Goal: Task Accomplishment & Management: Complete application form

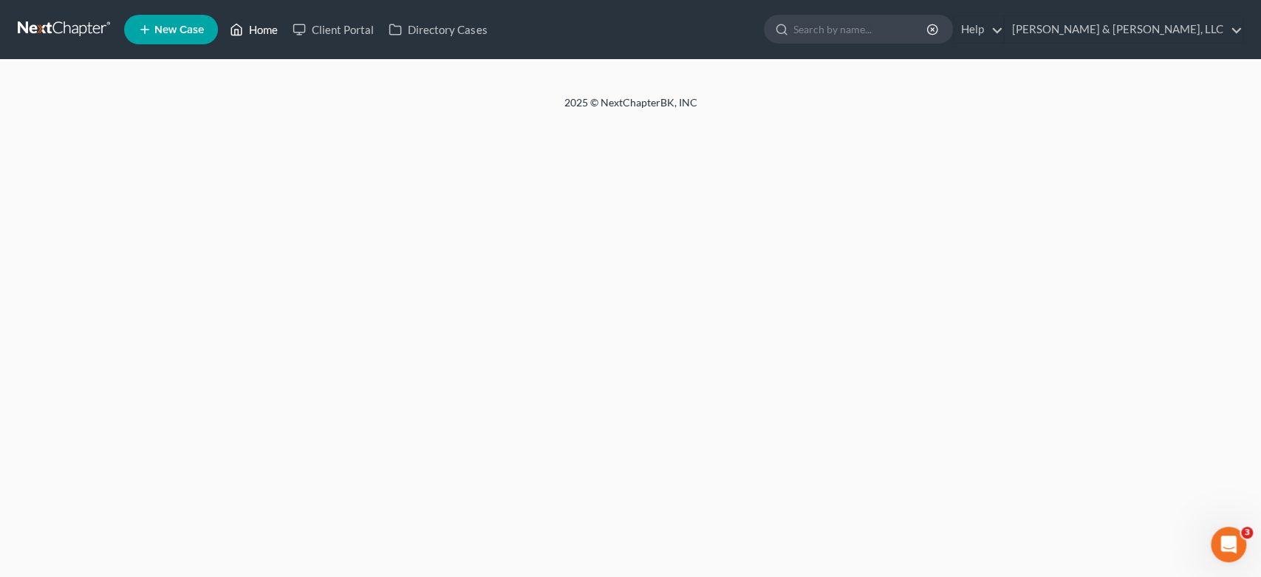
click at [261, 30] on link "Home" at bounding box center [253, 29] width 63 height 27
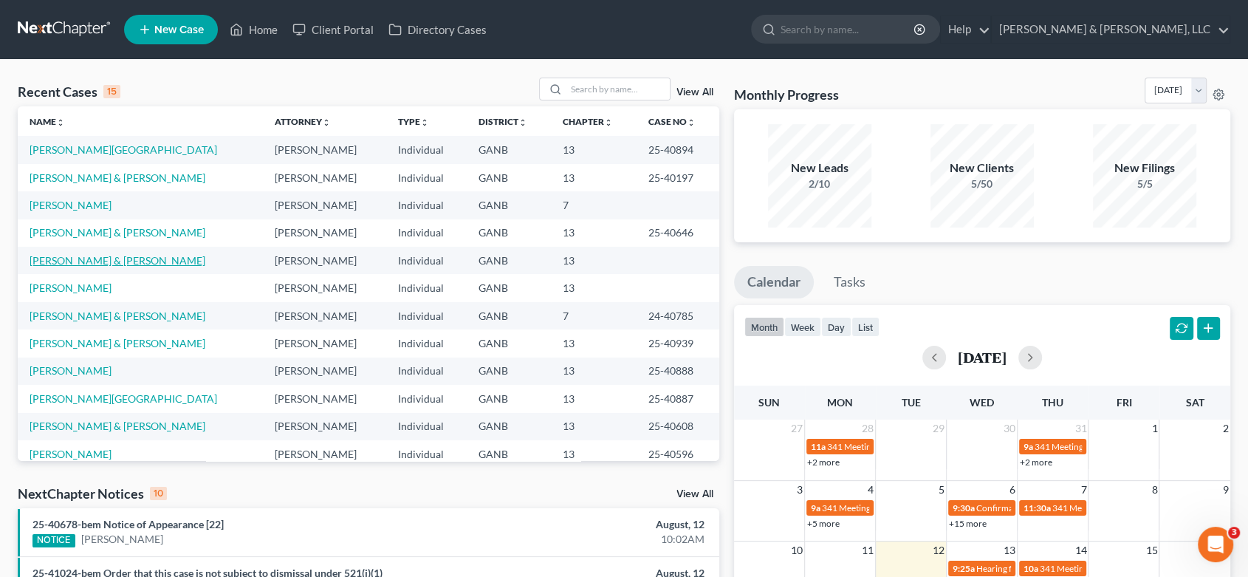
click at [89, 262] on link "[PERSON_NAME] & [PERSON_NAME]" at bounding box center [118, 260] width 176 height 13
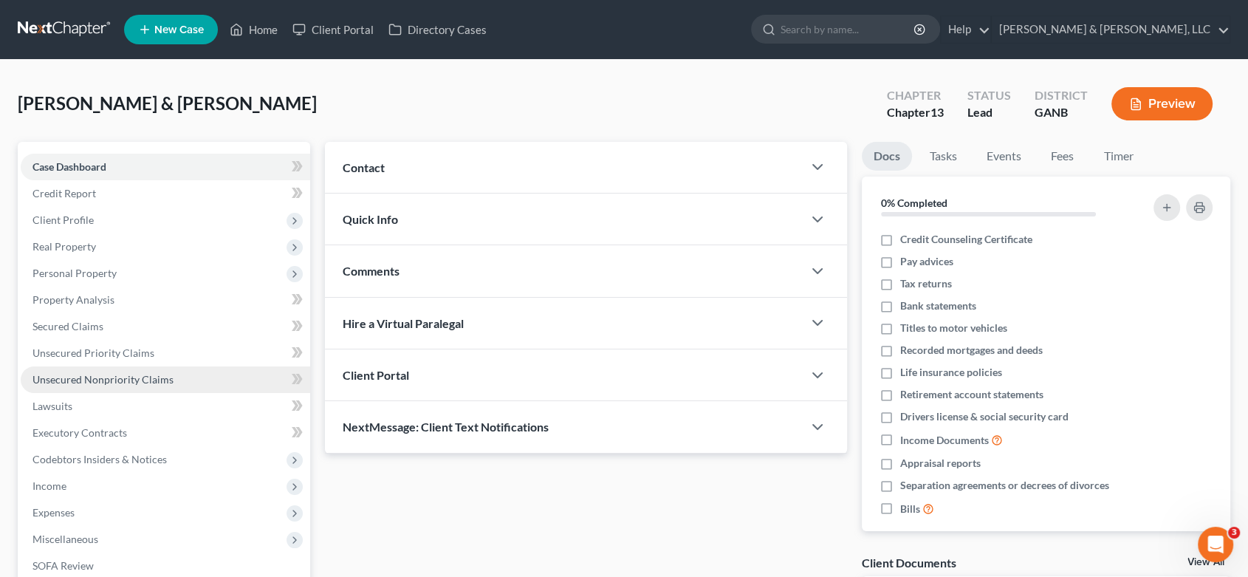
click at [134, 373] on span "Unsecured Nonpriority Claims" at bounding box center [102, 379] width 141 height 13
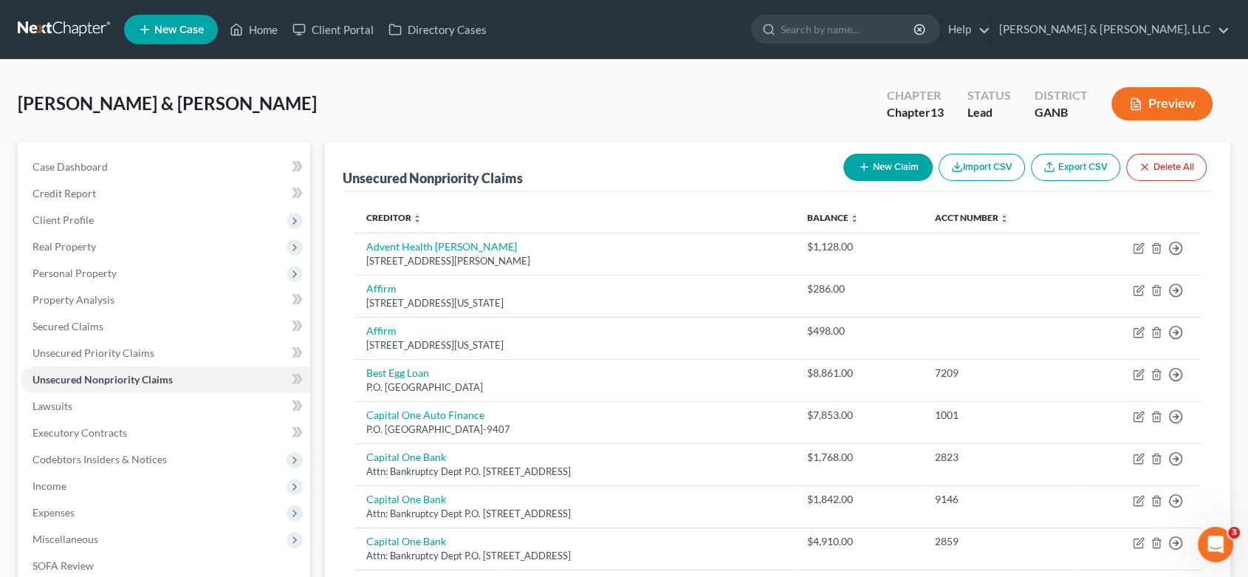
click at [896, 164] on button "New Claim" at bounding box center [887, 167] width 89 height 27
select select "2"
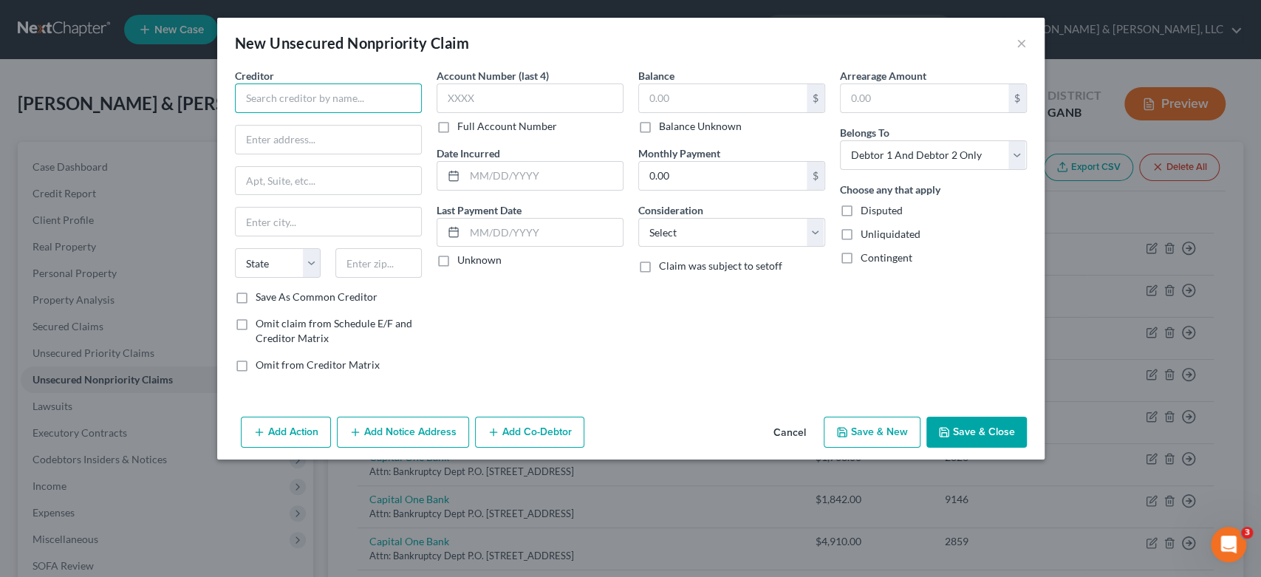
click at [272, 106] on input "text" at bounding box center [328, 98] width 187 height 30
type input "[PERSON_NAME] Plains Healthcare, PC"
type input "[STREET_ADDRESS]"
type input "Suite 1300"
type input "Marietta"
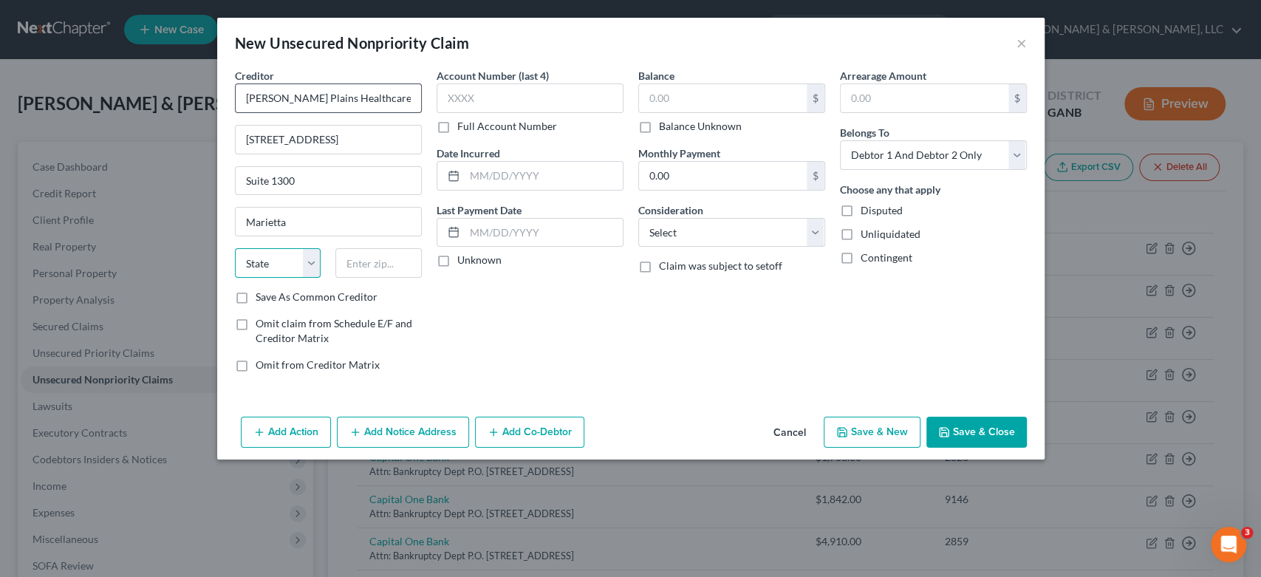
select select "10"
type input "30062-1266"
click at [490, 99] on input "text" at bounding box center [529, 98] width 187 height 30
click at [1024, 43] on button "×" at bounding box center [1021, 43] width 10 height 18
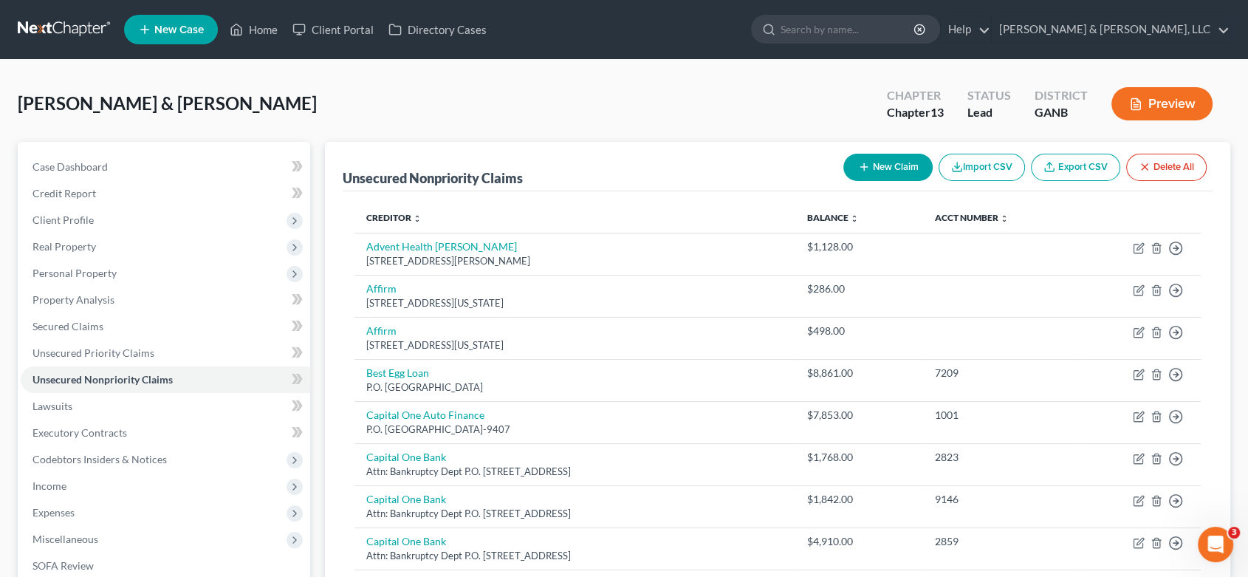
click at [900, 170] on button "New Claim" at bounding box center [887, 167] width 89 height 27
select select "2"
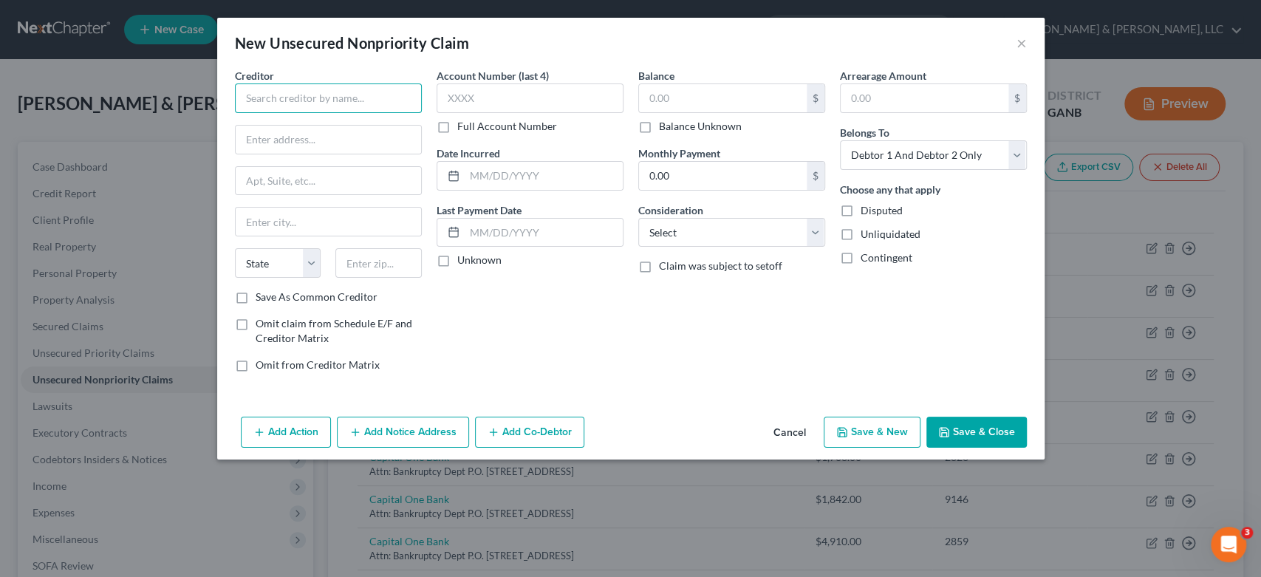
click at [284, 104] on input "text" at bounding box center [328, 98] width 187 height 30
type input "Village [MEDICAL_DATA] Group, LLC"
type input "P.O. Box 14099"
type input "[GEOGRAPHIC_DATA]"
select select "20"
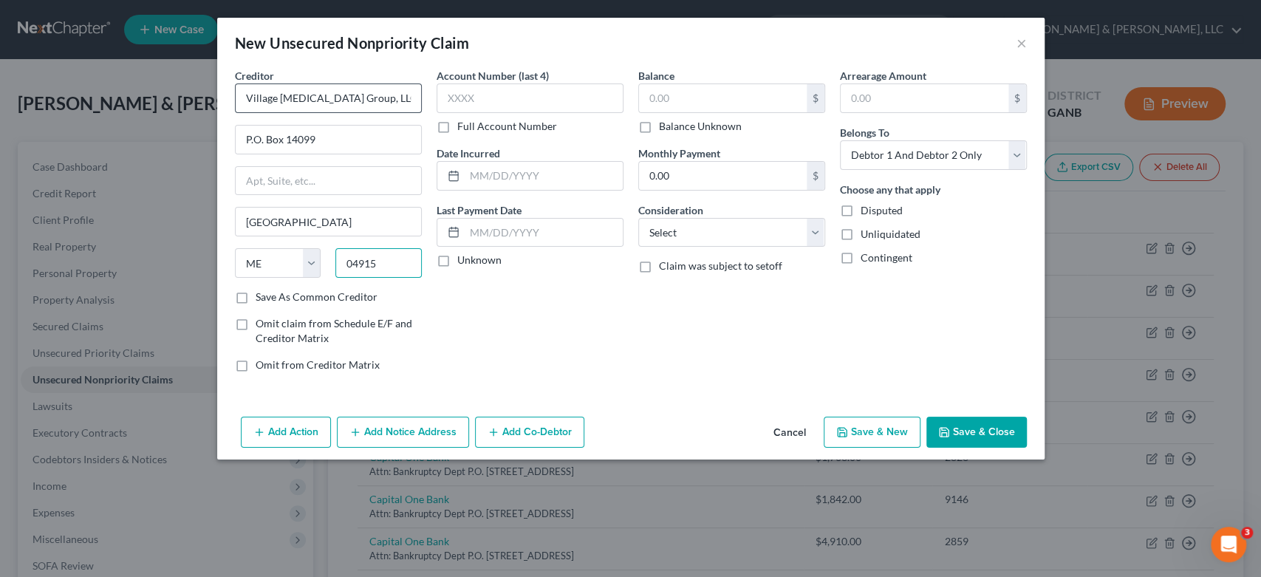
type input "04915"
click at [512, 95] on input "text" at bounding box center [529, 98] width 187 height 30
type input "4399"
click at [697, 108] on input "text" at bounding box center [723, 98] width 168 height 28
type input "150.00"
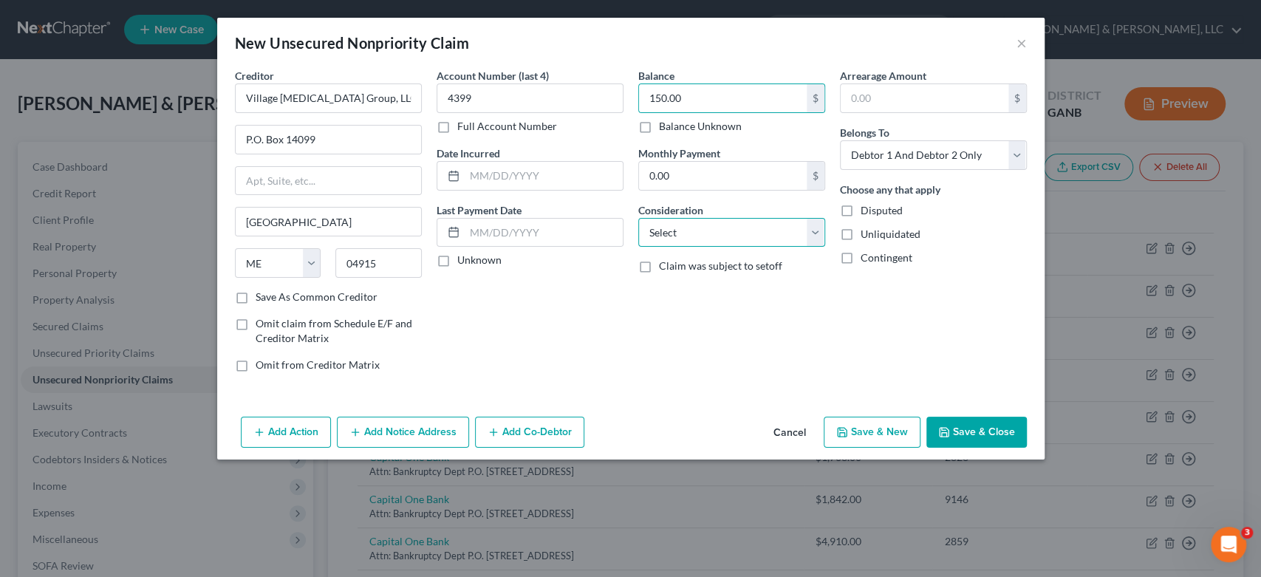
click at [809, 227] on select "Select Cable / Satellite Services Collection Agency Credit Card Debt Debt Couns…" at bounding box center [731, 233] width 187 height 30
select select "9"
click at [638, 218] on select "Select Cable / Satellite Services Collection Agency Credit Card Debt Debt Couns…" at bounding box center [731, 233] width 187 height 30
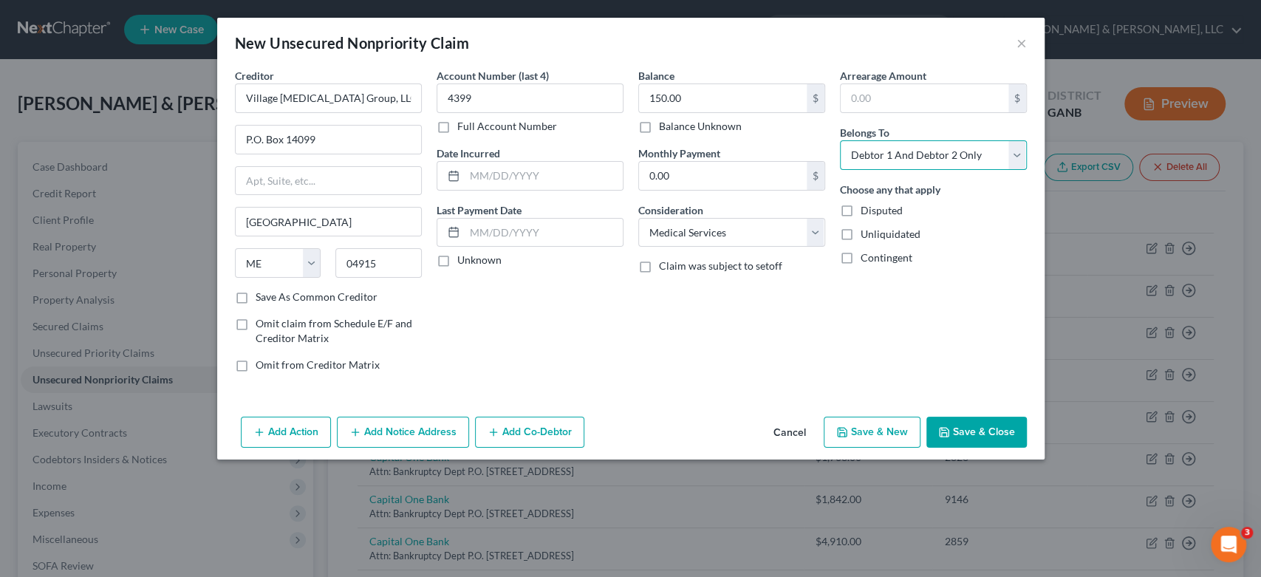
click at [1007, 157] on select "Select Debtor 1 Only Debtor 2 Only Debtor 1 And Debtor 2 Only At Least One Of T…" at bounding box center [933, 155] width 187 height 30
select select "0"
click at [840, 140] on select "Select Debtor 1 Only Debtor 2 Only Debtor 1 And Debtor 2 Only At Least One Of T…" at bounding box center [933, 155] width 187 height 30
click at [872, 428] on button "Save & New" at bounding box center [872, 432] width 97 height 31
select select "2"
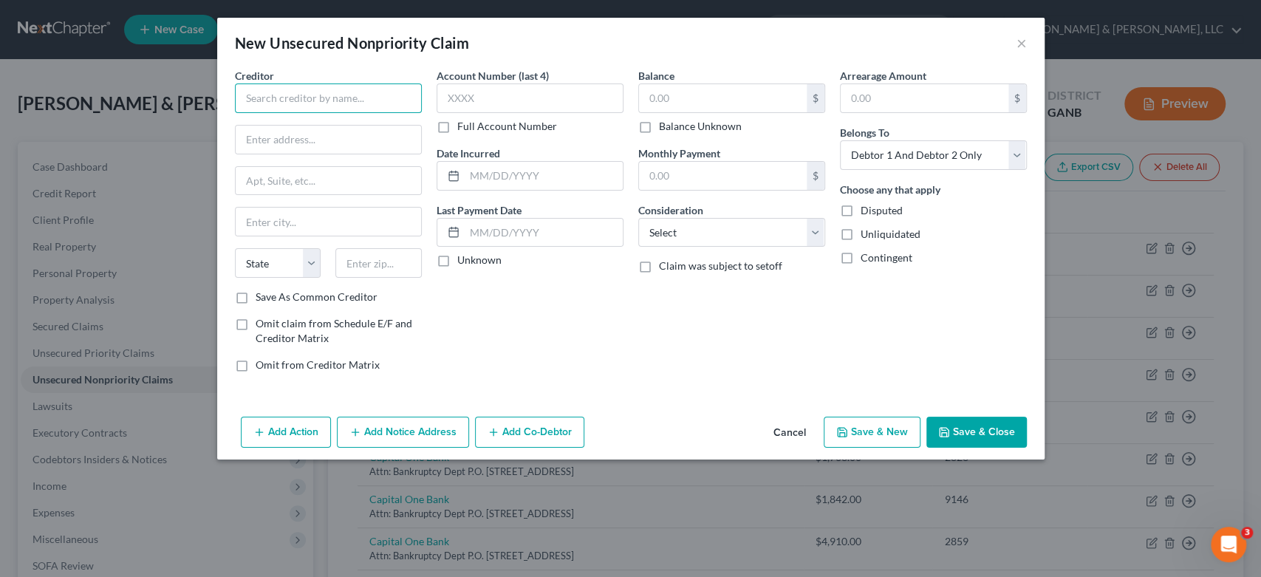
click at [253, 100] on input "text" at bounding box center [328, 98] width 187 height 30
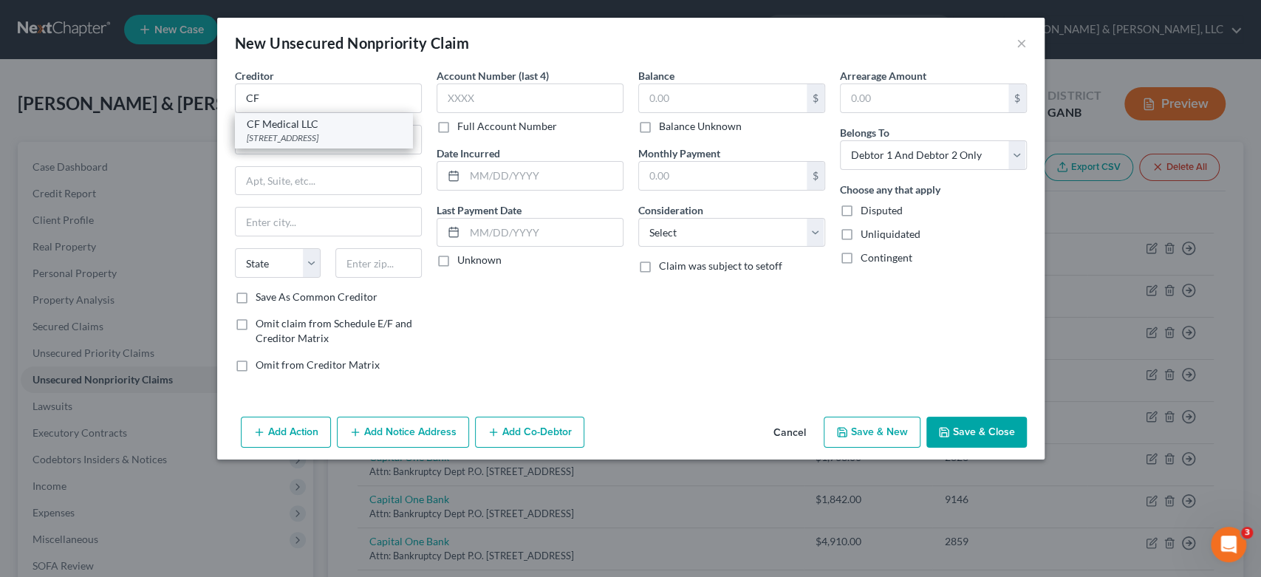
click at [297, 141] on div "[STREET_ADDRESS]" at bounding box center [324, 137] width 154 height 13
type input "CF Medical LLC"
type input "[STREET_ADDRESS]"
type input "Suite 300"
type input "[GEOGRAPHIC_DATA]"
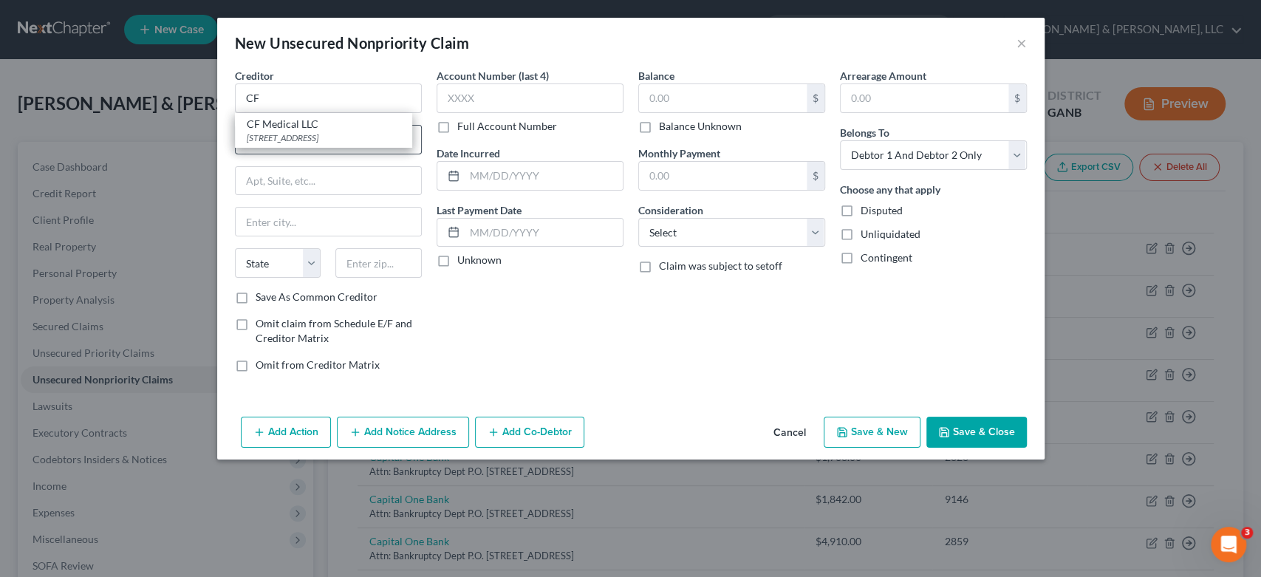
select select "31"
type input "89147"
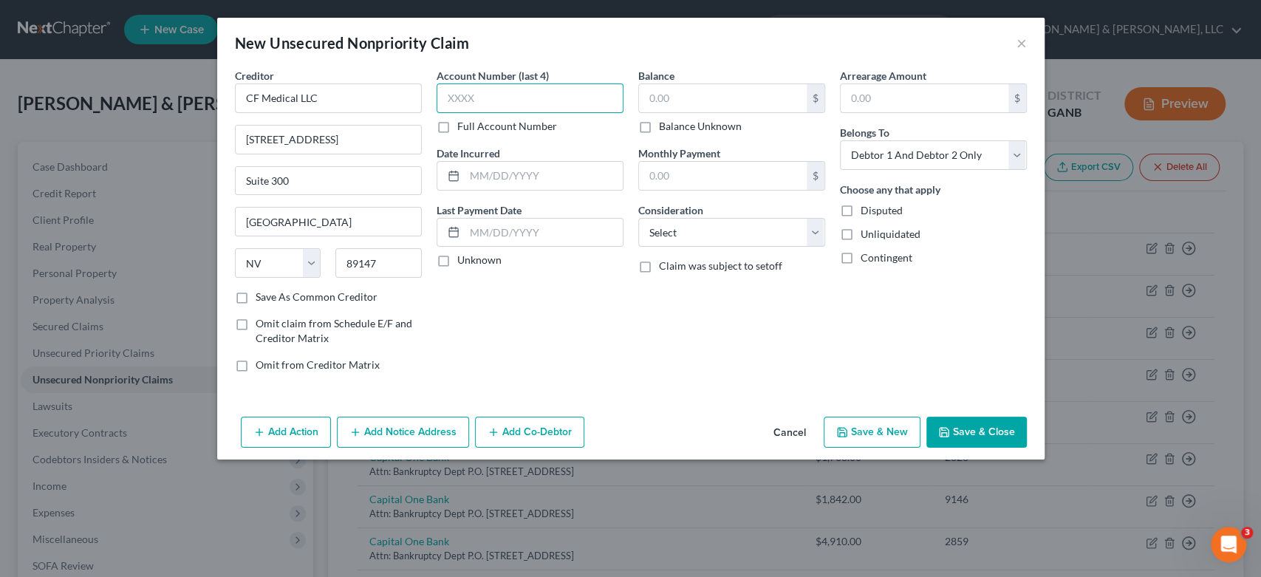
click at [496, 103] on input "text" at bounding box center [529, 98] width 187 height 30
click at [695, 112] on div "$ Balance Unknown" at bounding box center [731, 108] width 187 height 50
click at [696, 105] on input "text" at bounding box center [723, 98] width 168 height 28
type input "102.00"
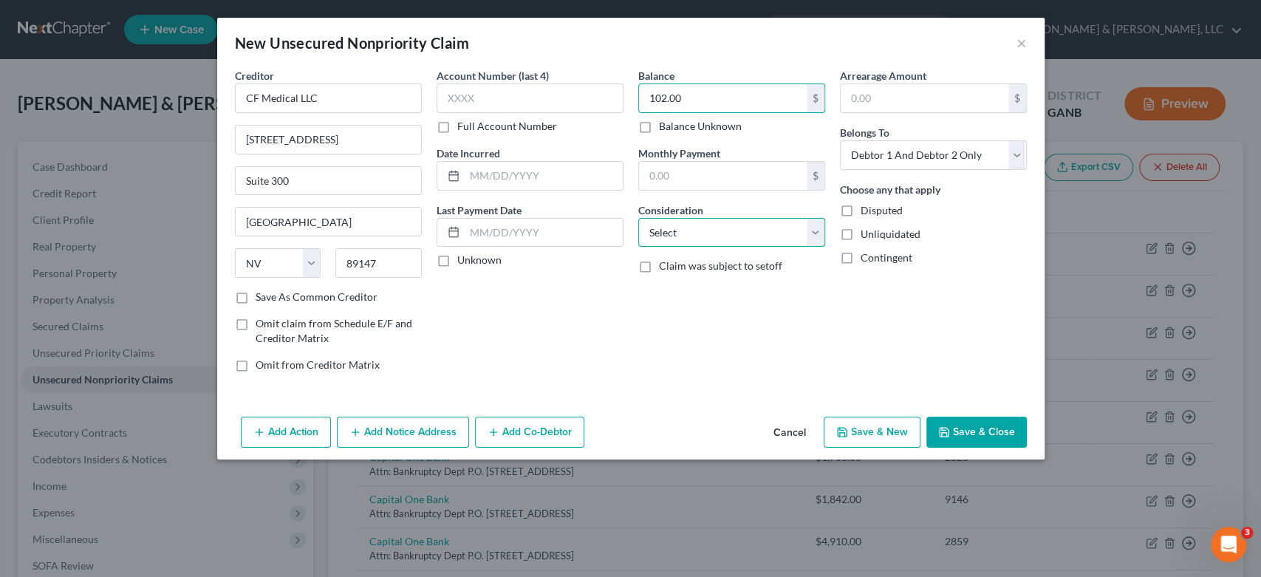
click at [812, 230] on select "Select Cable / Satellite Services Collection Agency Credit Card Debt Debt Couns…" at bounding box center [731, 233] width 187 height 30
select select "9"
click at [638, 218] on select "Select Cable / Satellite Services Collection Agency Credit Card Debt Debt Couns…" at bounding box center [731, 233] width 187 height 30
click at [1026, 154] on div "Arrearage Amount $ Belongs To * Select Debtor 1 Only Debtor 2 Only Debtor 1 And…" at bounding box center [933, 226] width 202 height 316
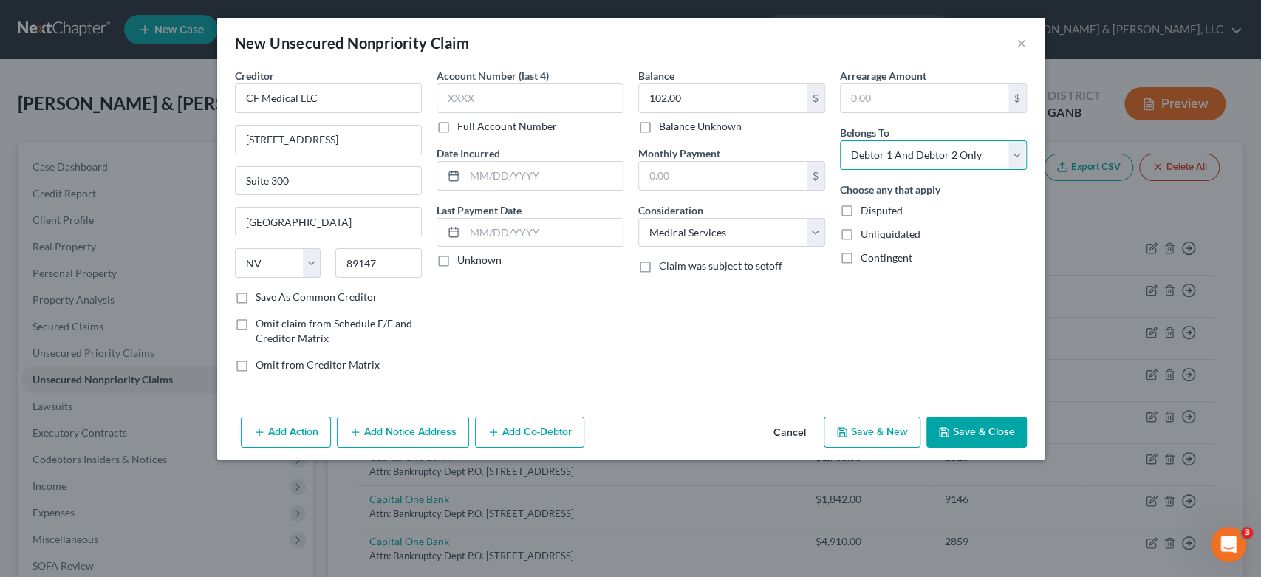
click at [1011, 152] on select "Select Debtor 1 Only Debtor 2 Only Debtor 1 And Debtor 2 Only At Least One Of T…" at bounding box center [933, 155] width 187 height 30
select select "0"
click at [840, 140] on select "Select Debtor 1 Only Debtor 2 Only Debtor 1 And Debtor 2 Only At Least One Of T…" at bounding box center [933, 155] width 187 height 30
click at [396, 436] on button "Add Notice Address" at bounding box center [403, 432] width 132 height 31
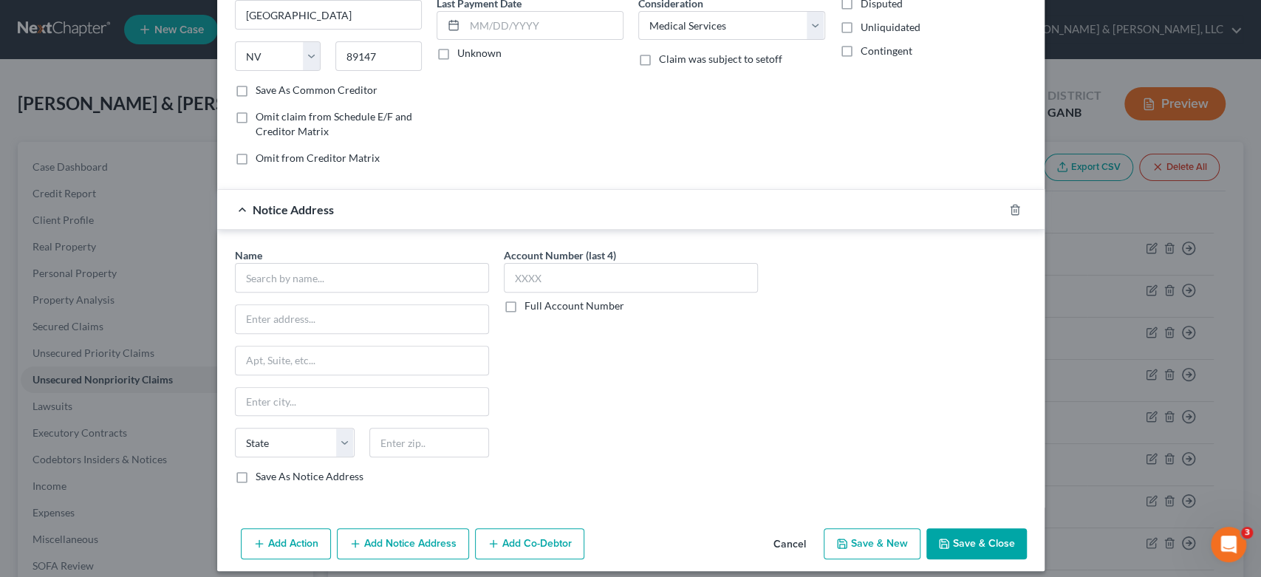
scroll to position [216, 0]
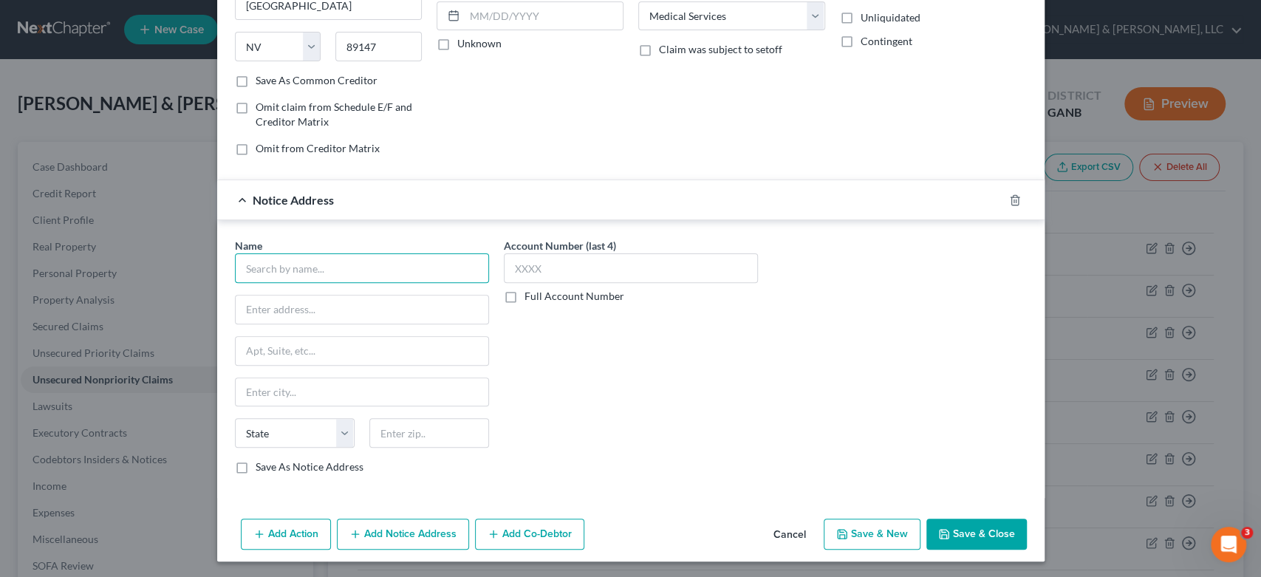
click at [264, 267] on input "text" at bounding box center [362, 268] width 254 height 30
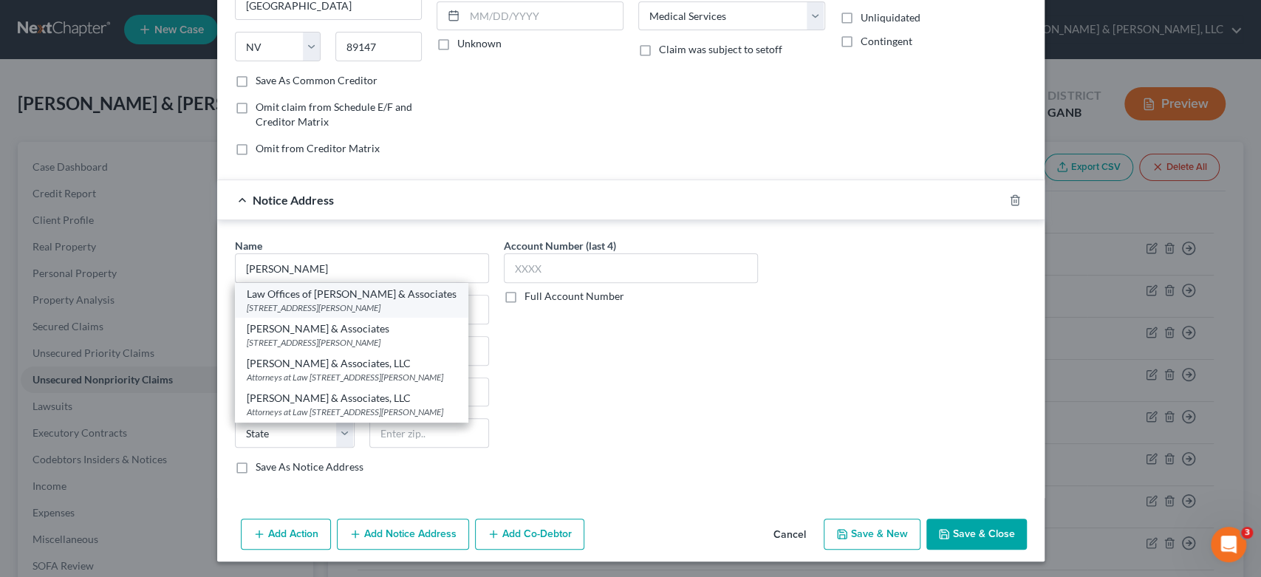
click at [342, 301] on div "[STREET_ADDRESS][PERSON_NAME]" at bounding box center [352, 307] width 210 height 13
type input "Law Offices of [PERSON_NAME] & Associates"
type input "[STREET_ADDRESS][PERSON_NAME]"
type input "Suite 103"
type input "[PERSON_NAME]"
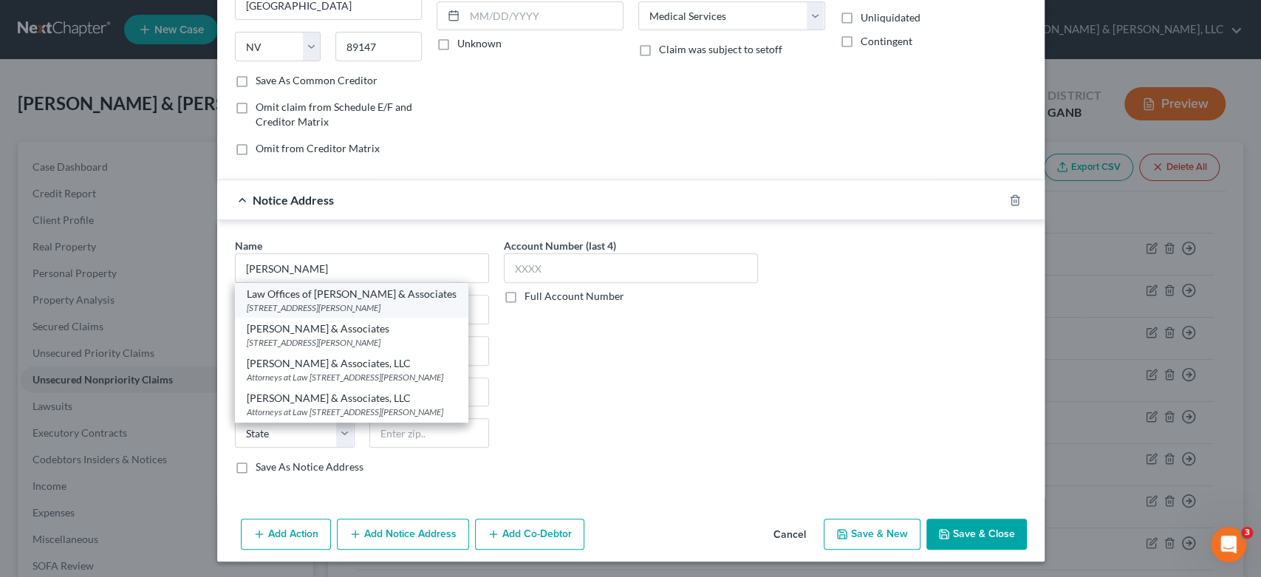
select select "45"
type input "75092"
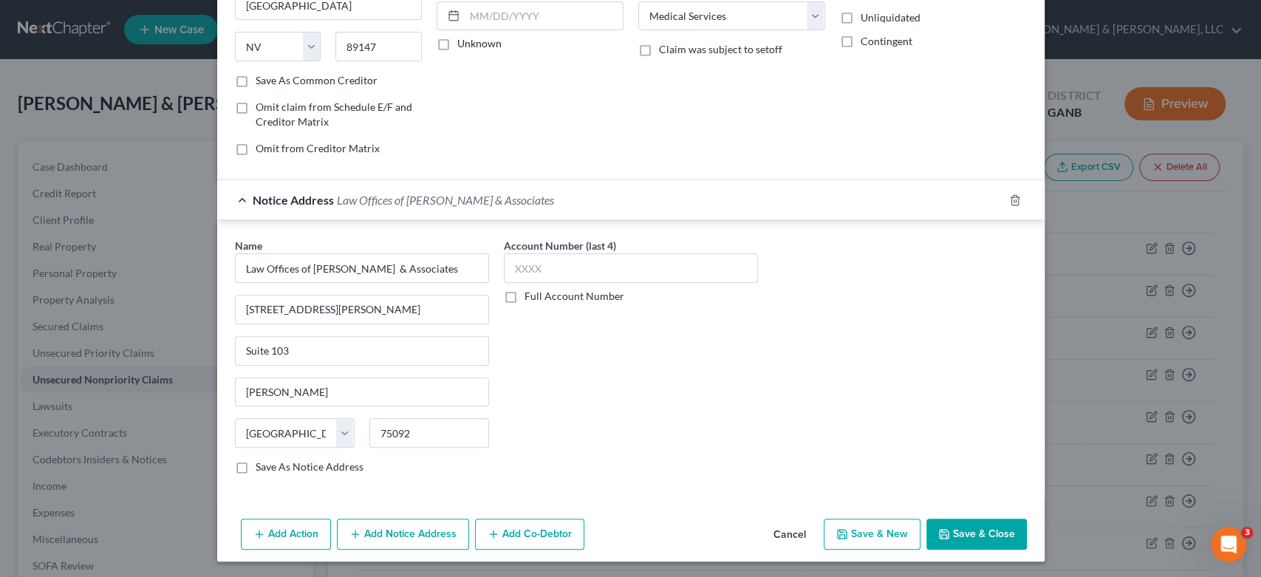
click at [863, 530] on button "Save & New" at bounding box center [872, 533] width 97 height 31
select select "2"
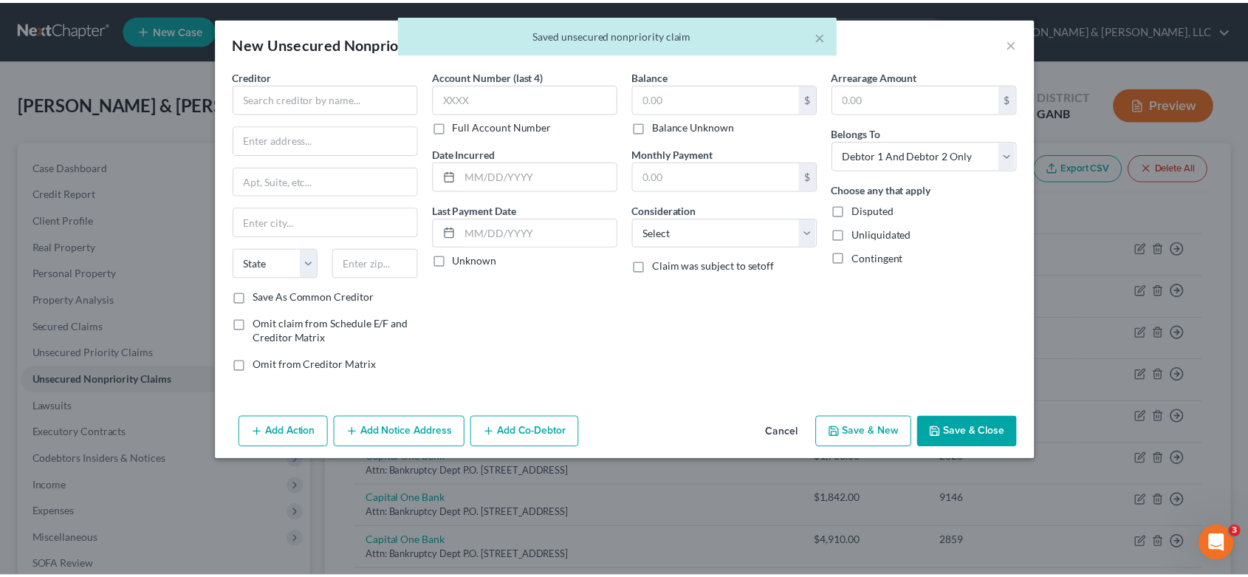
scroll to position [0, 0]
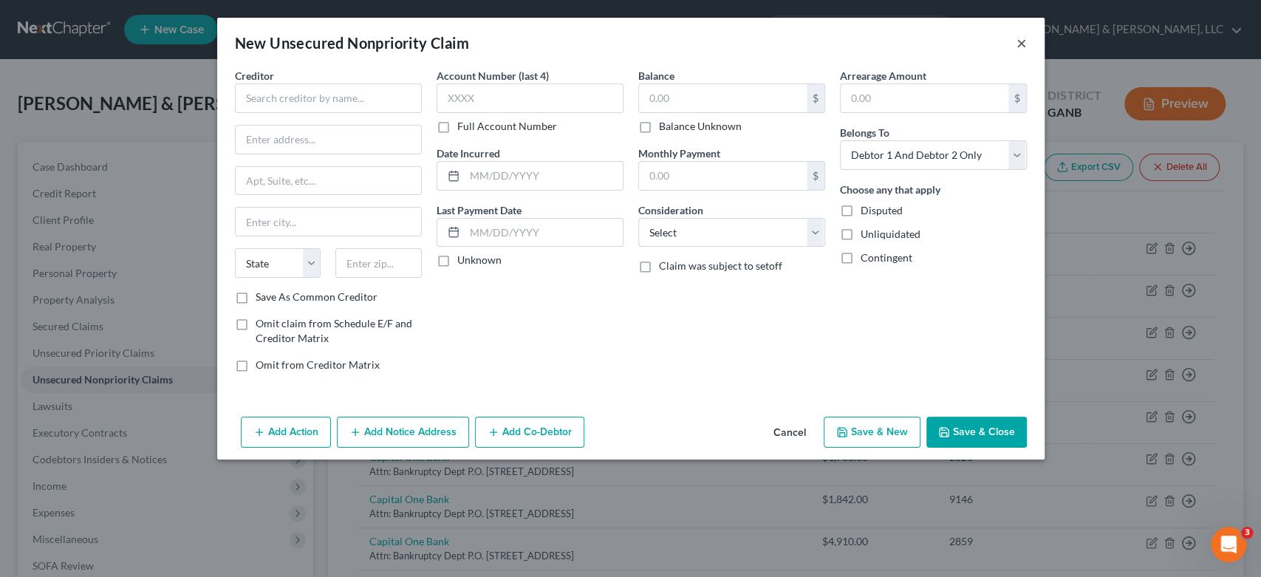
drag, startPoint x: 1017, startPoint y: 41, endPoint x: 1013, endPoint y: 20, distance: 21.0
click at [1016, 40] on button "×" at bounding box center [1021, 43] width 10 height 18
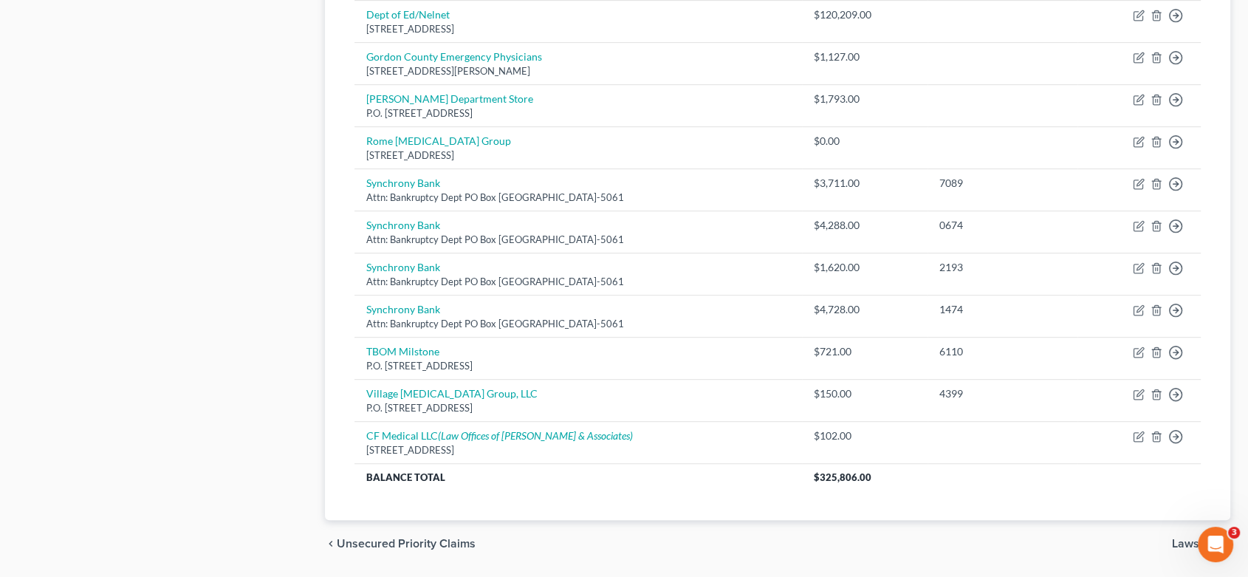
scroll to position [865, 0]
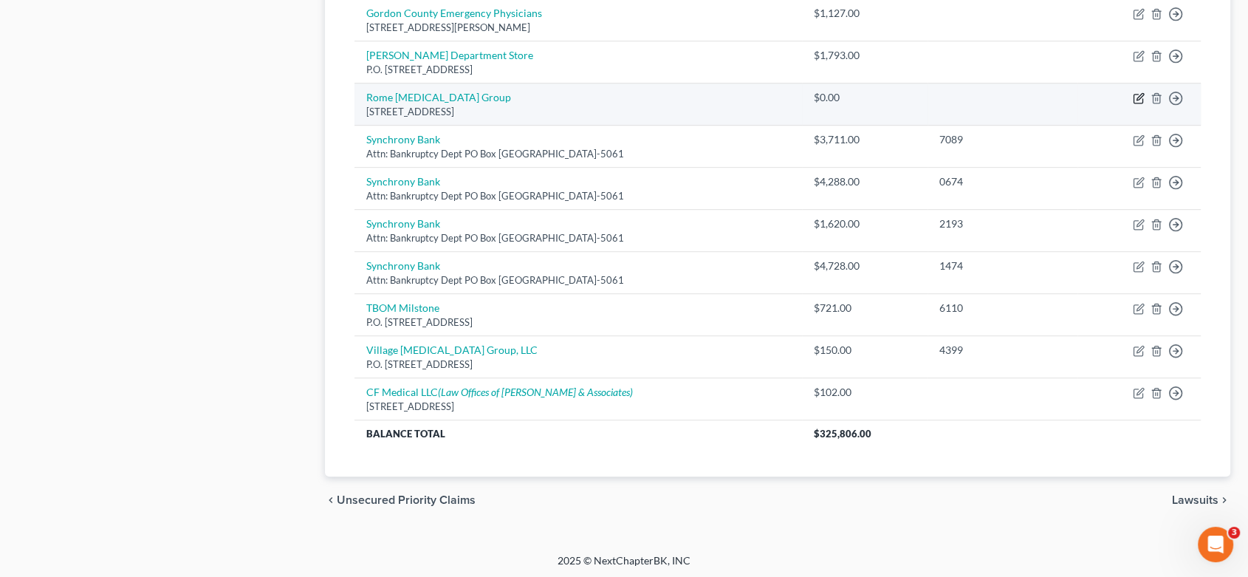
click at [1139, 93] on icon "button" at bounding box center [1139, 98] width 12 height 12
select select "10"
select select "9"
select select "1"
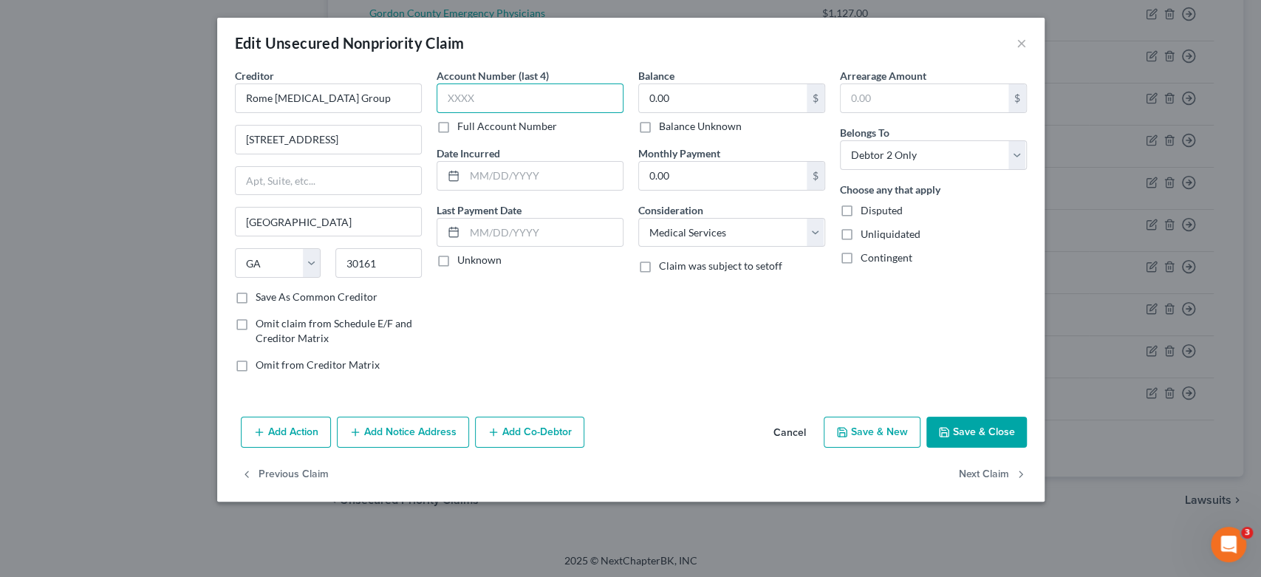
drag, startPoint x: 559, startPoint y: 105, endPoint x: 634, endPoint y: 106, distance: 74.6
click at [561, 105] on input "text" at bounding box center [529, 98] width 187 height 30
click at [697, 93] on input "0.00" at bounding box center [723, 98] width 168 height 28
type input "891.00"
click at [874, 435] on button "Save & New" at bounding box center [872, 432] width 97 height 31
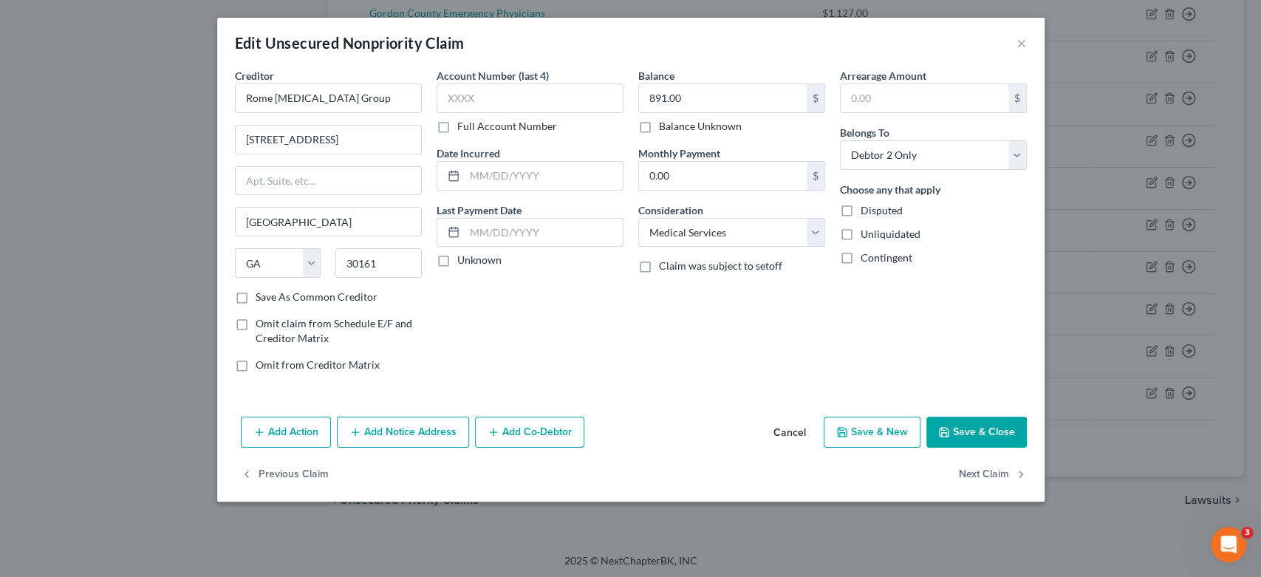
select select "2"
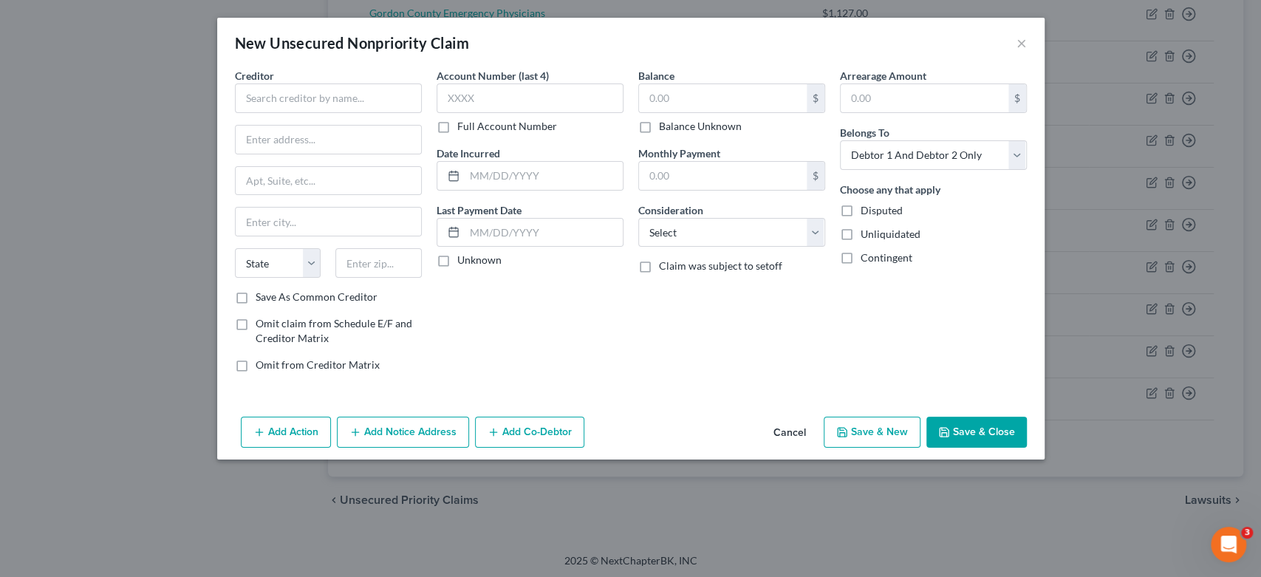
type input "0"
click at [833, 30] on div "New Unsecured Nonpriority Claim ×" at bounding box center [630, 43] width 827 height 50
click at [1015, 45] on div "New Unsecured Nonpriority Claim ×" at bounding box center [630, 43] width 827 height 50
click at [1020, 41] on button "×" at bounding box center [1021, 43] width 10 height 18
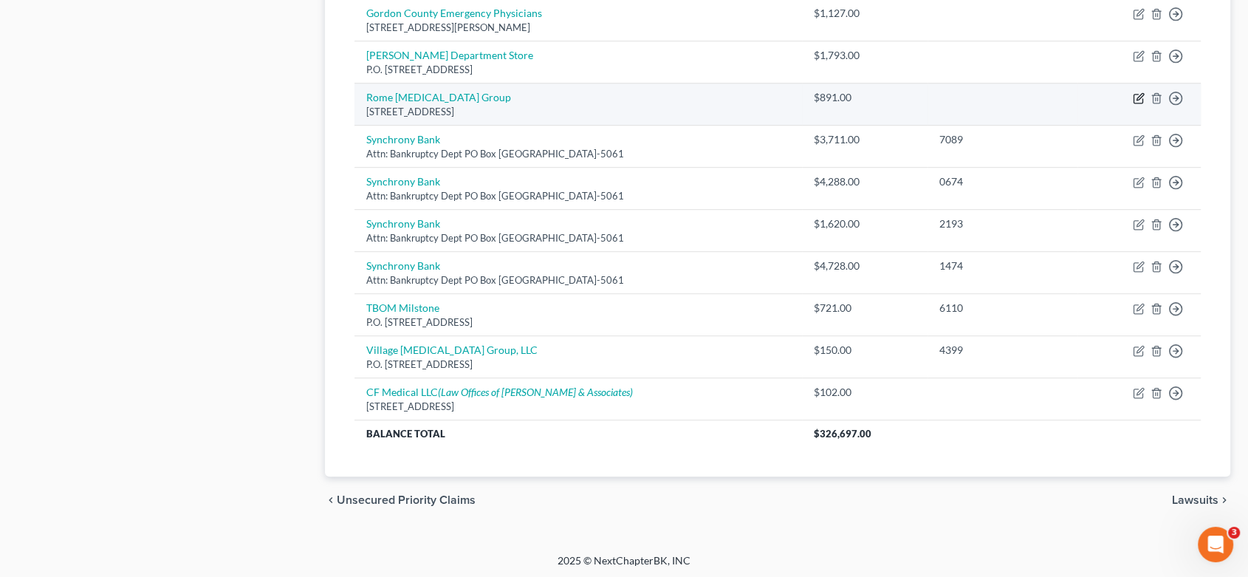
click at [1138, 93] on icon "button" at bounding box center [1139, 98] width 12 height 12
select select "10"
select select "9"
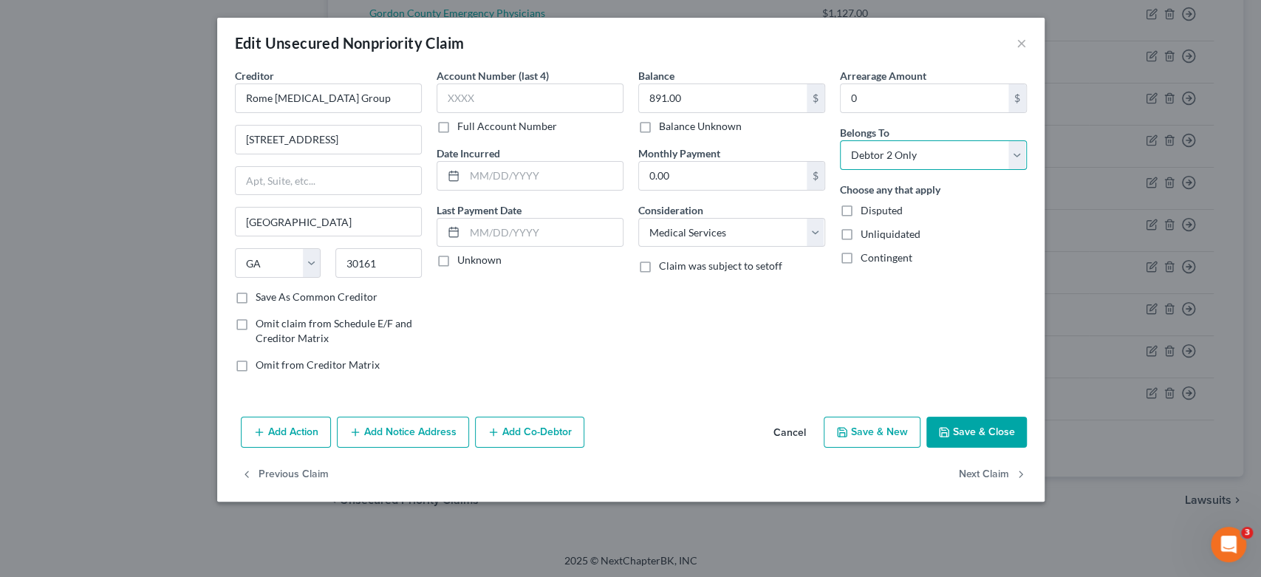
click at [1016, 155] on select "Select Debtor 1 Only Debtor 2 Only Debtor 1 And Debtor 2 Only At Least One Of T…" at bounding box center [933, 155] width 187 height 30
select select "2"
click at [840, 140] on select "Select Debtor 1 Only Debtor 2 Only Debtor 1 And Debtor 2 Only At Least One Of T…" at bounding box center [933, 155] width 187 height 30
click at [886, 425] on button "Save & New" at bounding box center [872, 432] width 97 height 31
select select "2"
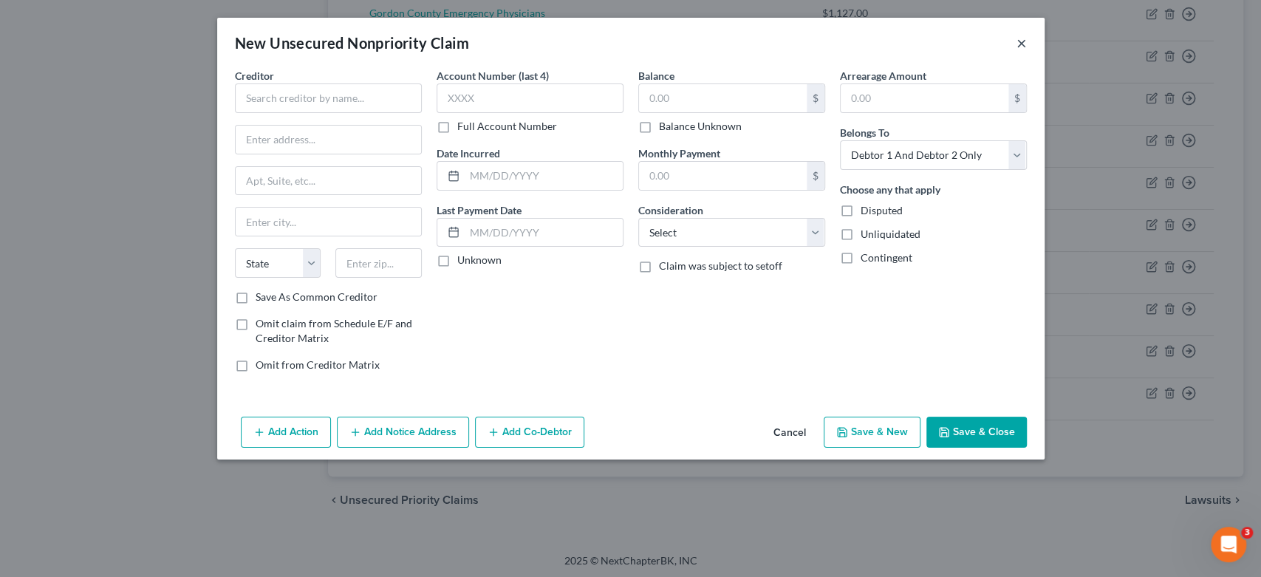
click at [1021, 41] on button "×" at bounding box center [1021, 43] width 10 height 18
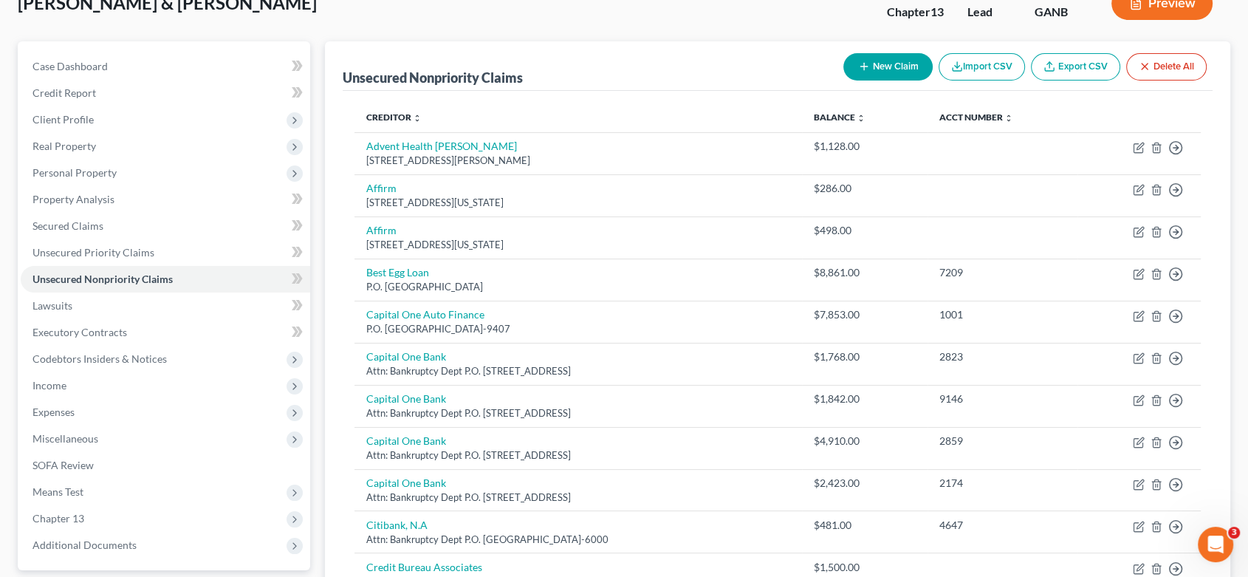
scroll to position [0, 0]
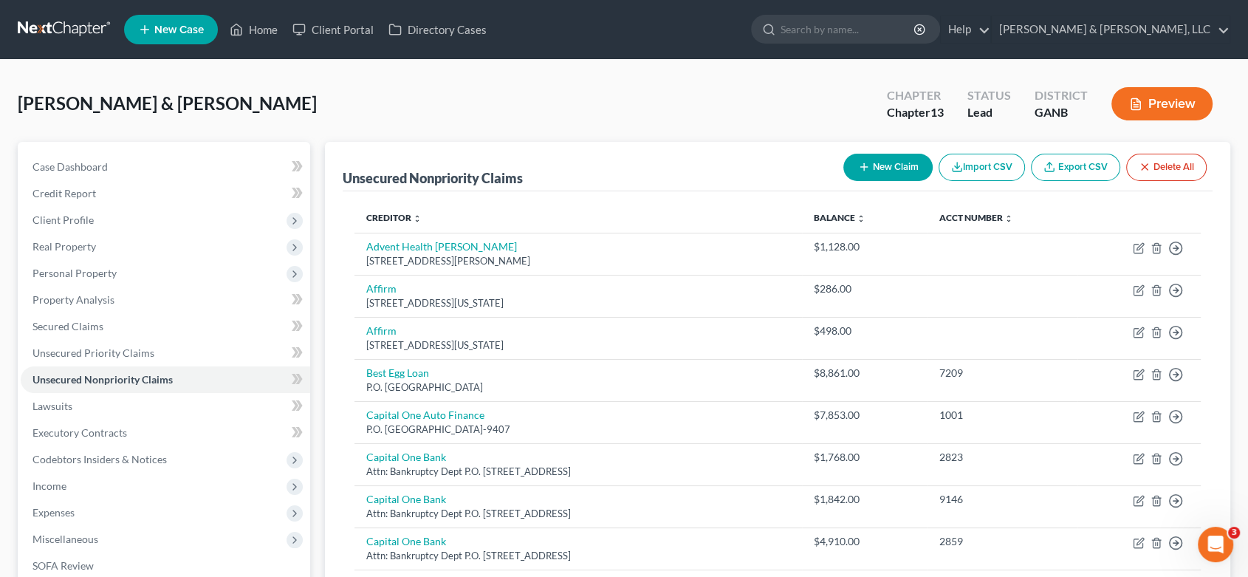
click at [878, 158] on button "New Claim" at bounding box center [887, 167] width 89 height 27
select select "2"
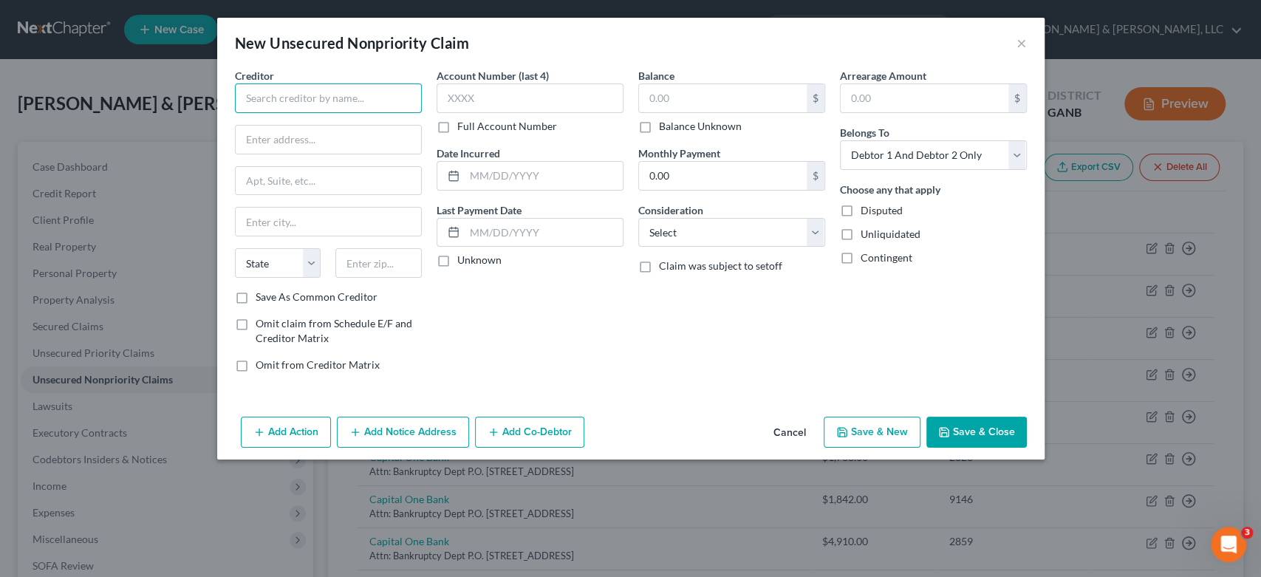
click at [278, 96] on input "text" at bounding box center [328, 98] width 187 height 30
type input "[MEDICAL_DATA] Partners"
click at [283, 133] on input "text" at bounding box center [328, 140] width 185 height 28
click at [1028, 40] on div "New Unsecured Nonpriority Claim ×" at bounding box center [630, 43] width 827 height 50
click at [1019, 43] on button "×" at bounding box center [1021, 43] width 10 height 18
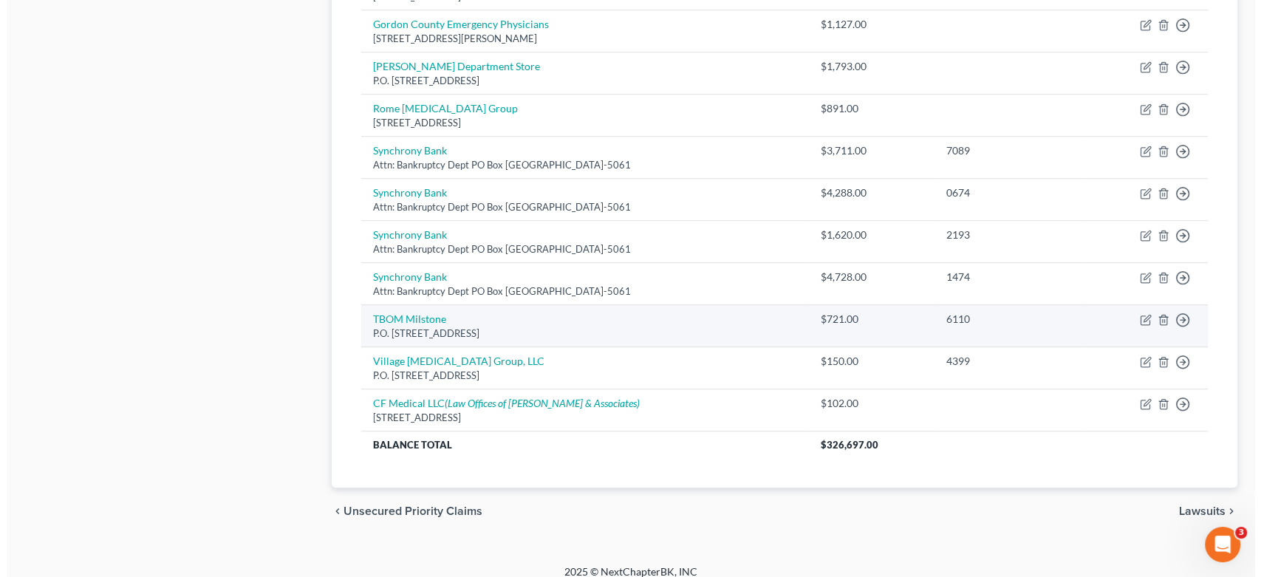
scroll to position [865, 0]
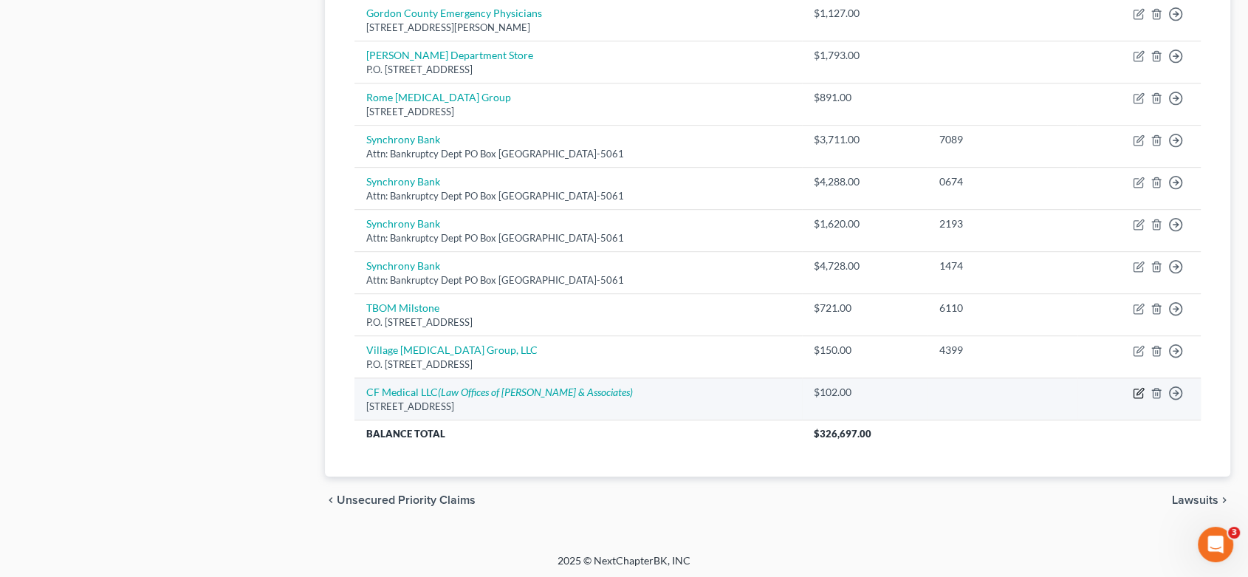
click at [1140, 388] on icon "button" at bounding box center [1139, 393] width 12 height 12
select select "31"
select select "9"
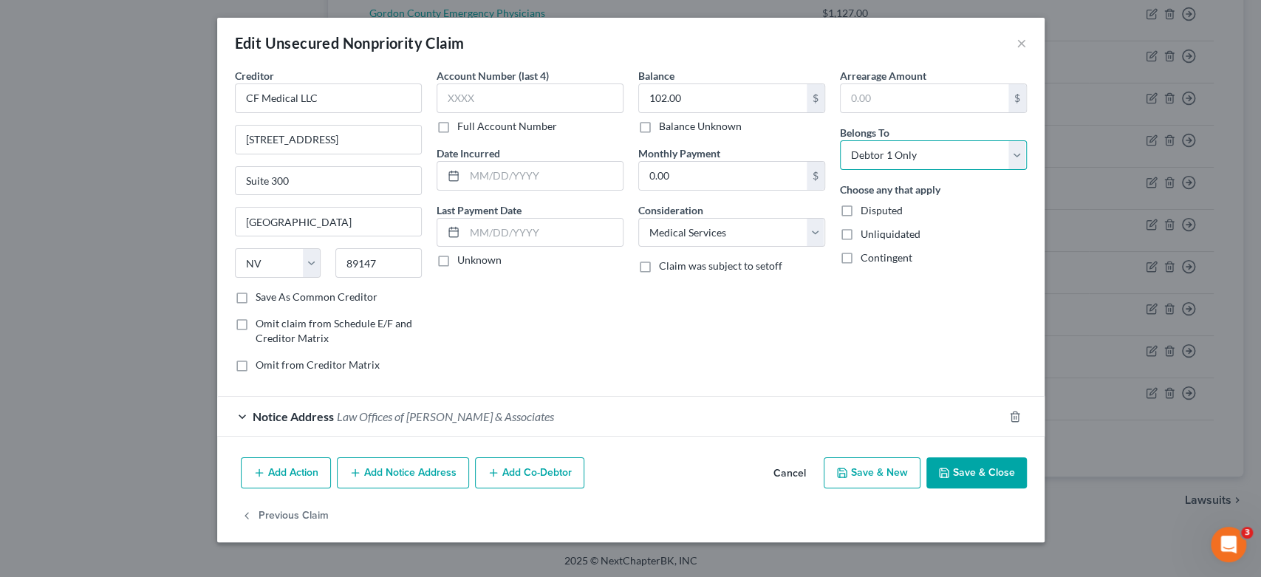
click at [1019, 154] on select "Select Debtor 1 Only Debtor 2 Only Debtor 1 And Debtor 2 Only At Least One Of T…" at bounding box center [933, 155] width 187 height 30
select select "2"
click at [840, 140] on select "Select Debtor 1 Only Debtor 2 Only Debtor 1 And Debtor 2 Only At Least One Of T…" at bounding box center [933, 155] width 187 height 30
click at [974, 477] on button "Save & Close" at bounding box center [976, 472] width 100 height 31
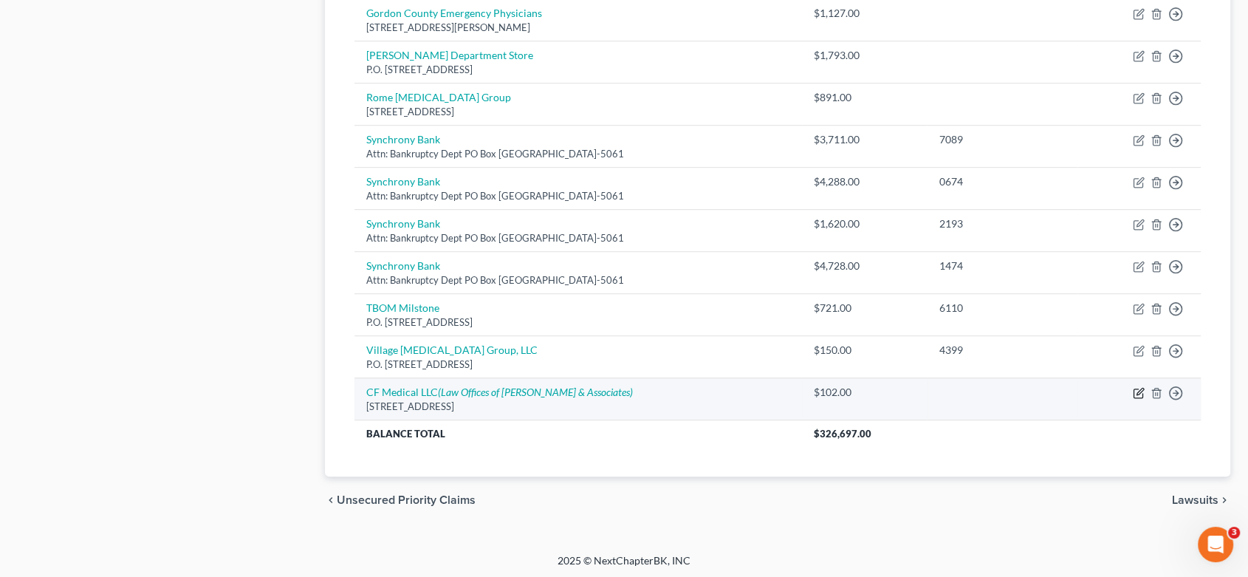
click at [1138, 391] on icon "button" at bounding box center [1139, 393] width 12 height 12
select select "31"
select select "9"
select select "2"
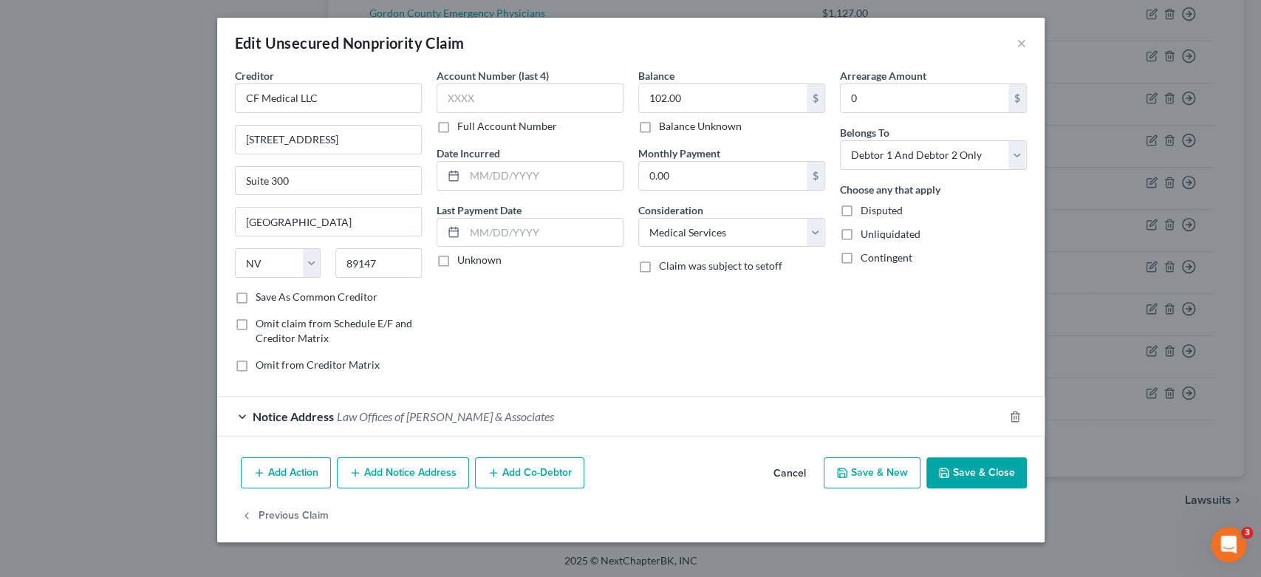
click at [380, 473] on button "Add Notice Address" at bounding box center [403, 472] width 132 height 31
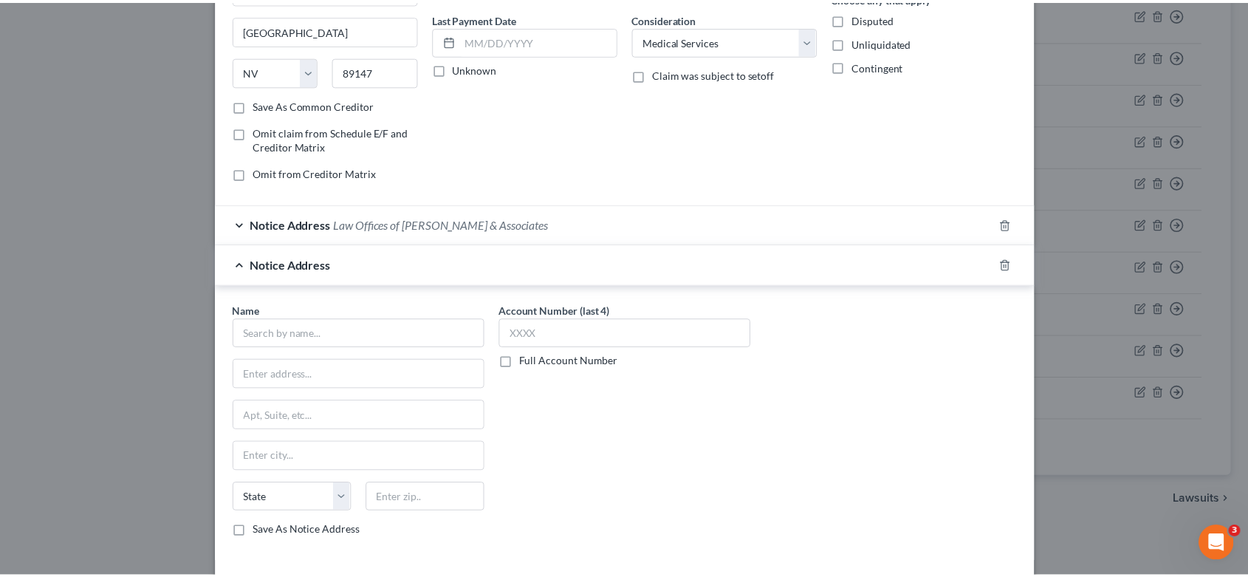
scroll to position [0, 0]
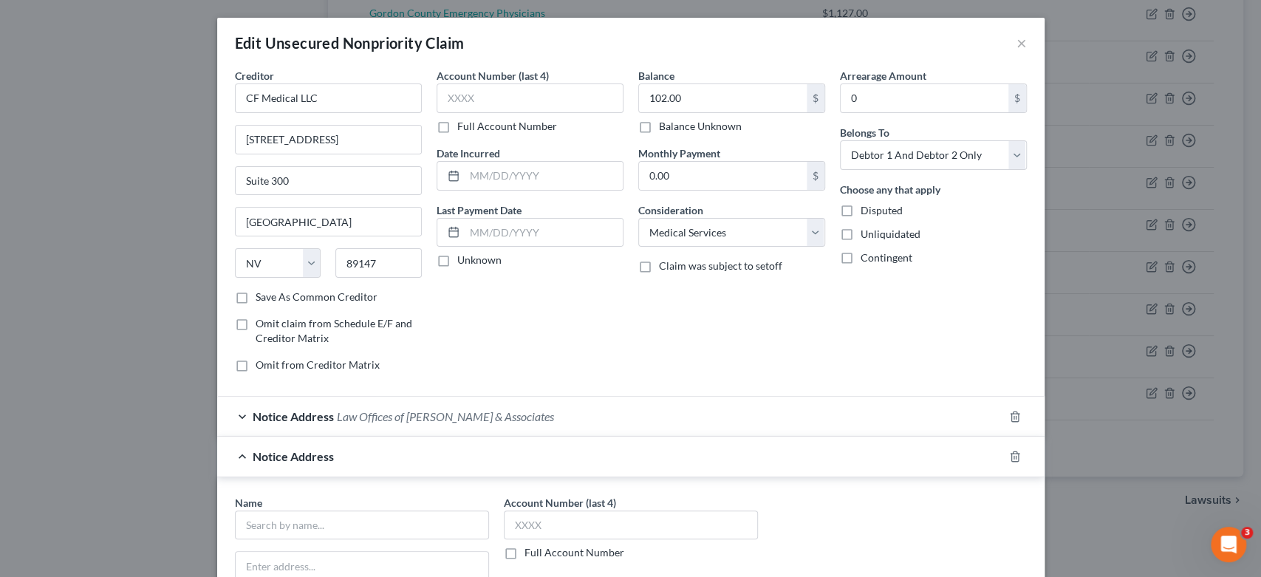
click at [1008, 45] on div "Edit Unsecured Nonpriority Claim ×" at bounding box center [630, 43] width 827 height 50
click at [1016, 40] on button "×" at bounding box center [1021, 43] width 10 height 18
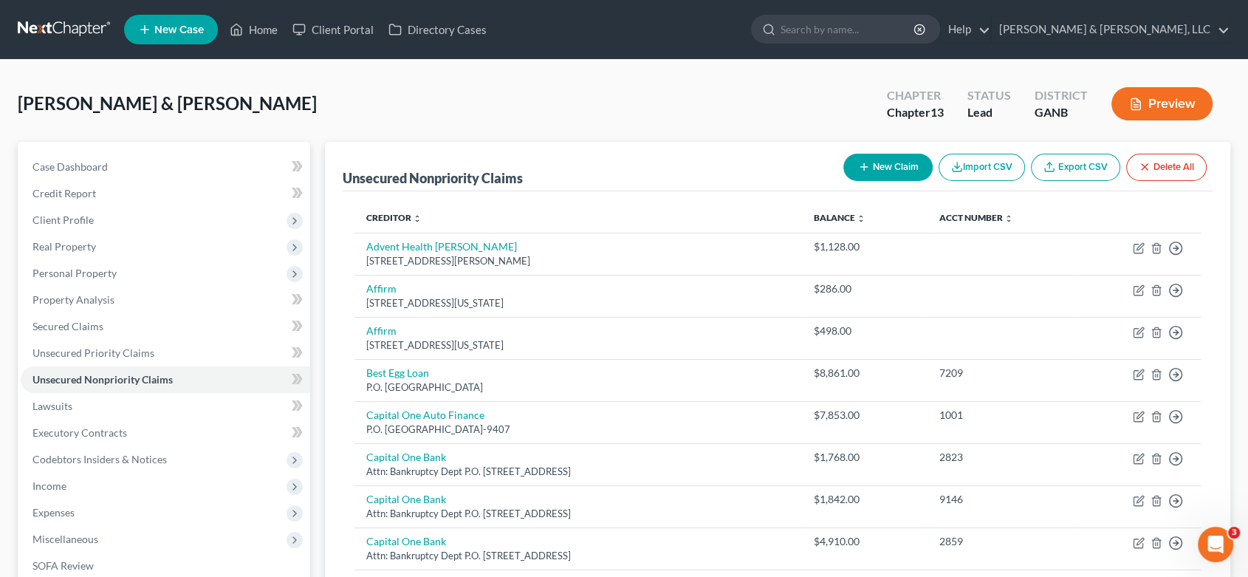
click at [880, 171] on button "New Claim" at bounding box center [887, 167] width 89 height 27
select select "2"
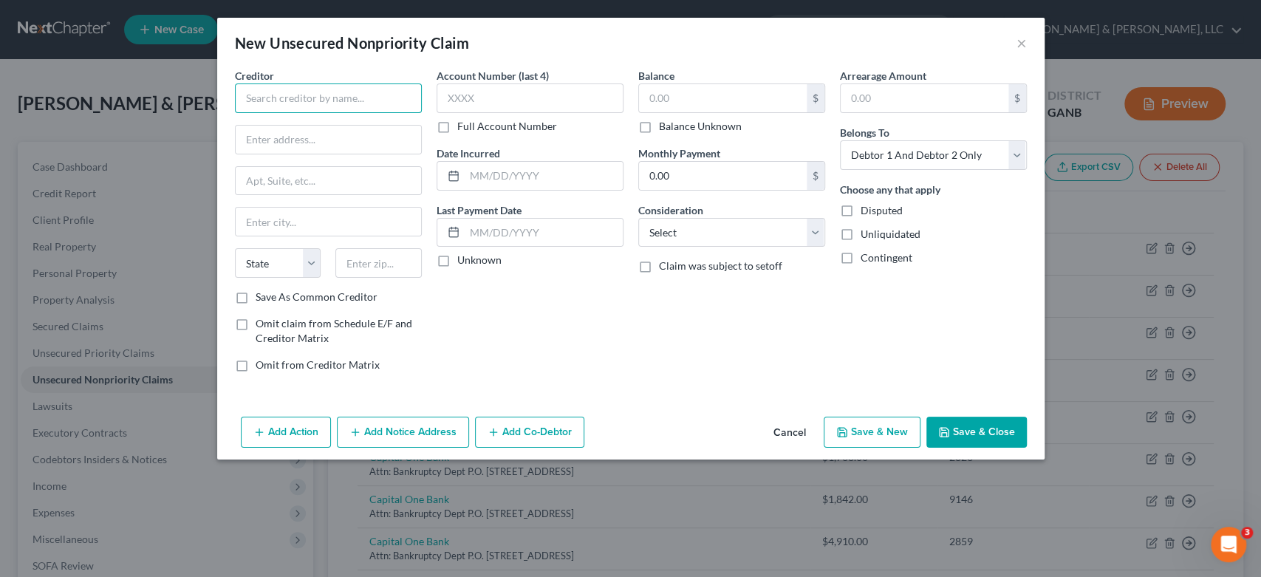
click at [272, 97] on input "text" at bounding box center [328, 98] width 187 height 30
type input "Assetcare"
click at [268, 142] on input "text" at bounding box center [328, 140] width 185 height 28
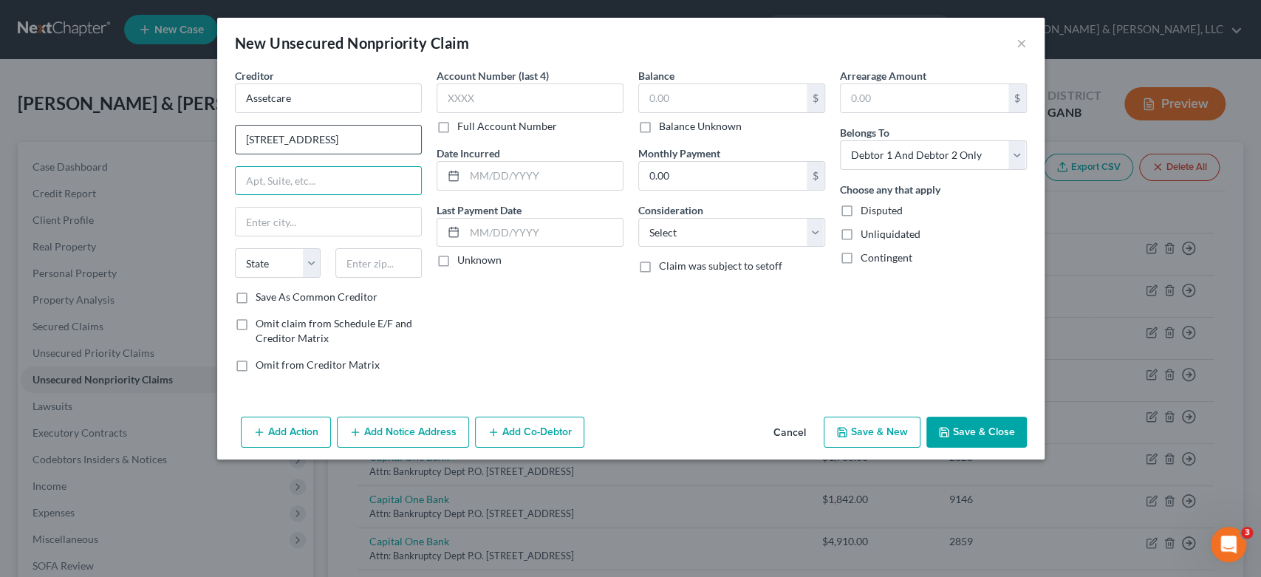
click at [379, 140] on input "[STREET_ADDRESS]" at bounding box center [328, 140] width 185 height 28
click at [372, 147] on input "[STREET_ADDRESS]" at bounding box center [328, 140] width 185 height 28
type input "[STREET_ADDRESS],"
type input "Ste 300"
type input "[PERSON_NAME]"
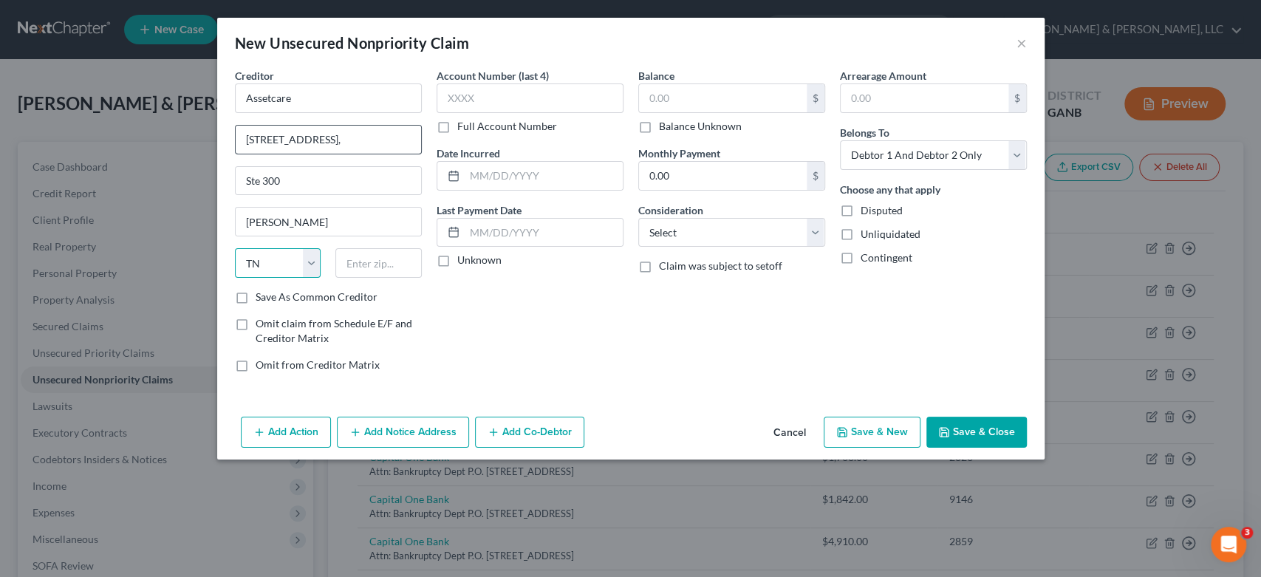
select select "45"
type input "75090"
click at [483, 95] on input "text" at bounding box center [529, 98] width 187 height 30
drag, startPoint x: 519, startPoint y: 107, endPoint x: 236, endPoint y: 120, distance: 283.9
click at [236, 120] on div "Creditor * Assetcare [STREET_ADDRESS][GEOGRAPHIC_DATA][PERSON_NAME] [US_STATE] …" at bounding box center [630, 226] width 807 height 316
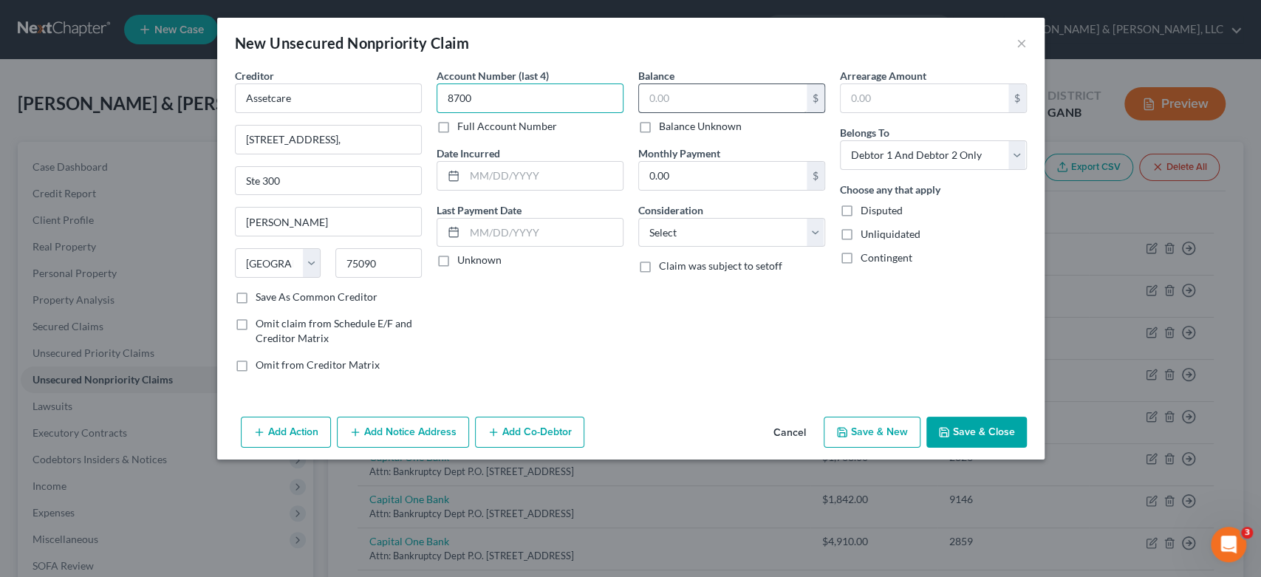
type input "8700"
drag, startPoint x: 688, startPoint y: 109, endPoint x: 691, endPoint y: 102, distance: 7.6
click at [691, 102] on div "$" at bounding box center [731, 98] width 187 height 30
type input "65.00"
click at [813, 235] on select "Select Cable / Satellite Services Collection Agency Credit Card Debt Debt Couns…" at bounding box center [731, 233] width 187 height 30
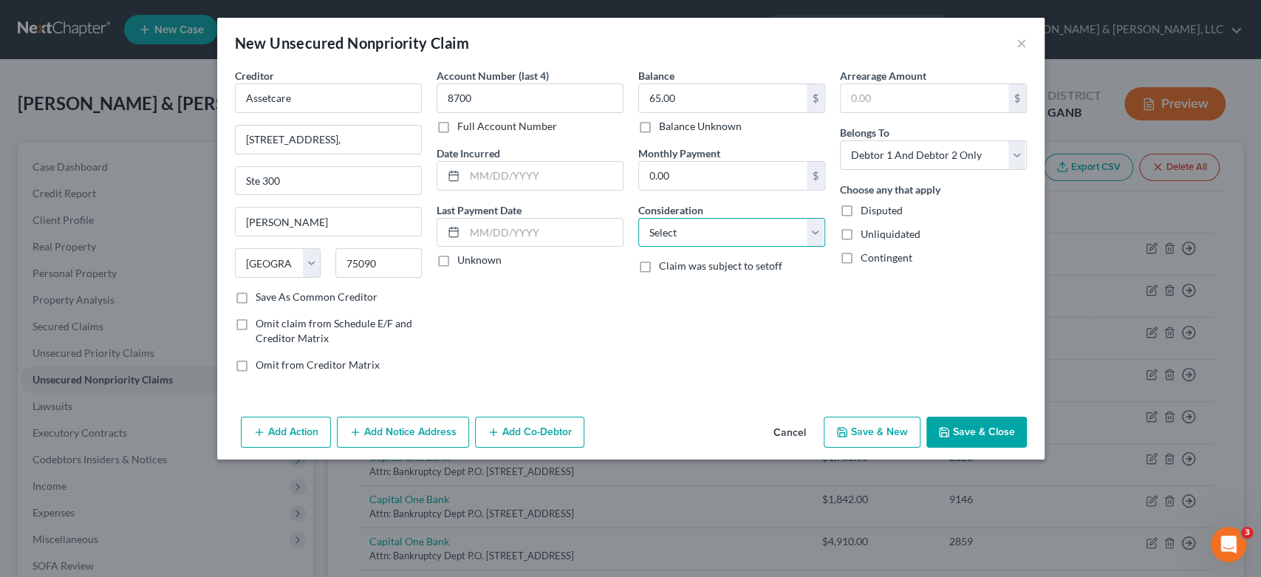
select select "1"
click at [638, 218] on select "Select Cable / Satellite Services Collection Agency Credit Card Debt Debt Couns…" at bounding box center [731, 233] width 187 height 30
click at [875, 429] on button "Save & New" at bounding box center [872, 432] width 97 height 31
select select "2"
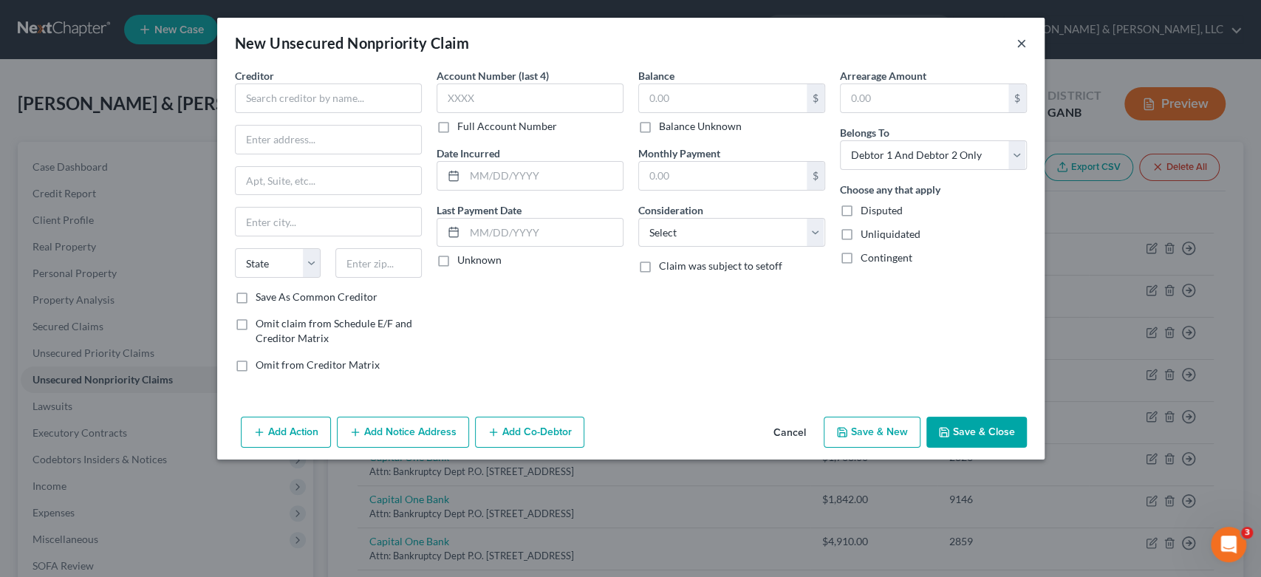
click at [1017, 40] on button "×" at bounding box center [1021, 43] width 10 height 18
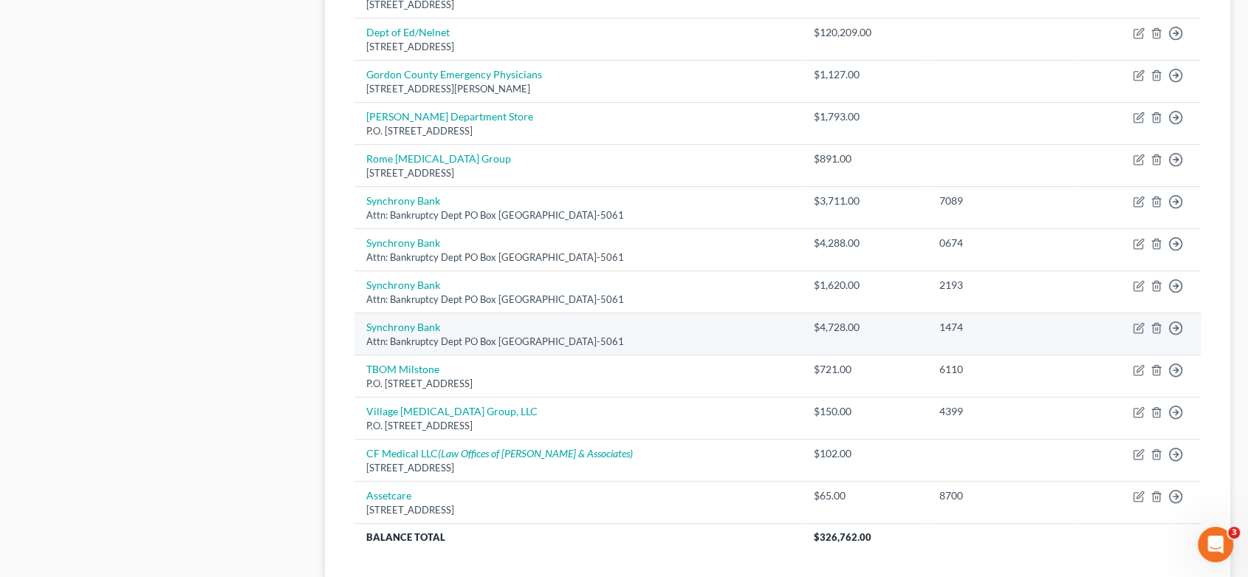
scroll to position [907, 0]
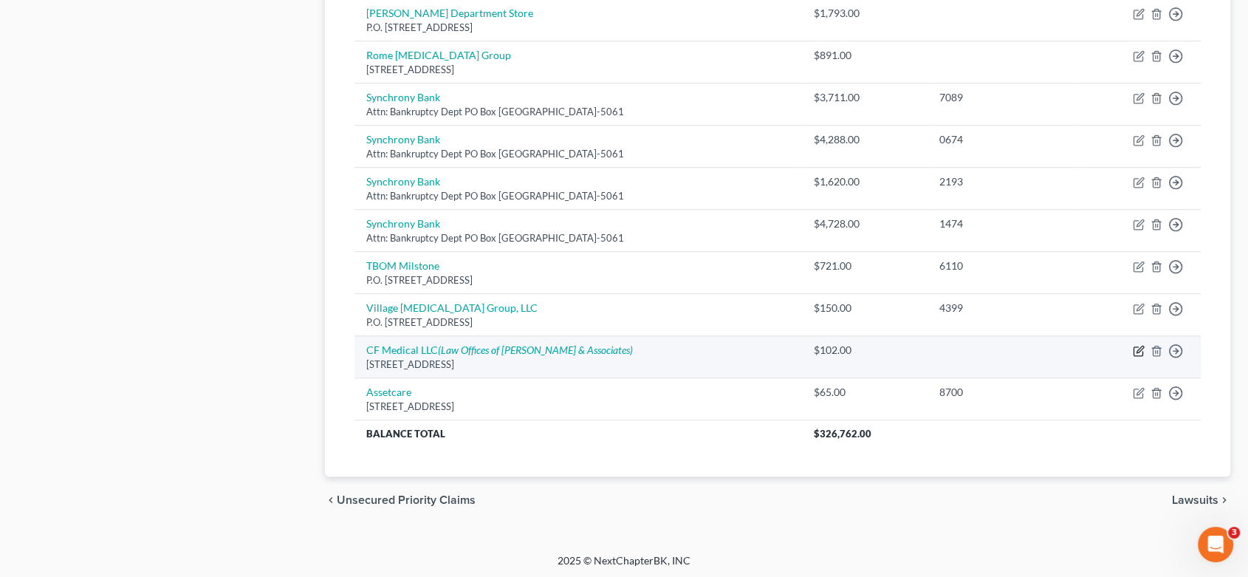
click at [1140, 346] on icon "button" at bounding box center [1139, 351] width 12 height 12
select select "31"
select select "9"
select select "2"
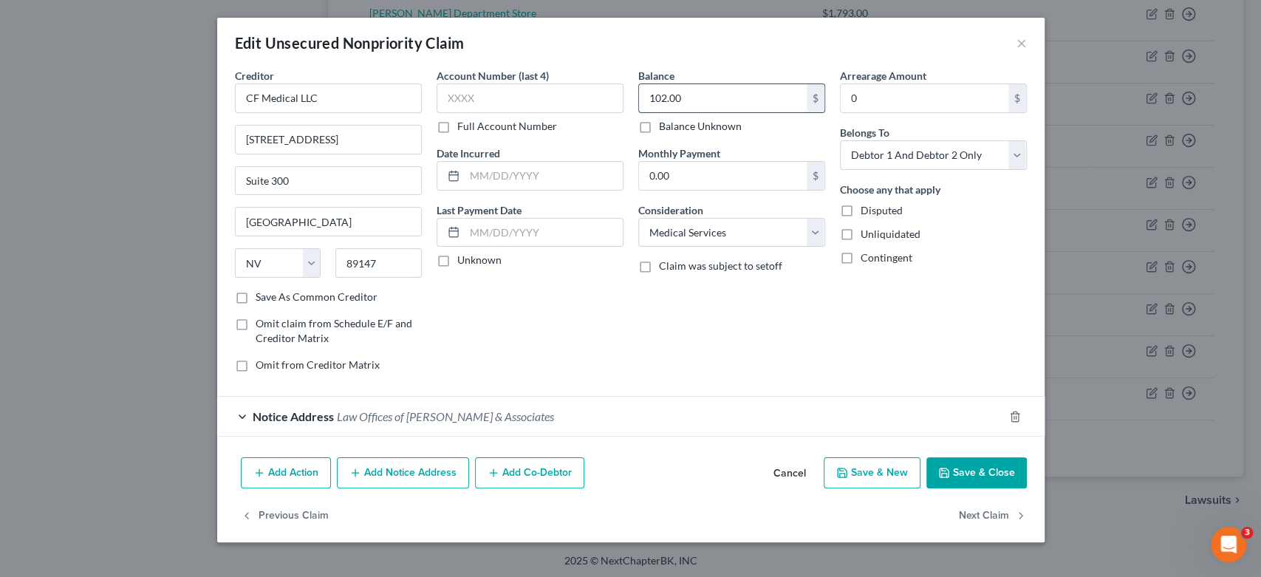
click at [730, 102] on input "102.00" at bounding box center [723, 98] width 168 height 28
type input "145.00"
click at [868, 466] on button "Save & New" at bounding box center [872, 472] width 97 height 31
select select "2"
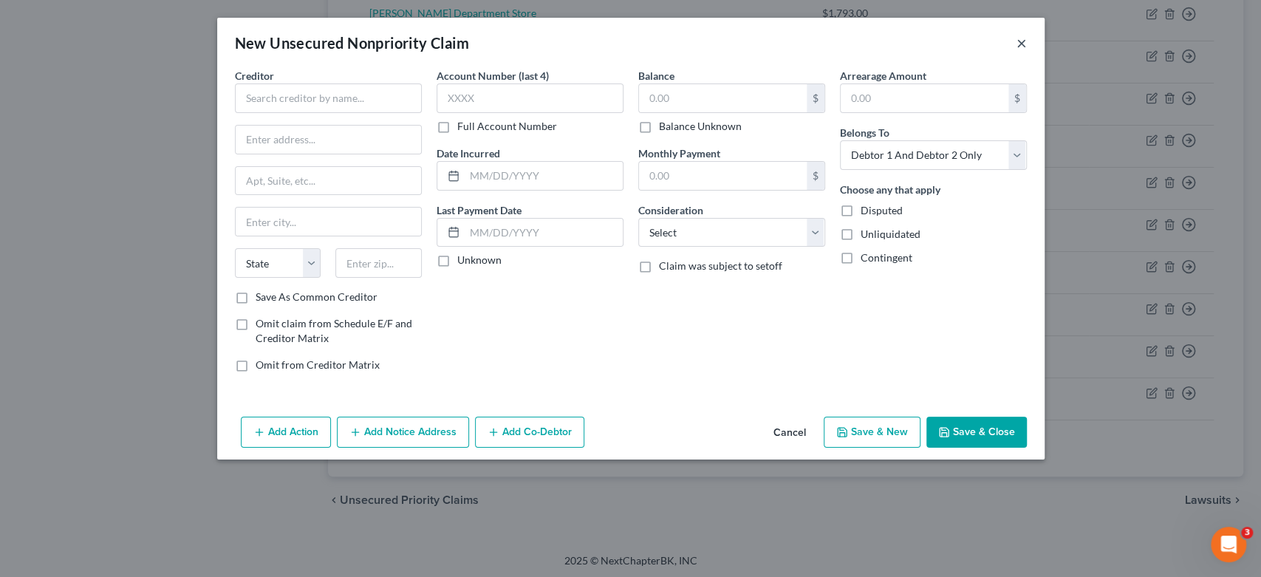
click at [1021, 47] on button "×" at bounding box center [1021, 43] width 10 height 18
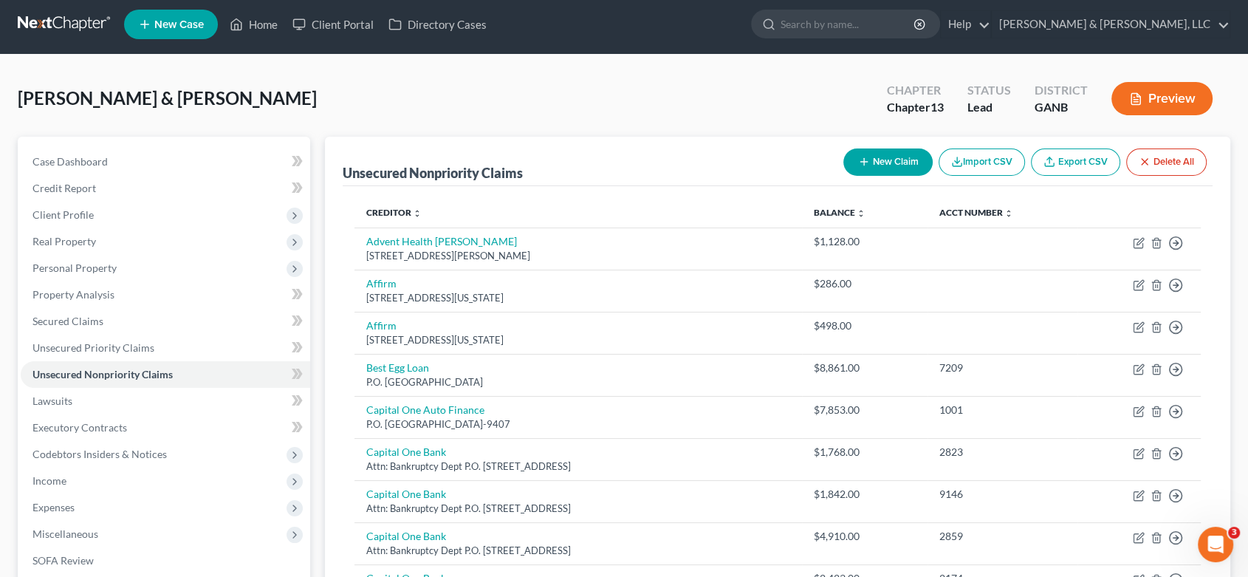
scroll to position [4, 0]
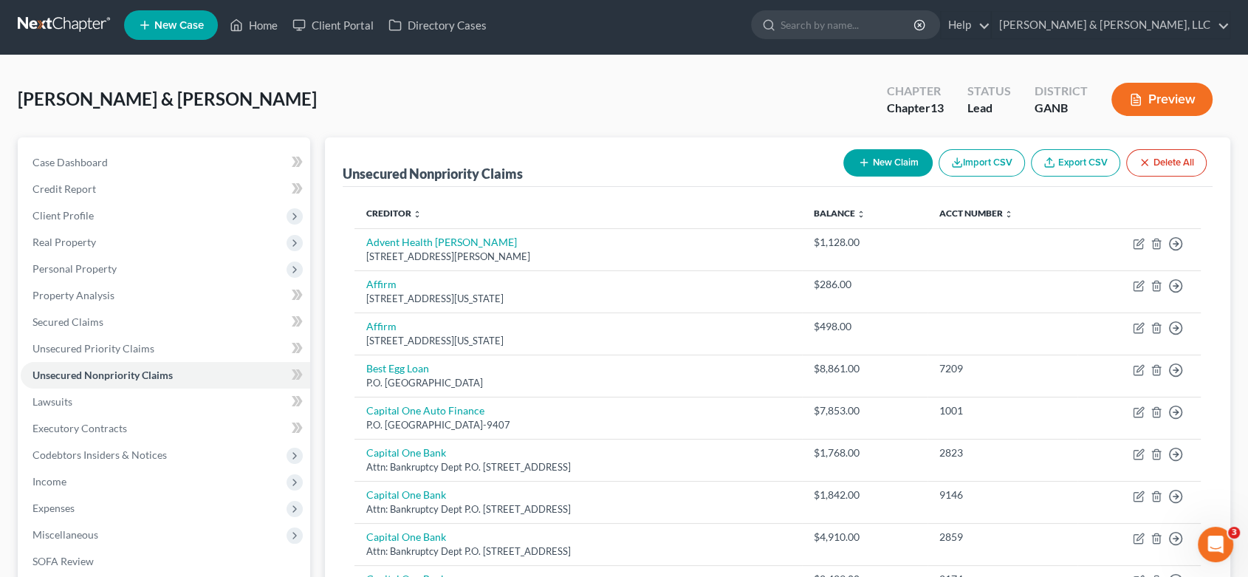
click at [883, 157] on button "New Claim" at bounding box center [887, 162] width 89 height 27
select select "2"
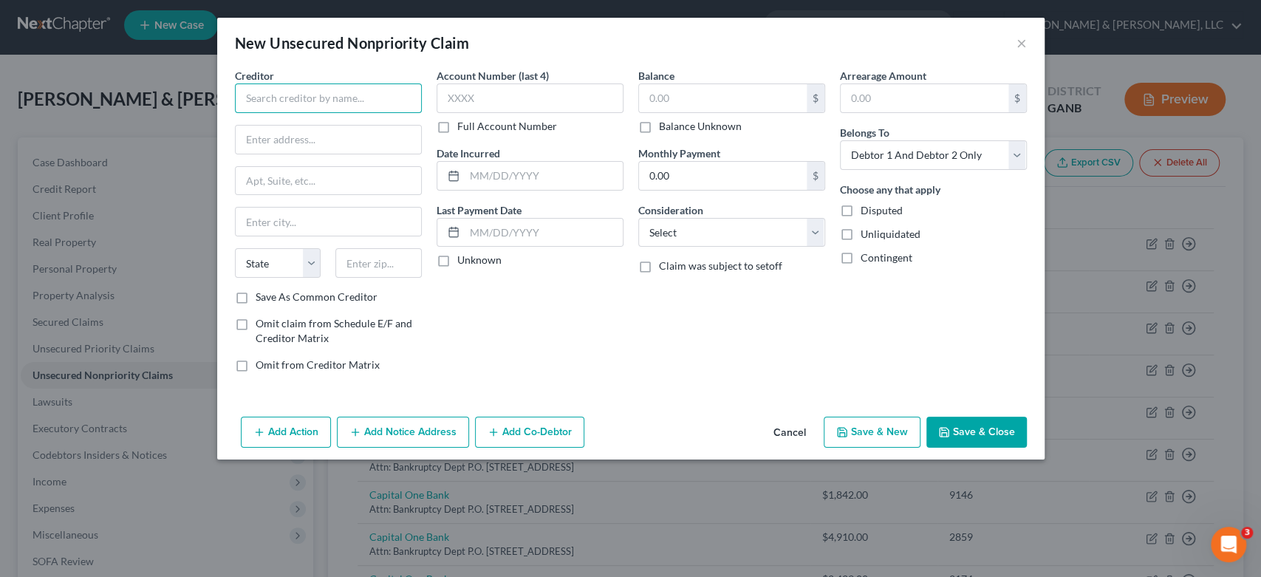
click at [292, 109] on input "text" at bounding box center [328, 98] width 187 height 30
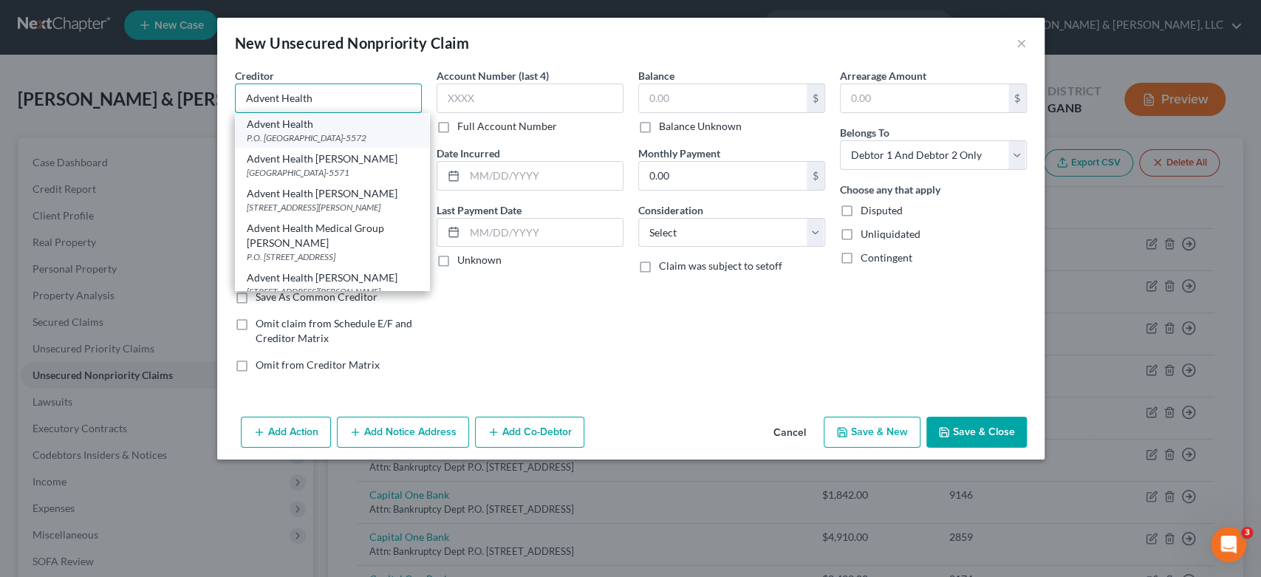
type input "Advent Health"
click at [298, 133] on div "P.O. [GEOGRAPHIC_DATA]-5572" at bounding box center [332, 137] width 171 height 13
type input "P.O. Box 105572"
type input "[GEOGRAPHIC_DATA]"
select select "10"
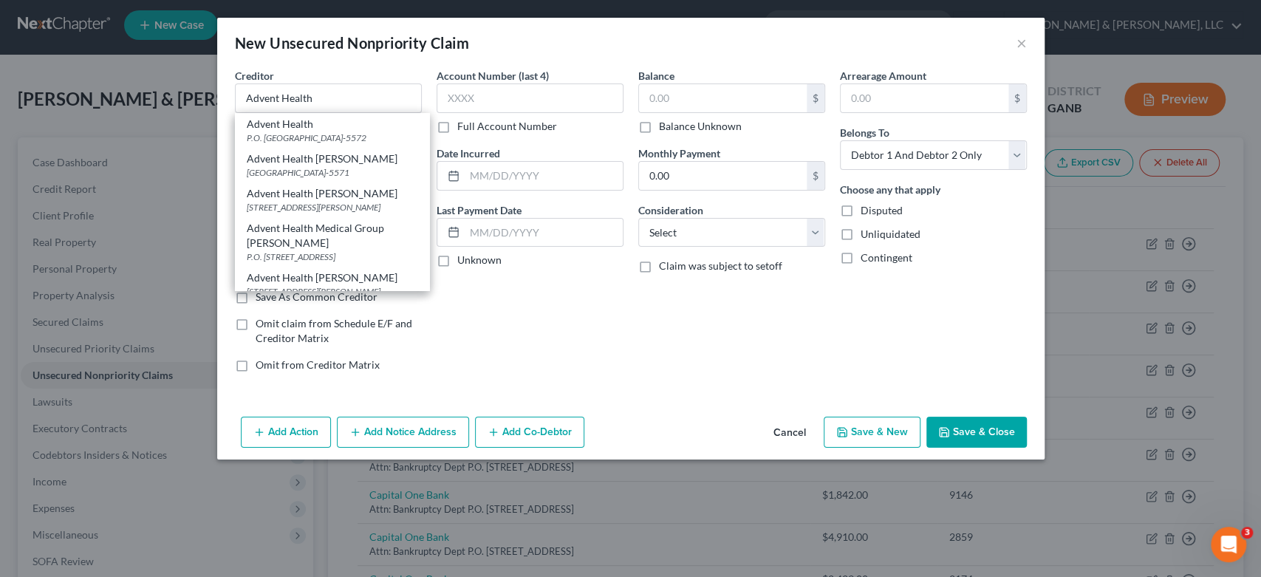
type input "30348-5572"
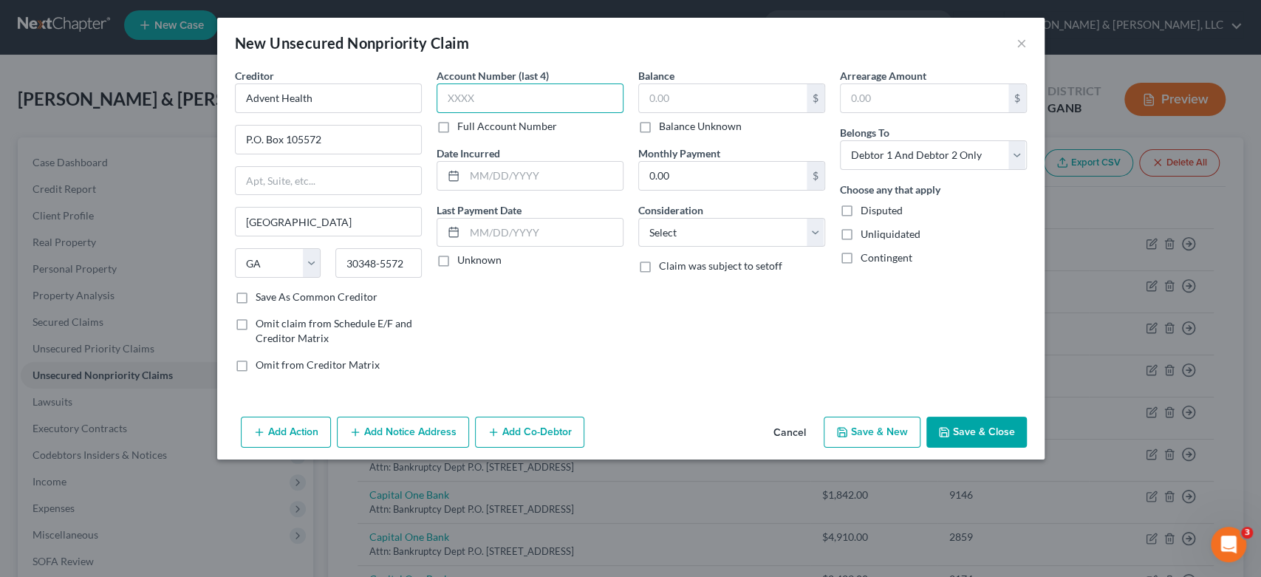
click at [552, 99] on input "text" at bounding box center [529, 98] width 187 height 30
click at [739, 97] on input "text" at bounding box center [723, 98] width 168 height 28
type input "93.00"
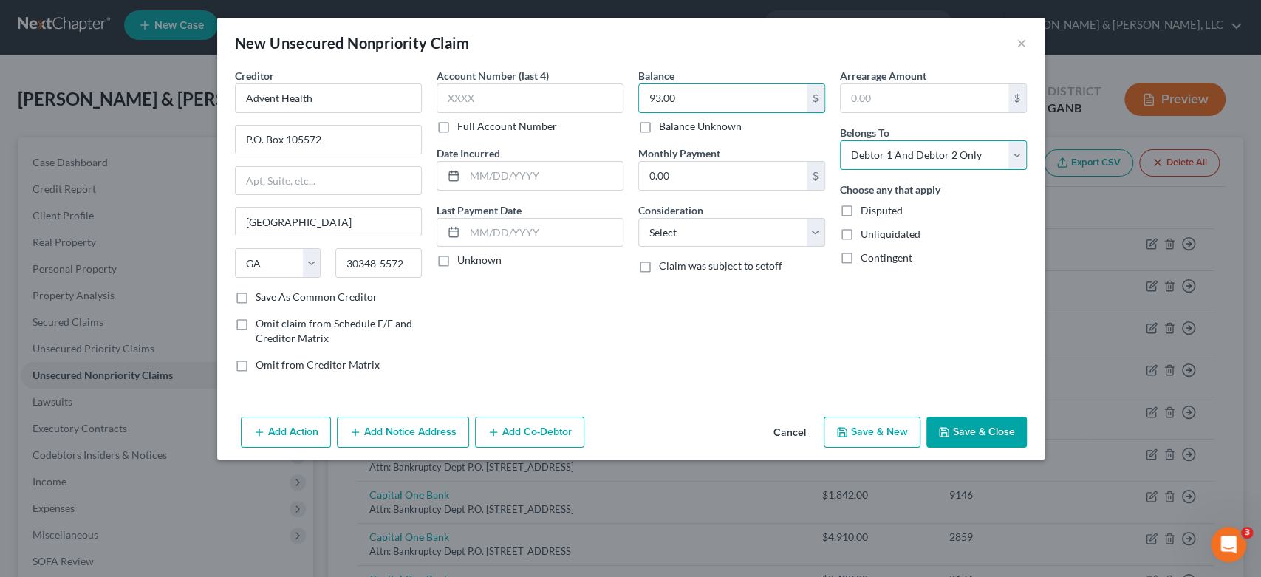
drag, startPoint x: 1015, startPoint y: 155, endPoint x: 1005, endPoint y: 156, distance: 9.6
click at [1011, 154] on select "Select Debtor 1 Only Debtor 2 Only Debtor 1 And Debtor 2 Only At Least One Of T…" at bounding box center [933, 155] width 187 height 30
select select "0"
click at [840, 140] on select "Select Debtor 1 Only Debtor 2 Only Debtor 1 And Debtor 2 Only At Least One Of T…" at bounding box center [933, 155] width 187 height 30
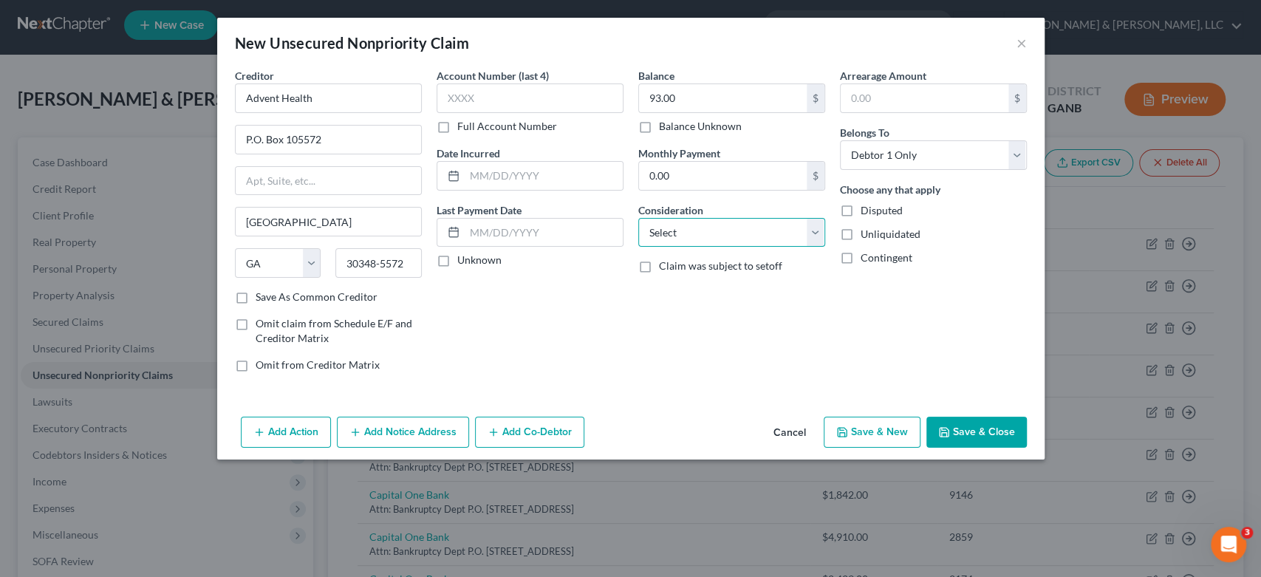
click at [815, 227] on select "Select Cable / Satellite Services Collection Agency Credit Card Debt Debt Couns…" at bounding box center [731, 233] width 187 height 30
select select "9"
click at [638, 218] on select "Select Cable / Satellite Services Collection Agency Credit Card Debt Debt Couns…" at bounding box center [731, 233] width 187 height 30
click at [869, 428] on button "Save & New" at bounding box center [872, 432] width 97 height 31
select select "2"
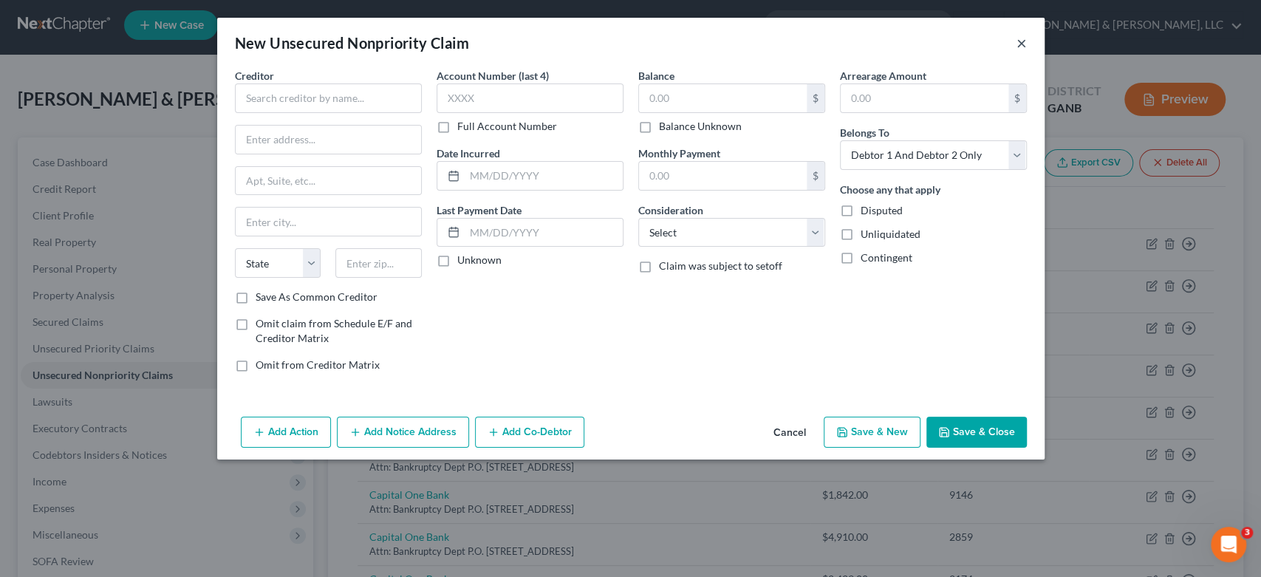
click at [1019, 46] on button "×" at bounding box center [1021, 43] width 10 height 18
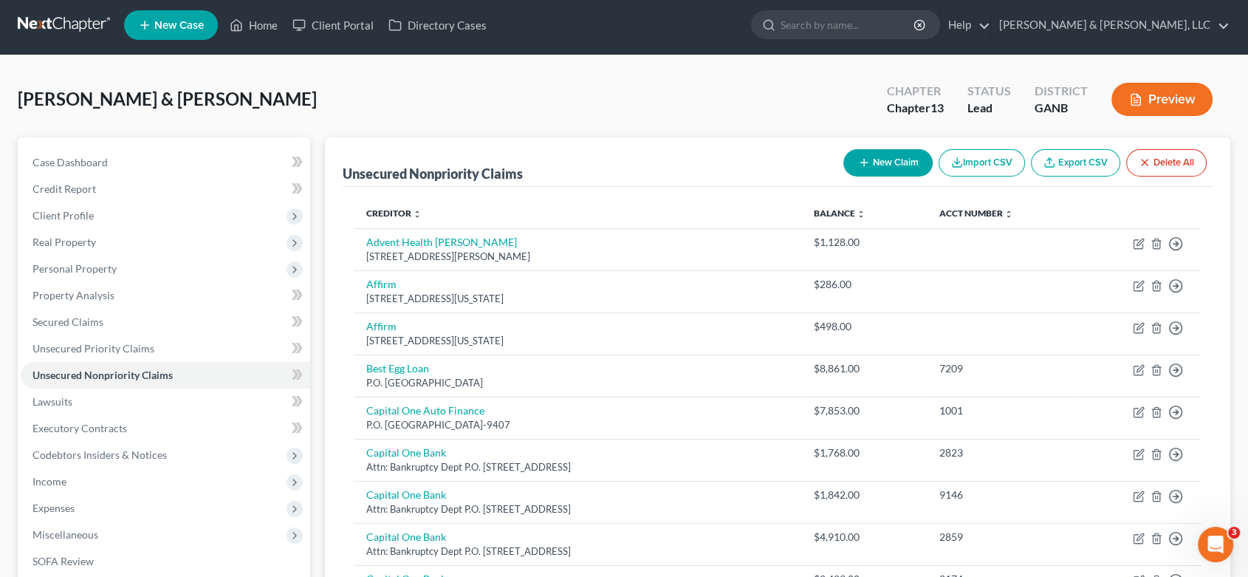
click at [886, 154] on button "New Claim" at bounding box center [887, 162] width 89 height 27
select select "2"
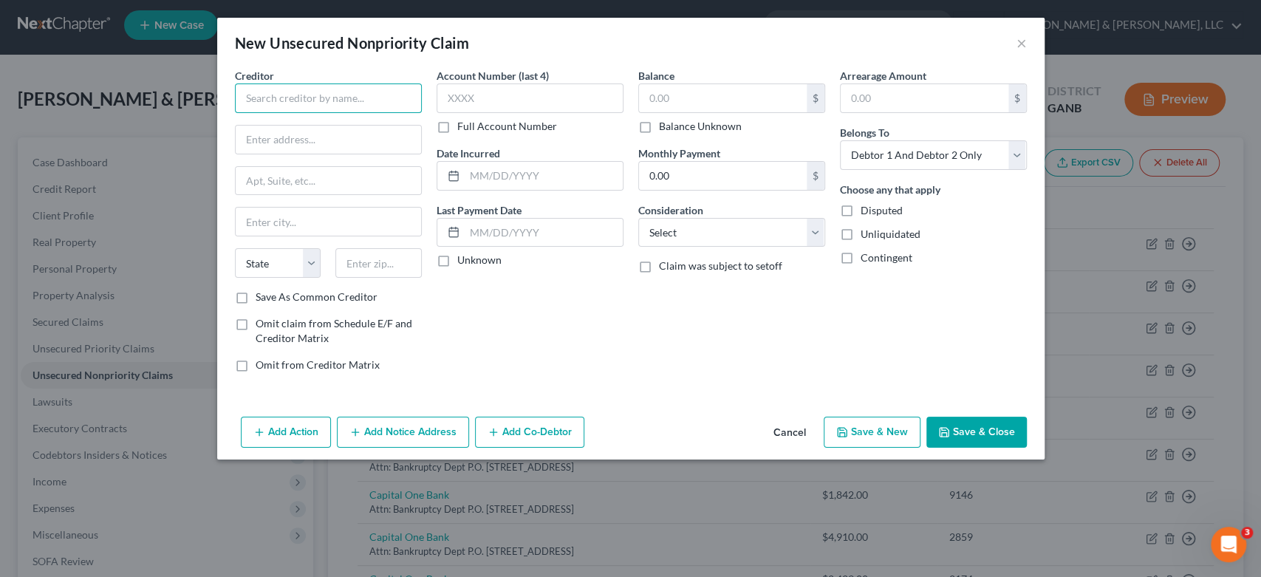
click at [284, 94] on input "text" at bounding box center [328, 98] width 187 height 30
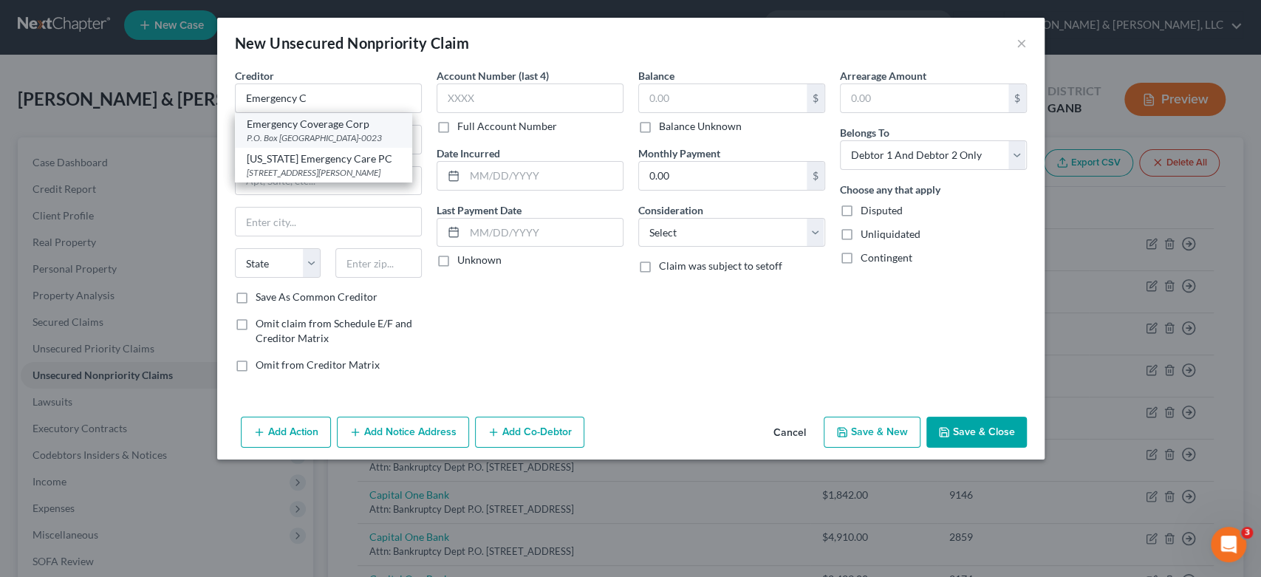
click at [333, 127] on div "Emergency Coverage Corp" at bounding box center [324, 124] width 154 height 15
type input "Emergency Coverage Corp"
type input "P.O. Box 740023"
type input "[GEOGRAPHIC_DATA]"
select select "36"
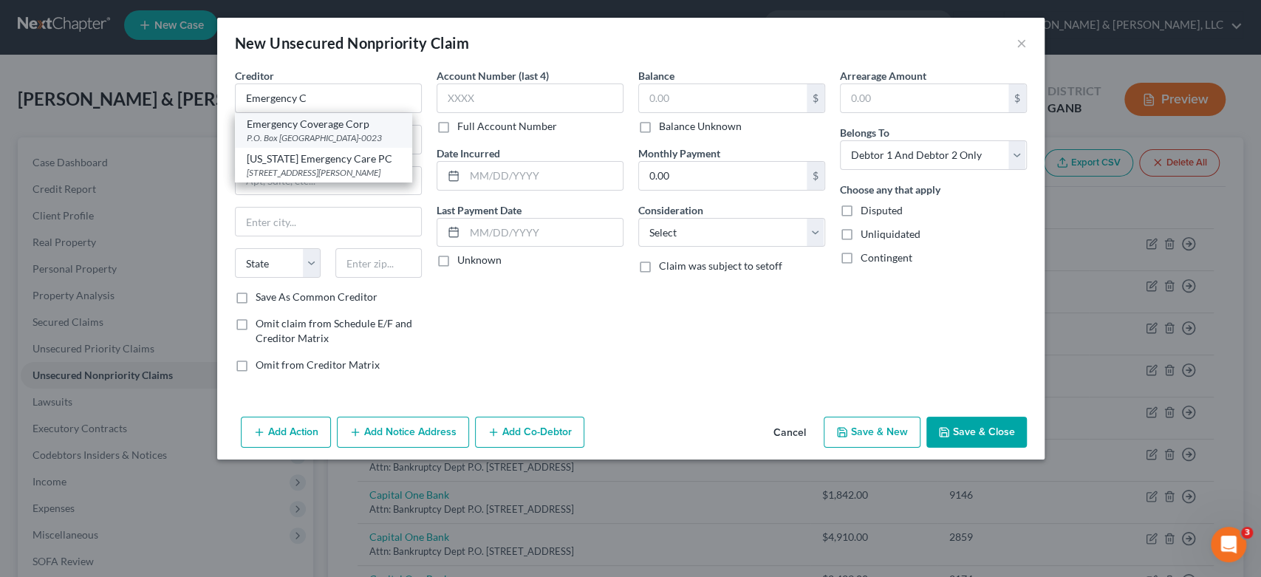
type input "45274-0023"
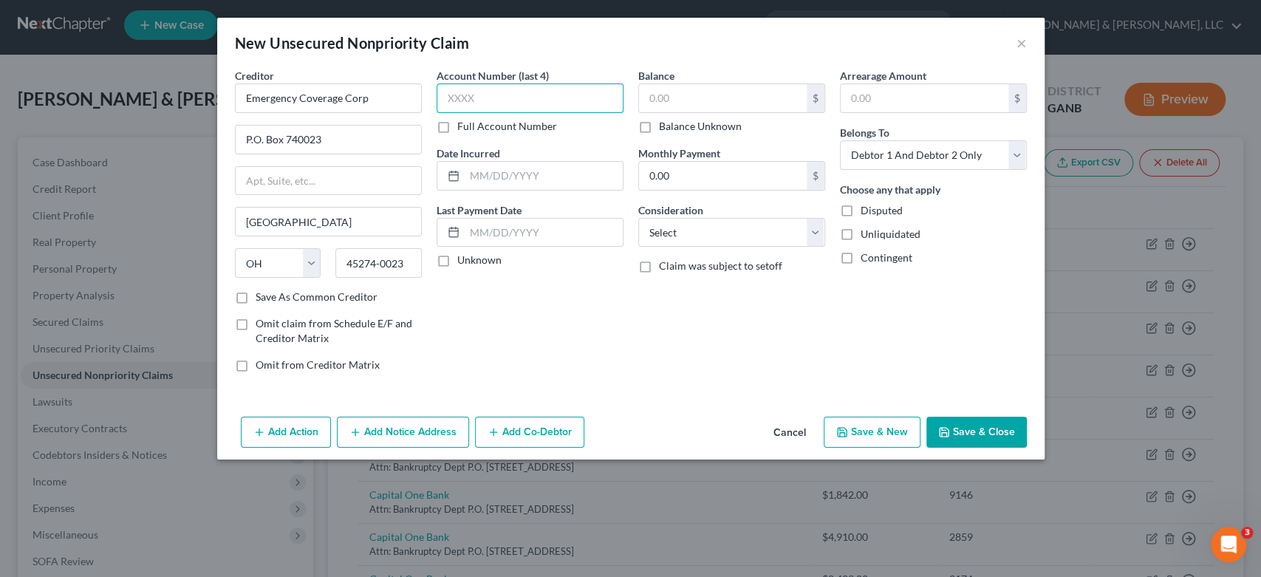
click at [490, 89] on input "text" at bounding box center [529, 98] width 187 height 30
click at [733, 91] on input "text" at bounding box center [723, 98] width 168 height 28
type input "1,508.00"
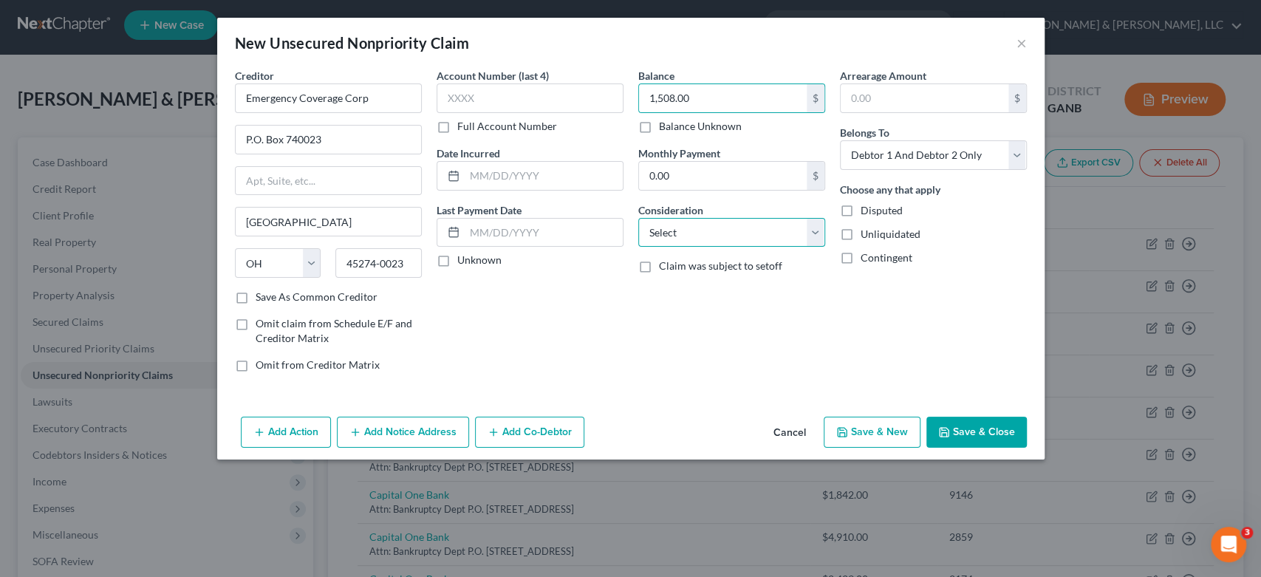
click at [811, 236] on select "Select Cable / Satellite Services Collection Agency Credit Card Debt Debt Couns…" at bounding box center [731, 233] width 187 height 30
select select "9"
click at [638, 218] on select "Select Cable / Satellite Services Collection Agency Credit Card Debt Debt Couns…" at bounding box center [731, 233] width 187 height 30
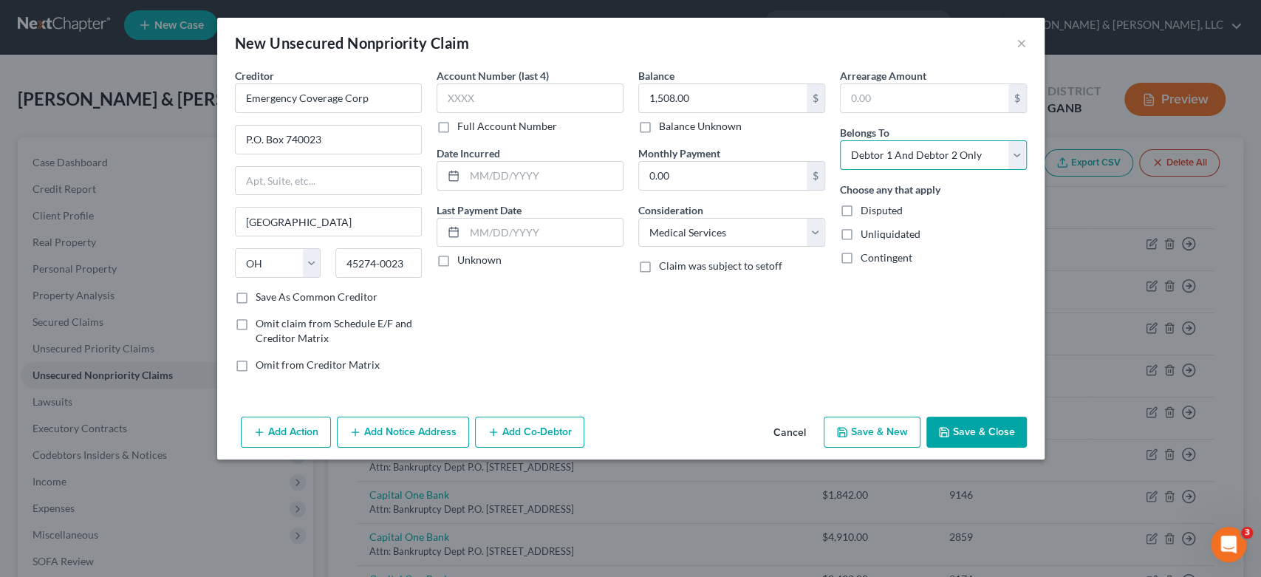
click at [1010, 154] on select "Select Debtor 1 Only Debtor 2 Only Debtor 1 And Debtor 2 Only At Least One Of T…" at bounding box center [933, 155] width 187 height 30
select select "1"
click at [840, 140] on select "Select Debtor 1 Only Debtor 2 Only Debtor 1 And Debtor 2 Only At Least One Of T…" at bounding box center [933, 155] width 187 height 30
click at [880, 436] on button "Save & New" at bounding box center [872, 432] width 97 height 31
select select "2"
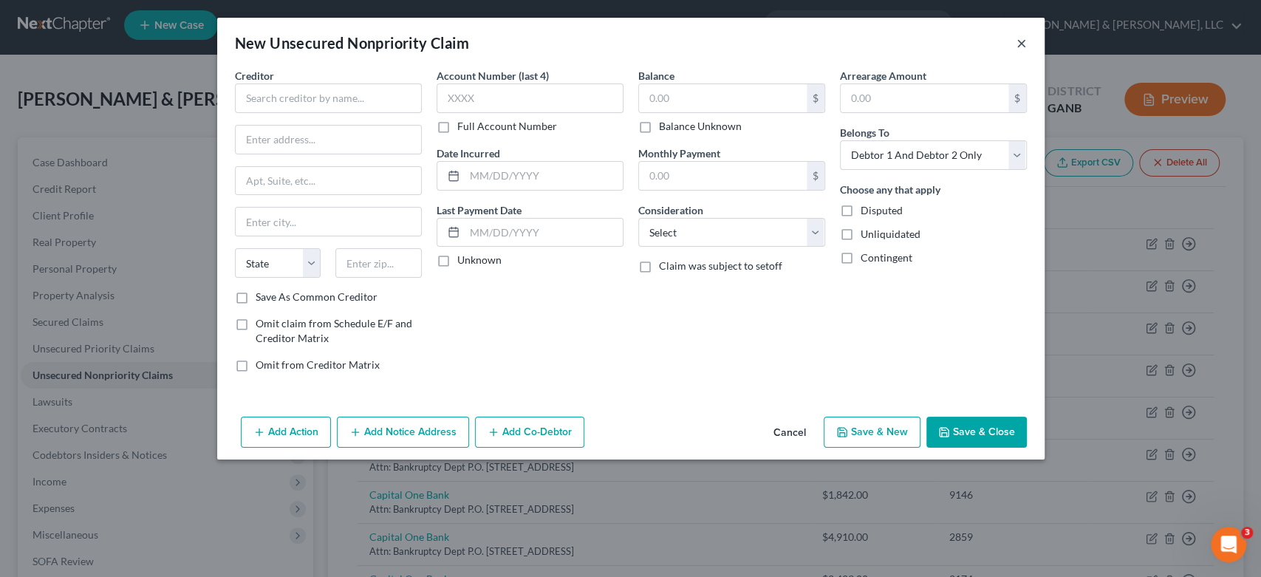
drag, startPoint x: 1022, startPoint y: 43, endPoint x: 1013, endPoint y: 35, distance: 12.0
click at [1018, 42] on button "×" at bounding box center [1021, 43] width 10 height 18
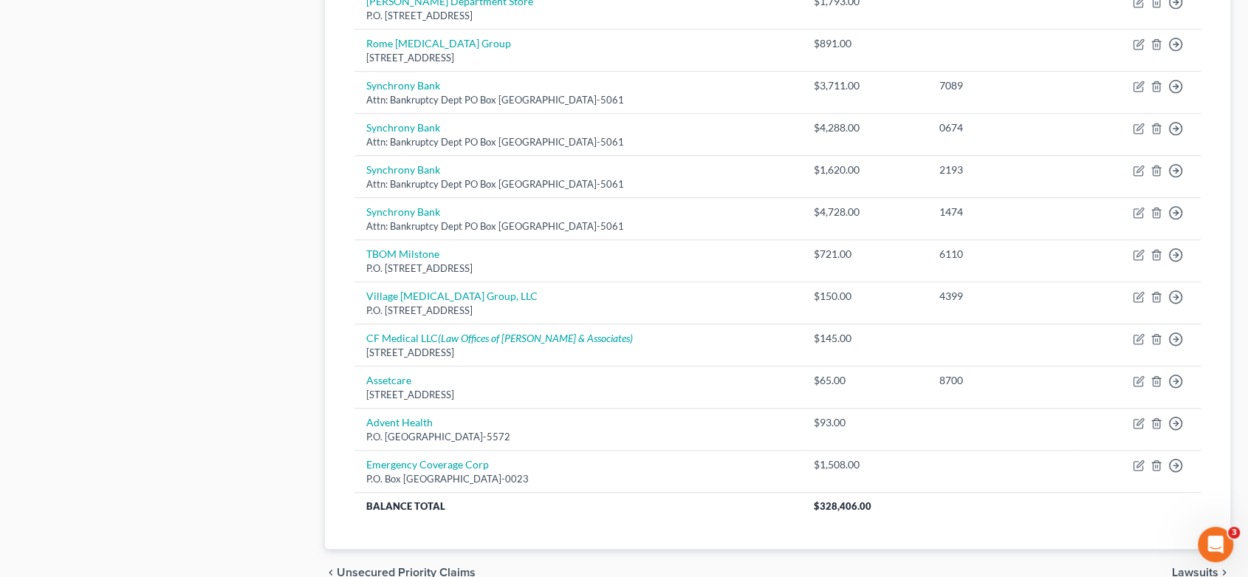
scroll to position [991, 0]
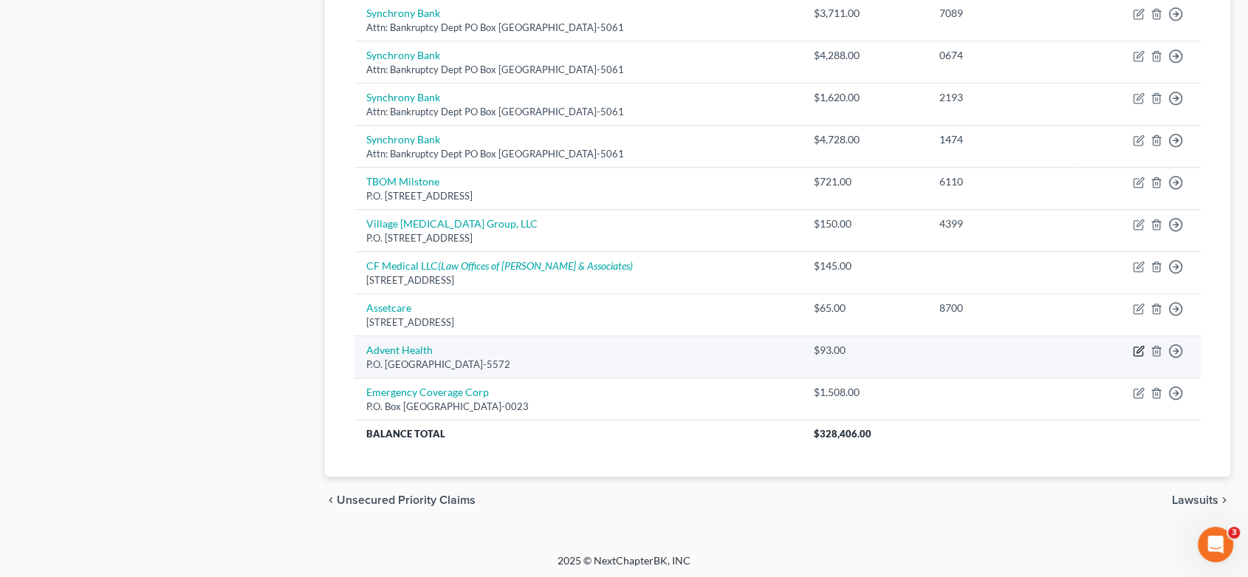
click at [1140, 347] on icon "button" at bounding box center [1140, 349] width 7 height 7
select select "10"
select select "9"
select select "0"
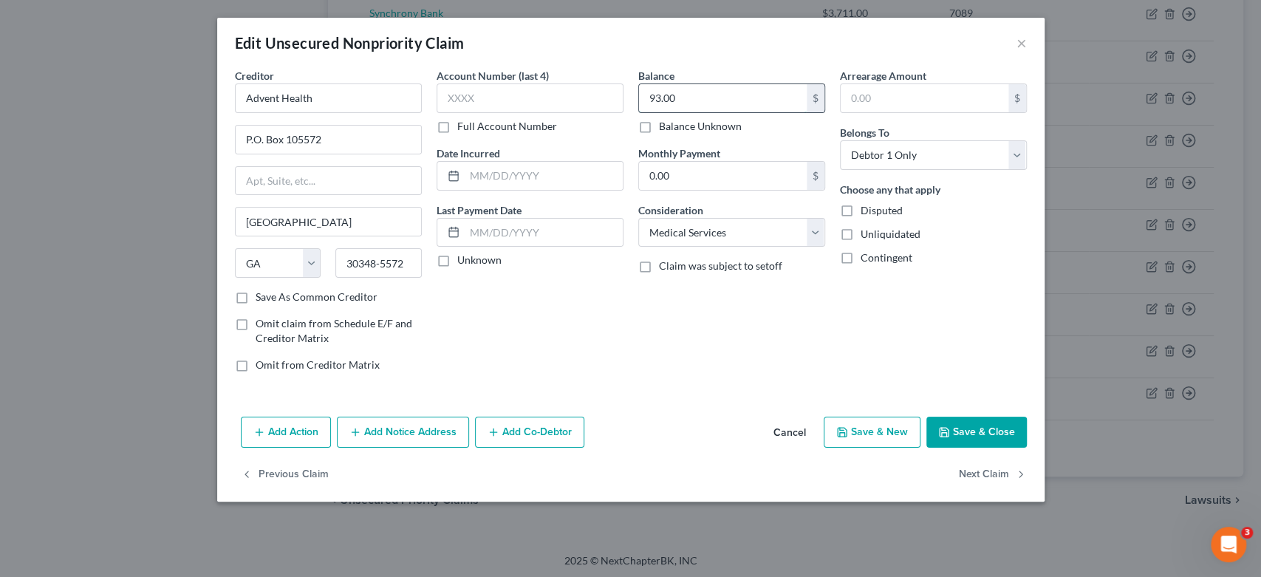
click at [698, 104] on input "93.00" at bounding box center [723, 98] width 168 height 28
type input "2,269.00"
click at [891, 428] on button "Save & New" at bounding box center [872, 432] width 97 height 31
select select "2"
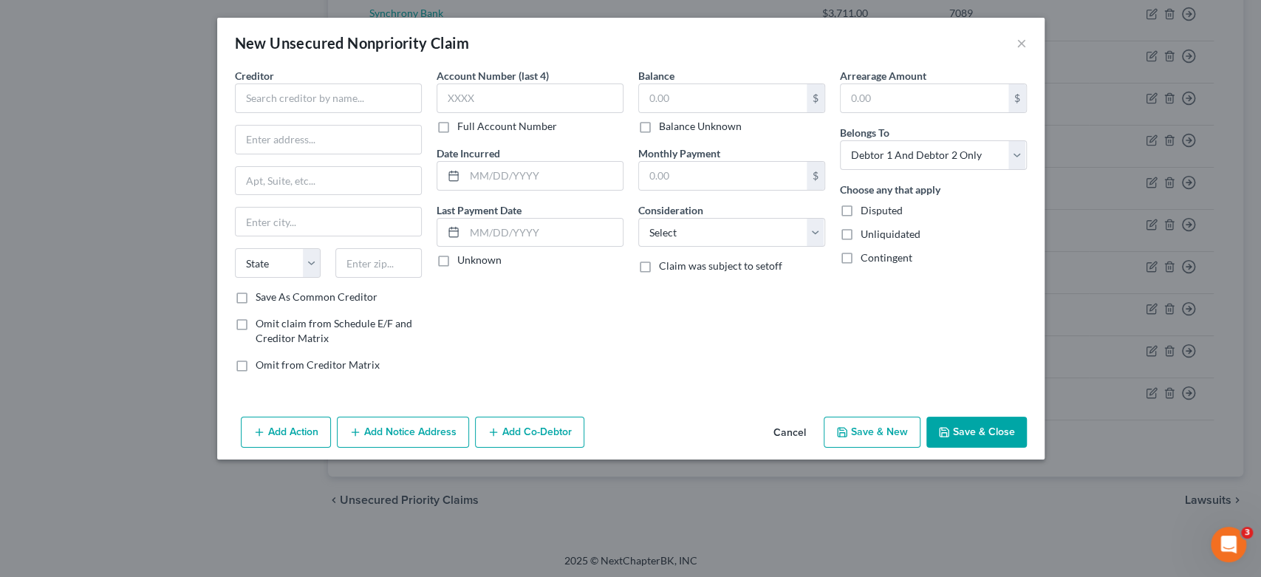
type input "0"
click at [313, 105] on input "text" at bounding box center [328, 98] width 187 height 30
type input "[PERSON_NAME] EMC"
click at [294, 134] on input "text" at bounding box center [328, 140] width 185 height 28
type input "[STREET_ADDRESS]"
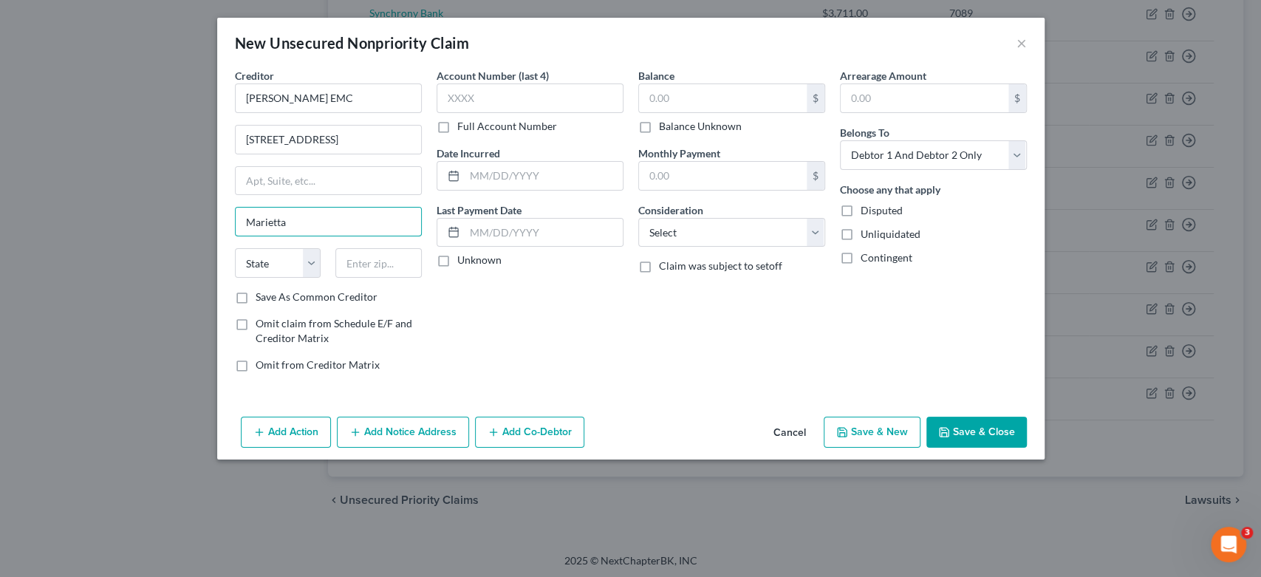
type input "Marietta"
drag, startPoint x: 307, startPoint y: 259, endPoint x: 283, endPoint y: 256, distance: 24.6
click at [283, 256] on select "State [US_STATE] AK AR AZ CA CO CT DE DC [GEOGRAPHIC_DATA] [GEOGRAPHIC_DATA] GU…" at bounding box center [278, 263] width 86 height 30
select select "10"
click at [235, 248] on select "State [US_STATE] AK AR AZ CA CO CT DE DC [GEOGRAPHIC_DATA] [GEOGRAPHIC_DATA] GU…" at bounding box center [278, 263] width 86 height 30
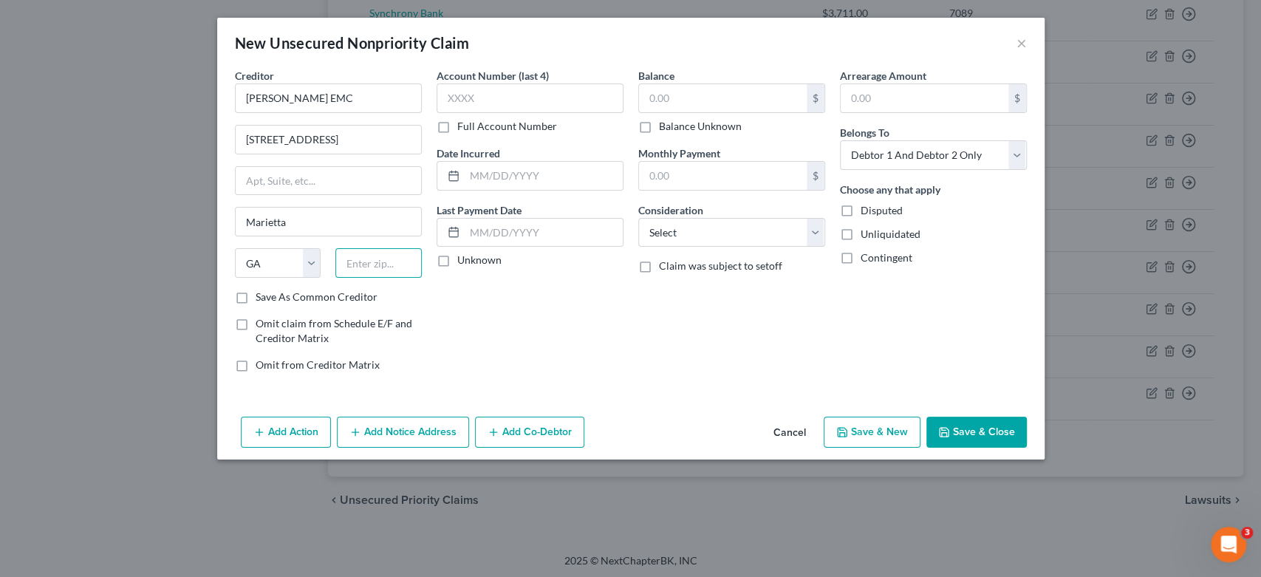
click at [372, 256] on input "text" at bounding box center [378, 263] width 86 height 30
type input "30060"
click at [483, 93] on input "text" at bounding box center [529, 98] width 187 height 30
type input "6003"
click at [705, 96] on input "text" at bounding box center [723, 98] width 168 height 28
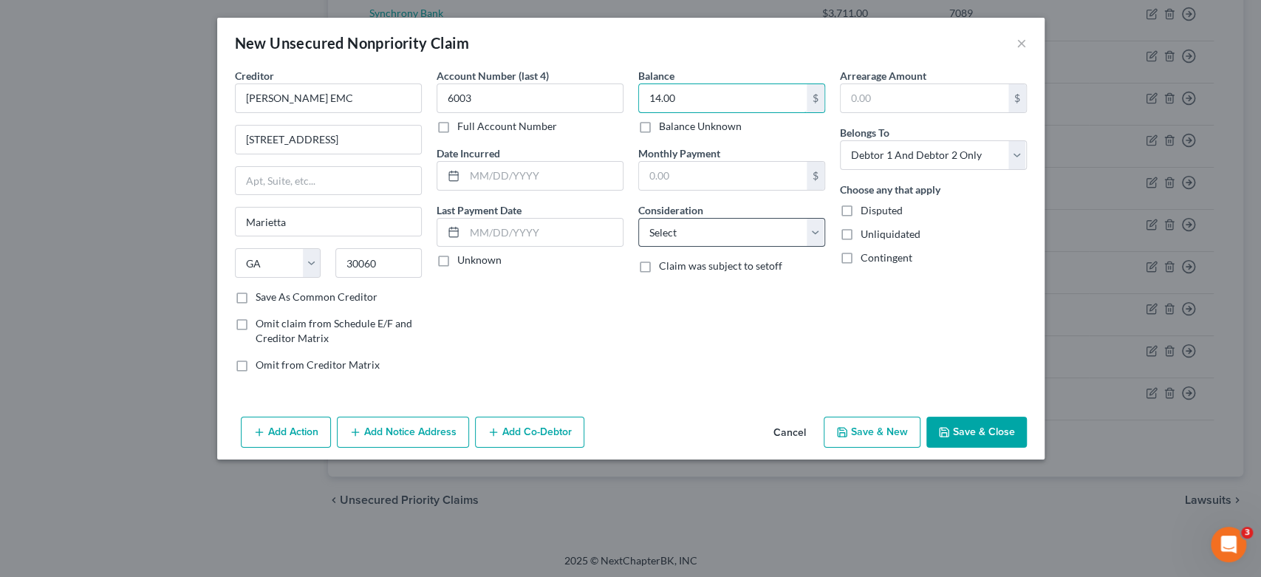
type input "14.00"
click at [813, 231] on select "Select Cable / Satellite Services Collection Agency Credit Card Debt Debt Couns…" at bounding box center [731, 233] width 187 height 30
select select "20"
click at [638, 218] on select "Select Cable / Satellite Services Collection Agency Credit Card Debt Debt Couns…" at bounding box center [731, 233] width 187 height 30
click at [1010, 152] on select "Select Debtor 1 Only Debtor 2 Only Debtor 1 And Debtor 2 Only At Least One Of T…" at bounding box center [933, 155] width 187 height 30
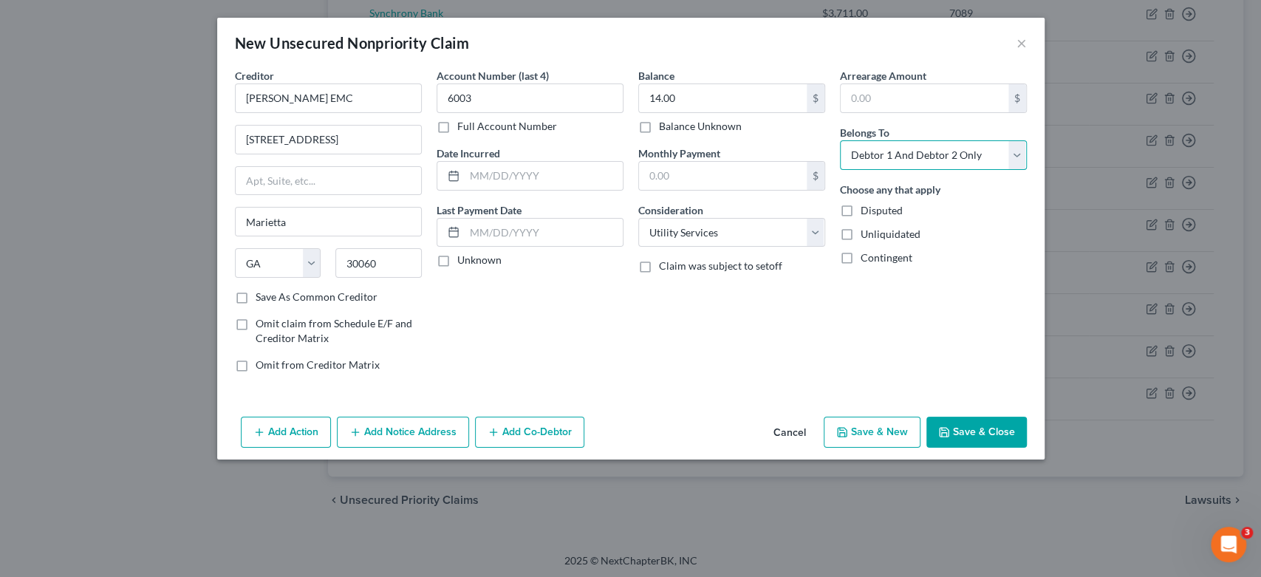
select select "1"
click at [840, 140] on select "Select Debtor 1 Only Debtor 2 Only Debtor 1 And Debtor 2 Only At Least One Of T…" at bounding box center [933, 155] width 187 height 30
click at [846, 428] on icon "button" at bounding box center [842, 432] width 9 height 9
select select "2"
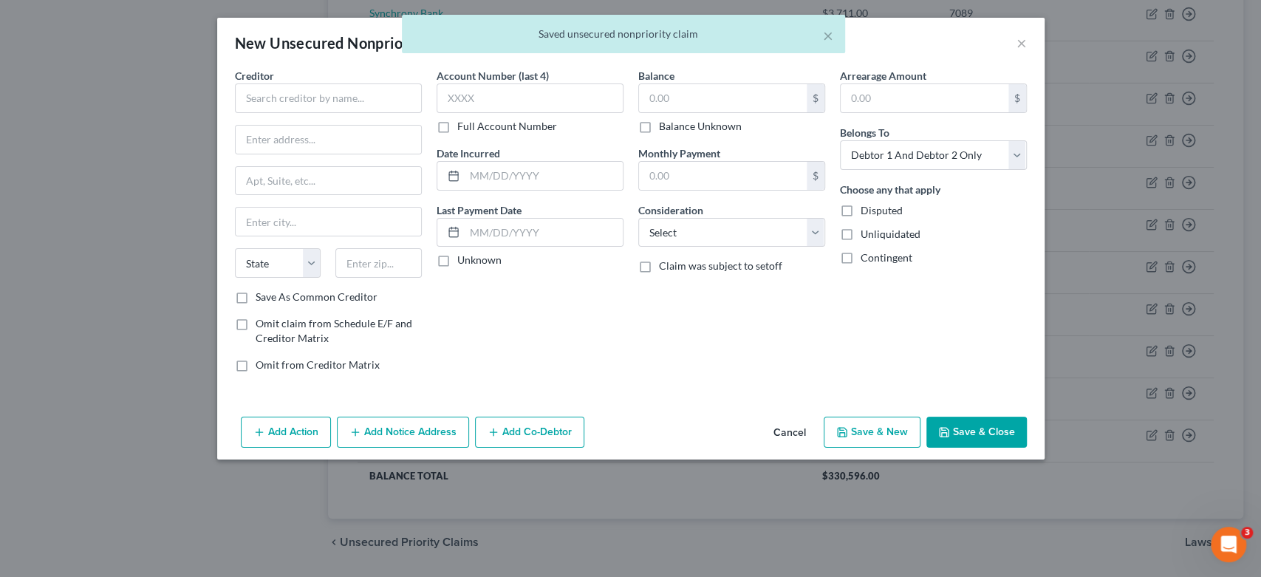
type input "0.00"
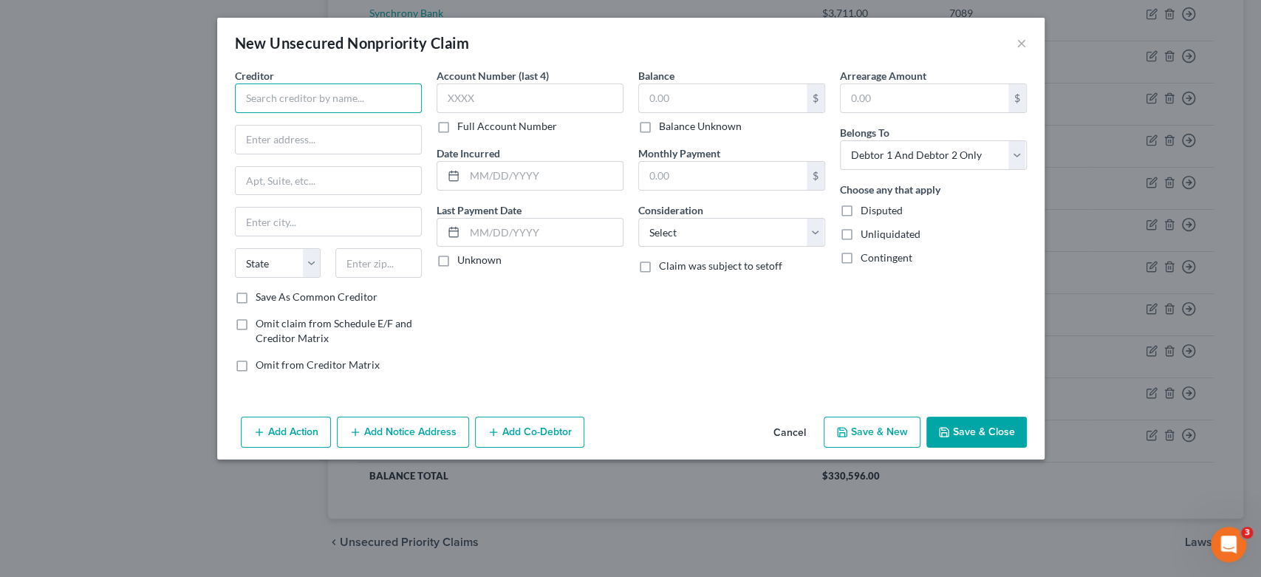
click at [323, 109] on input "text" at bounding box center [328, 98] width 187 height 30
type input "[PERSON_NAME] Dentistry, LLC"
type input "P.O. Box 906"
click at [256, 217] on input "REd Bud Rd NE" at bounding box center [328, 222] width 185 height 28
type input "Red Bud Rd NE"
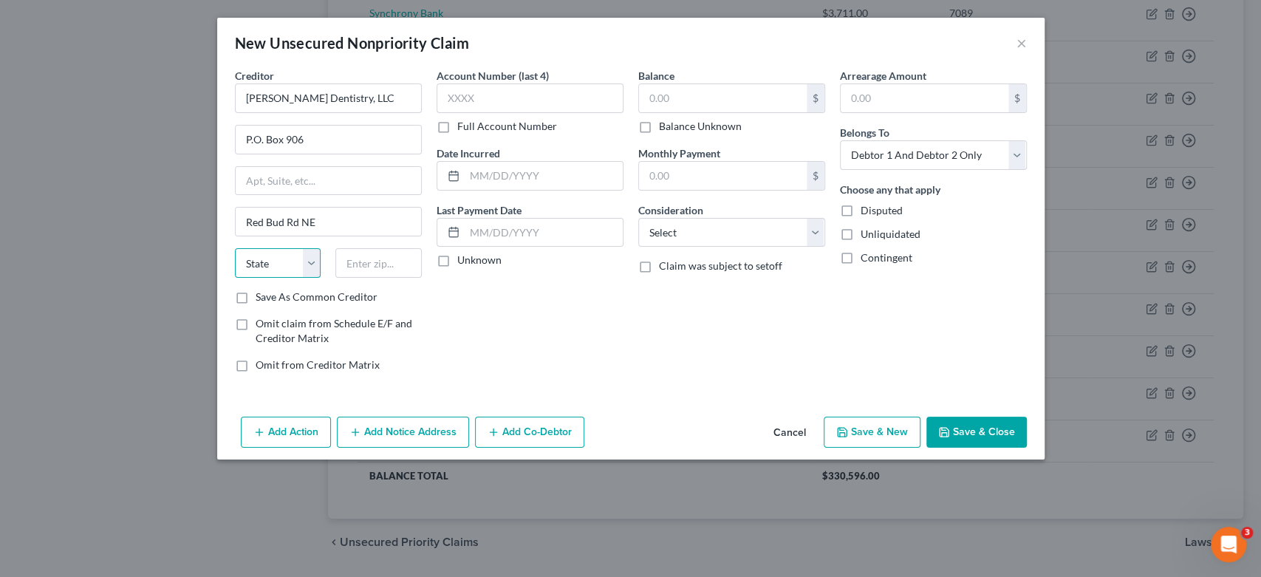
click at [314, 261] on select "State [US_STATE] AK AR AZ CA CO CT DE DC [GEOGRAPHIC_DATA] [GEOGRAPHIC_DATA] GU…" at bounding box center [278, 263] width 86 height 30
select select "10"
click at [235, 248] on select "State [US_STATE] AK AR AZ CA CO CT DE DC [GEOGRAPHIC_DATA] [GEOGRAPHIC_DATA] GU…" at bounding box center [278, 263] width 86 height 30
click at [378, 270] on input "text" at bounding box center [378, 263] width 86 height 30
type input "30703-0906"
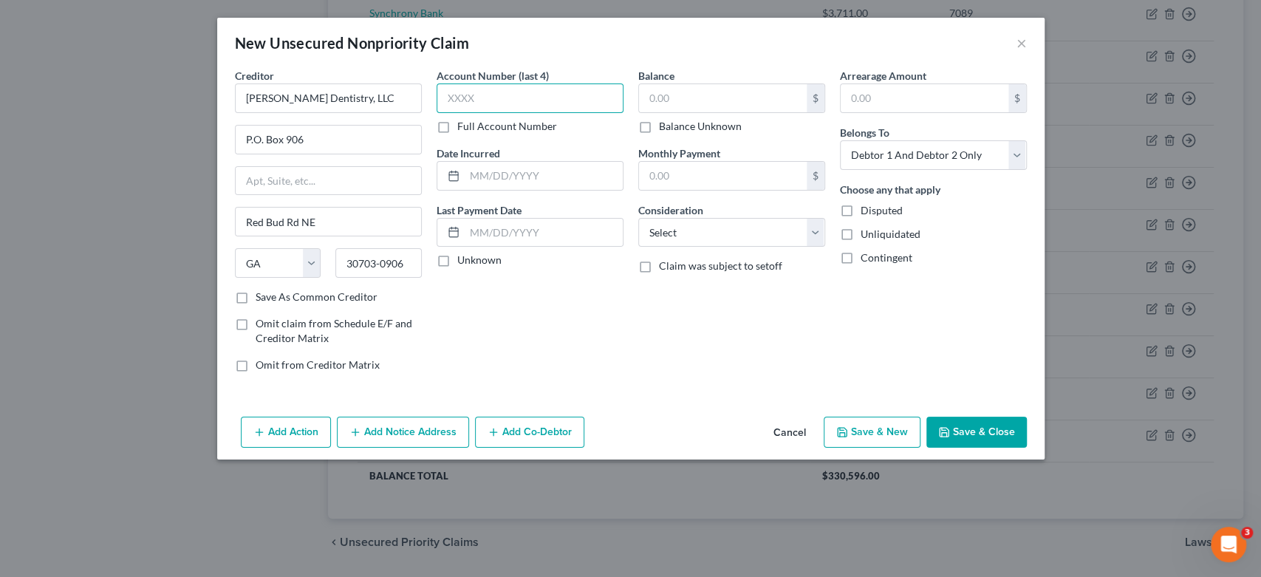
drag, startPoint x: 504, startPoint y: 95, endPoint x: 568, endPoint y: 97, distance: 64.3
click at [519, 97] on input "text" at bounding box center [529, 98] width 187 height 30
type input "0215"
click at [727, 89] on input "text" at bounding box center [723, 98] width 168 height 28
type input "62.00"
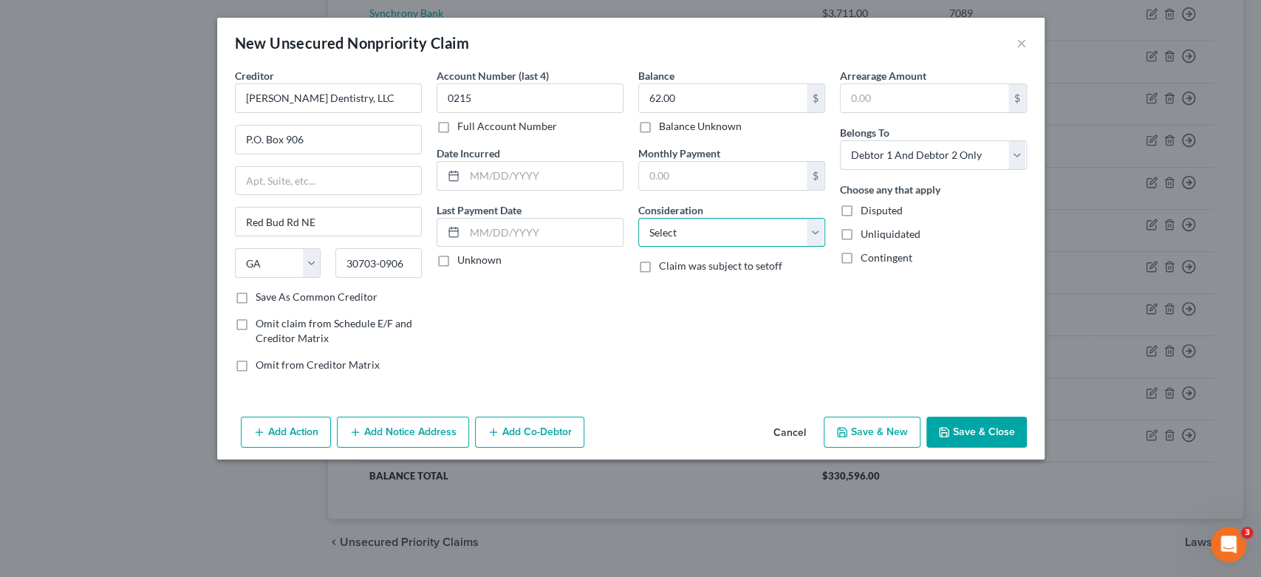
click at [821, 233] on select "Select Cable / Satellite Services Collection Agency Credit Card Debt Debt Couns…" at bounding box center [731, 233] width 187 height 30
select select "9"
click at [638, 218] on select "Select Cable / Satellite Services Collection Agency Credit Card Debt Debt Couns…" at bounding box center [731, 233] width 187 height 30
click at [1018, 157] on select "Select Debtor 1 Only Debtor 2 Only Debtor 1 And Debtor 2 Only At Least One Of T…" at bounding box center [933, 155] width 187 height 30
select select "1"
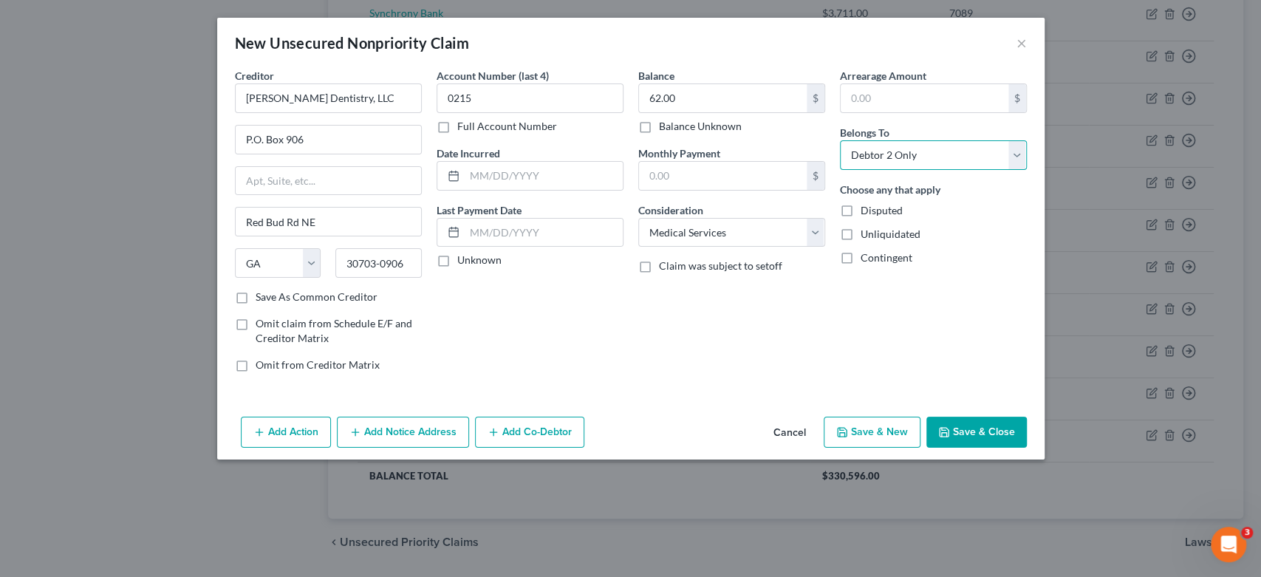
click at [840, 140] on select "Select Debtor 1 Only Debtor 2 Only Debtor 1 And Debtor 2 Only At Least One Of T…" at bounding box center [933, 155] width 187 height 30
click at [881, 435] on button "Save & New" at bounding box center [872, 432] width 97 height 31
select select "2"
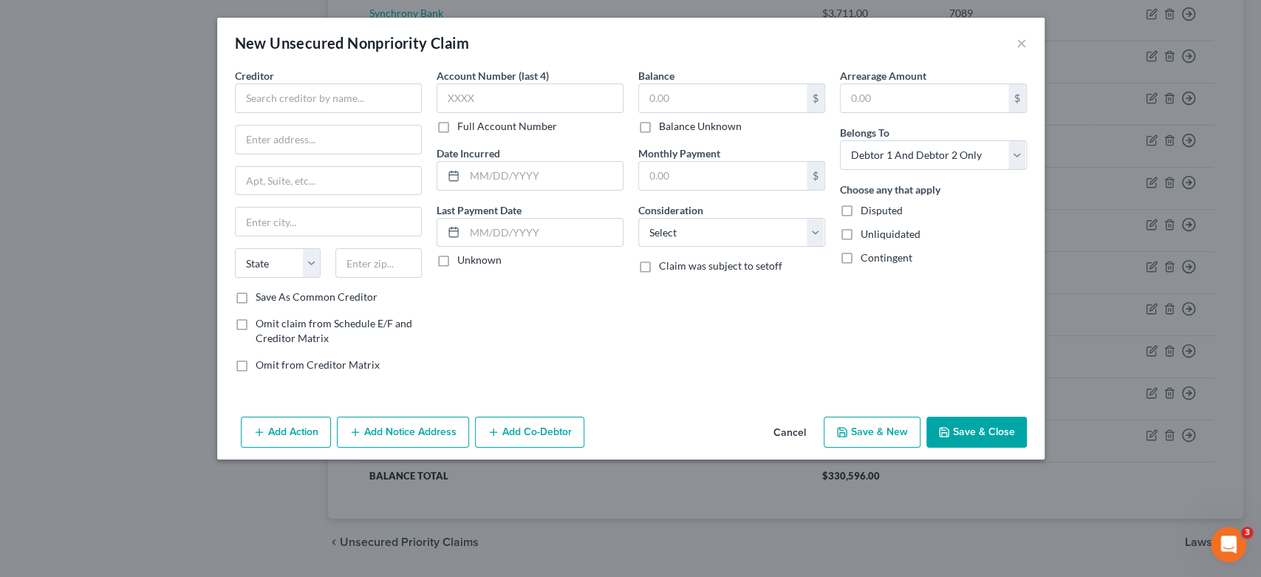
type input "0.00"
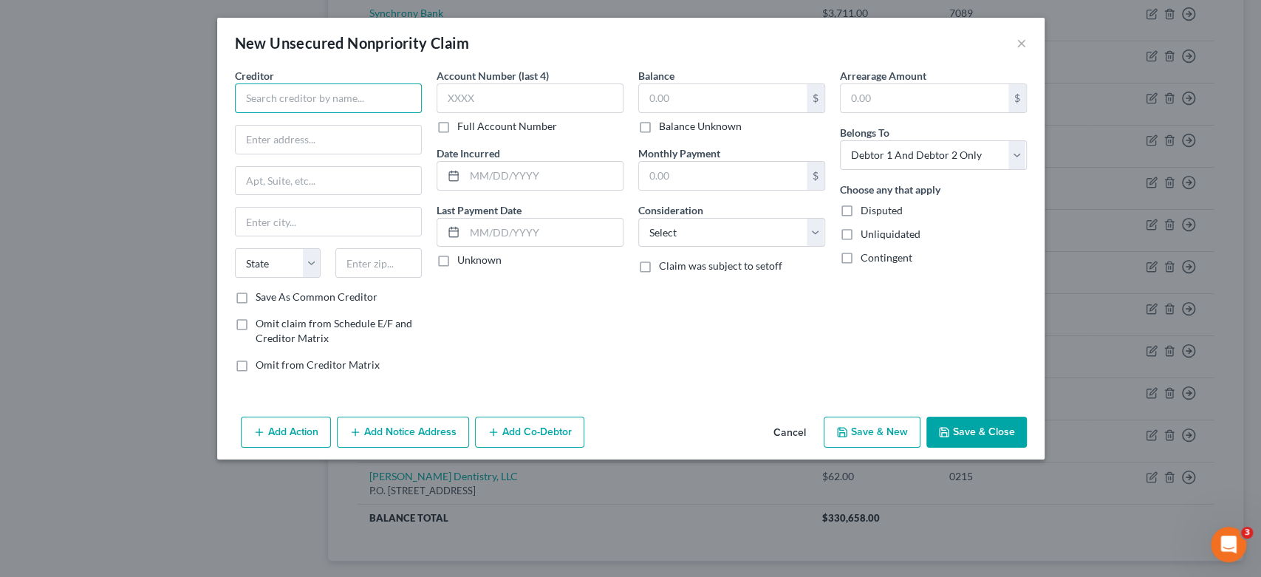
click at [290, 97] on input "text" at bounding box center [328, 98] width 187 height 30
type input "Laureate Medical Group"
type input "P.O. Box 981028"
type input "[GEOGRAPHIC_DATA]"
select select "22"
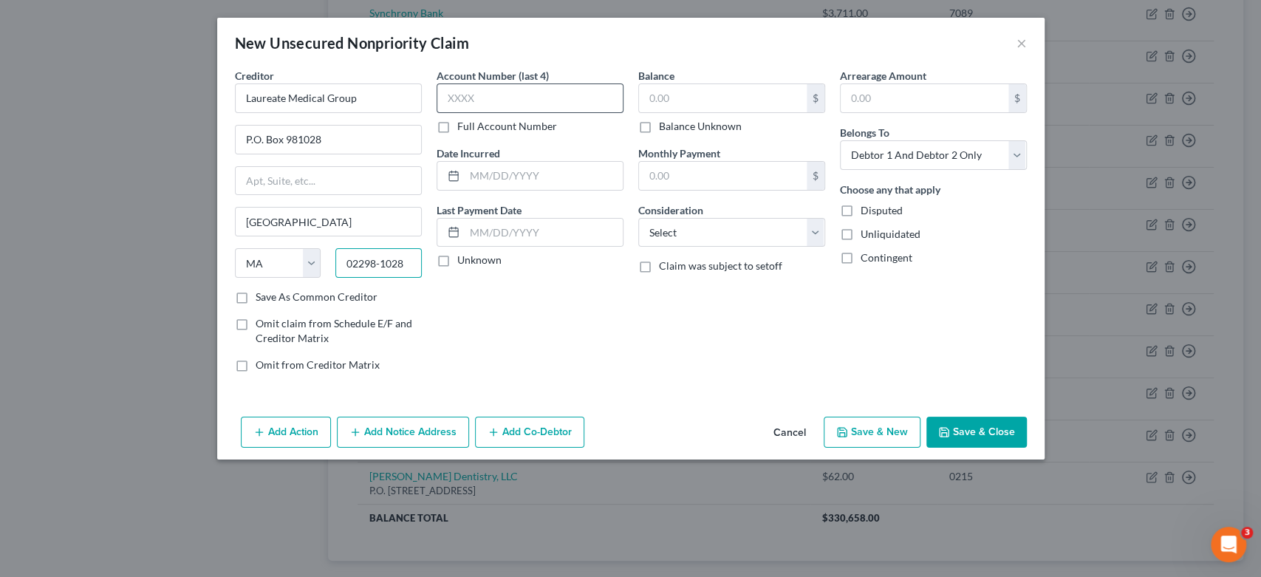
type input "02298-1028"
click at [493, 97] on input "text" at bounding box center [529, 98] width 187 height 30
click at [677, 96] on input "text" at bounding box center [723, 98] width 168 height 28
type input "45.00"
click at [814, 231] on select "Select Cable / Satellite Services Collection Agency Credit Card Debt Debt Couns…" at bounding box center [731, 233] width 187 height 30
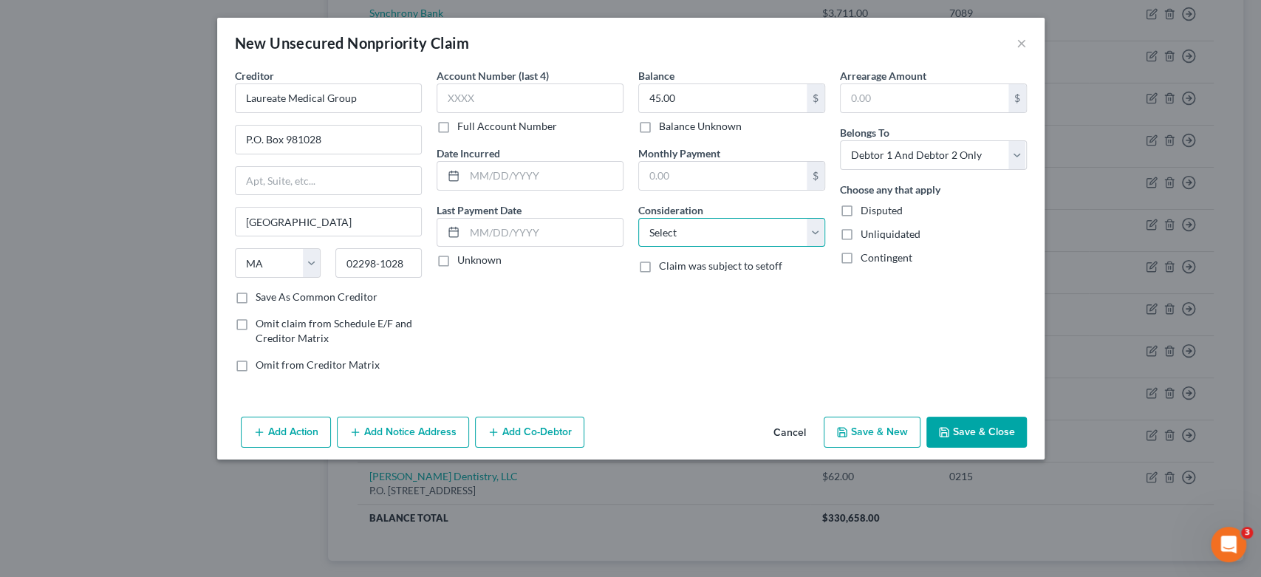
select select "9"
click at [638, 218] on select "Select Cable / Satellite Services Collection Agency Credit Card Debt Debt Couns…" at bounding box center [731, 233] width 187 height 30
click at [1013, 152] on select "Select Debtor 1 Only Debtor 2 Only Debtor 1 And Debtor 2 Only At Least One Of T…" at bounding box center [933, 155] width 187 height 30
select select "1"
click at [840, 140] on select "Select Debtor 1 Only Debtor 2 Only Debtor 1 And Debtor 2 Only At Least One Of T…" at bounding box center [933, 155] width 187 height 30
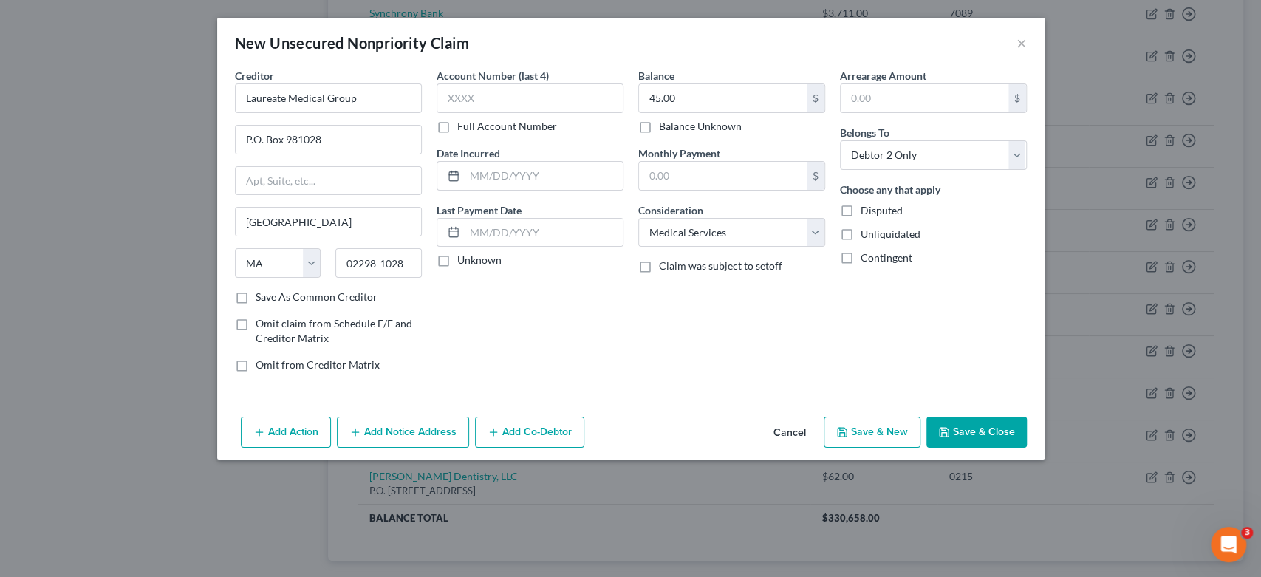
click at [870, 428] on button "Save & New" at bounding box center [872, 432] width 97 height 31
select select "2"
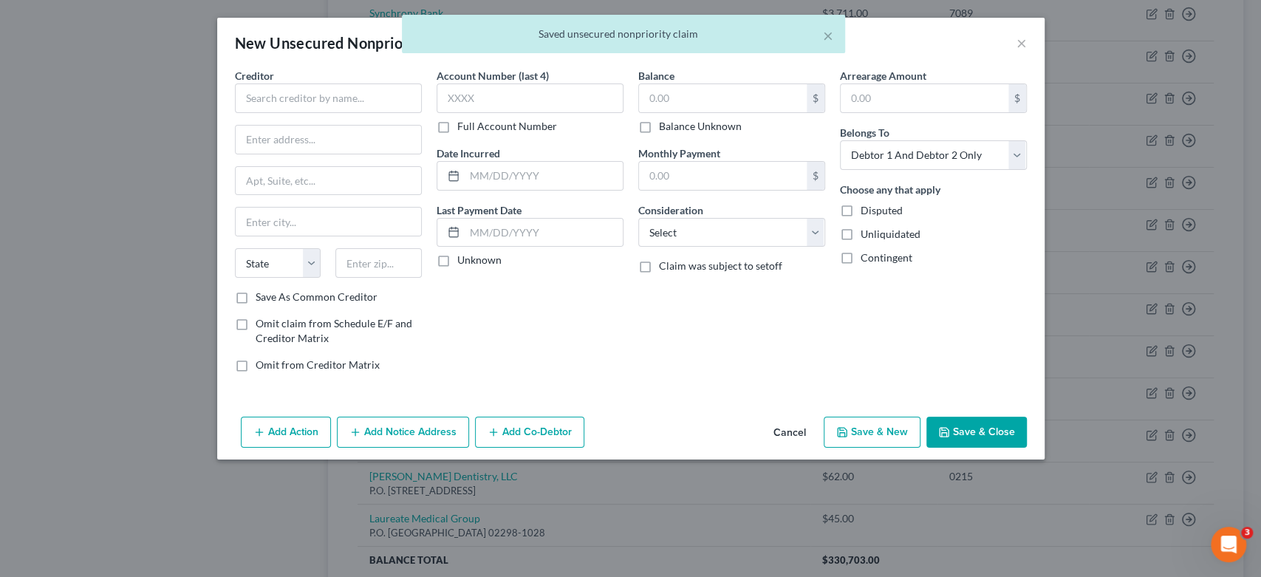
type input "0.00"
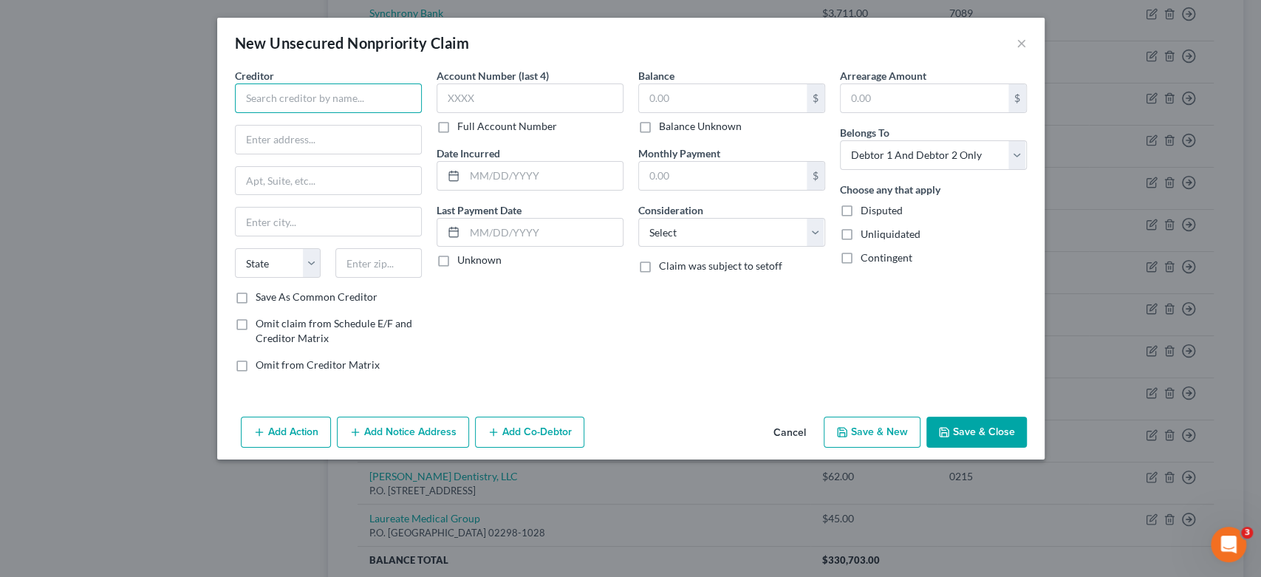
click at [268, 90] on input "text" at bounding box center [328, 98] width 187 height 30
type input "Chattanooga Allergy Clinic"
type input "[STREET_ADDRESS][PERSON_NAME]"
type input "Chattanooga"
select select "44"
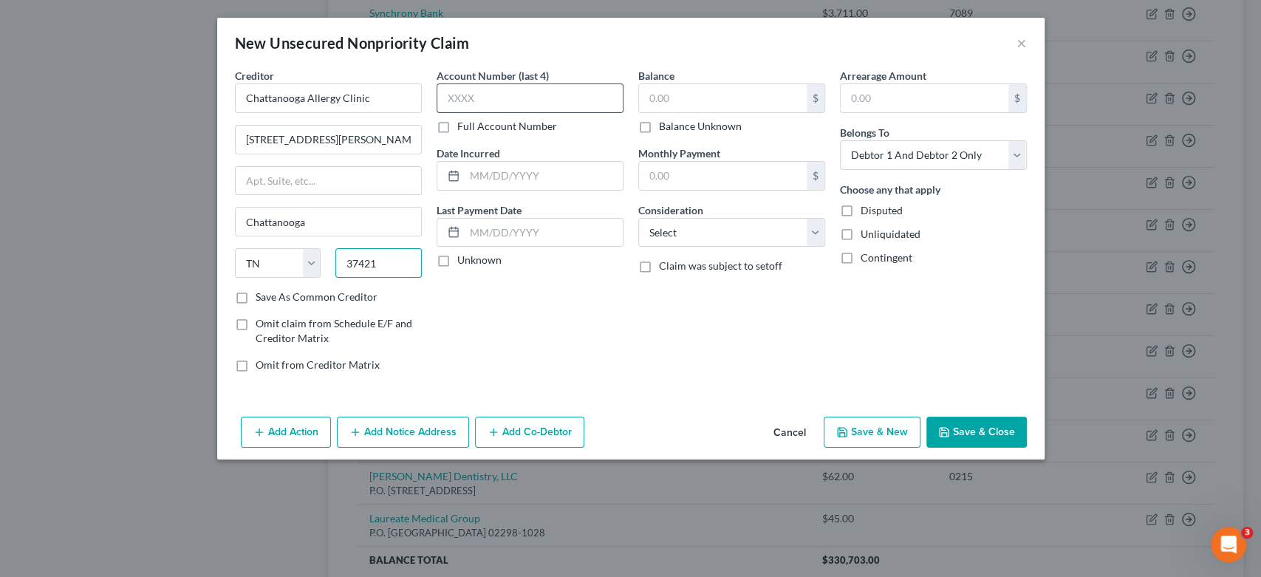
type input "37421"
click at [545, 106] on input "text" at bounding box center [529, 98] width 187 height 30
click at [709, 99] on input "text" at bounding box center [723, 98] width 168 height 28
click at [484, 100] on input "text" at bounding box center [529, 98] width 187 height 30
type input "6384"
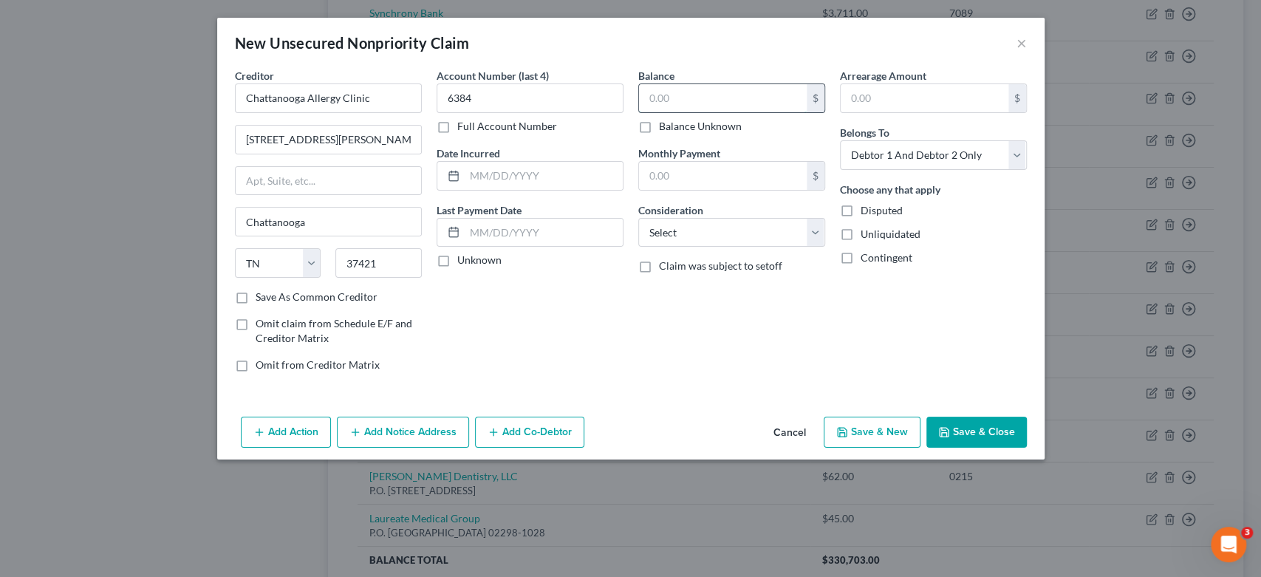
click at [691, 102] on input "text" at bounding box center [723, 98] width 168 height 28
type input "115.00"
click at [816, 227] on select "Select Cable / Satellite Services Collection Agency Credit Card Debt Debt Couns…" at bounding box center [731, 233] width 187 height 30
select select "9"
click at [638, 218] on select "Select Cable / Satellite Services Collection Agency Credit Card Debt Debt Couns…" at bounding box center [731, 233] width 187 height 30
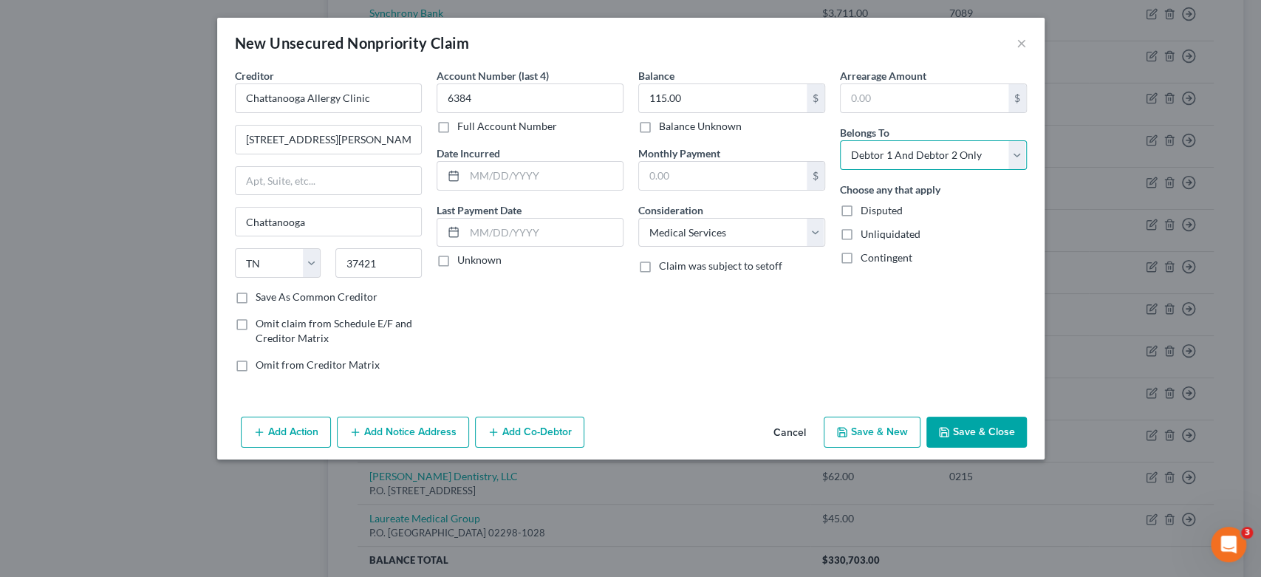
click at [1011, 155] on select "Select Debtor 1 Only Debtor 2 Only Debtor 1 And Debtor 2 Only At Least One Of T…" at bounding box center [933, 155] width 187 height 30
select select "1"
click at [840, 140] on select "Select Debtor 1 Only Debtor 2 Only Debtor 1 And Debtor 2 Only At Least One Of T…" at bounding box center [933, 155] width 187 height 30
click at [866, 425] on button "Save & New" at bounding box center [872, 432] width 97 height 31
select select "2"
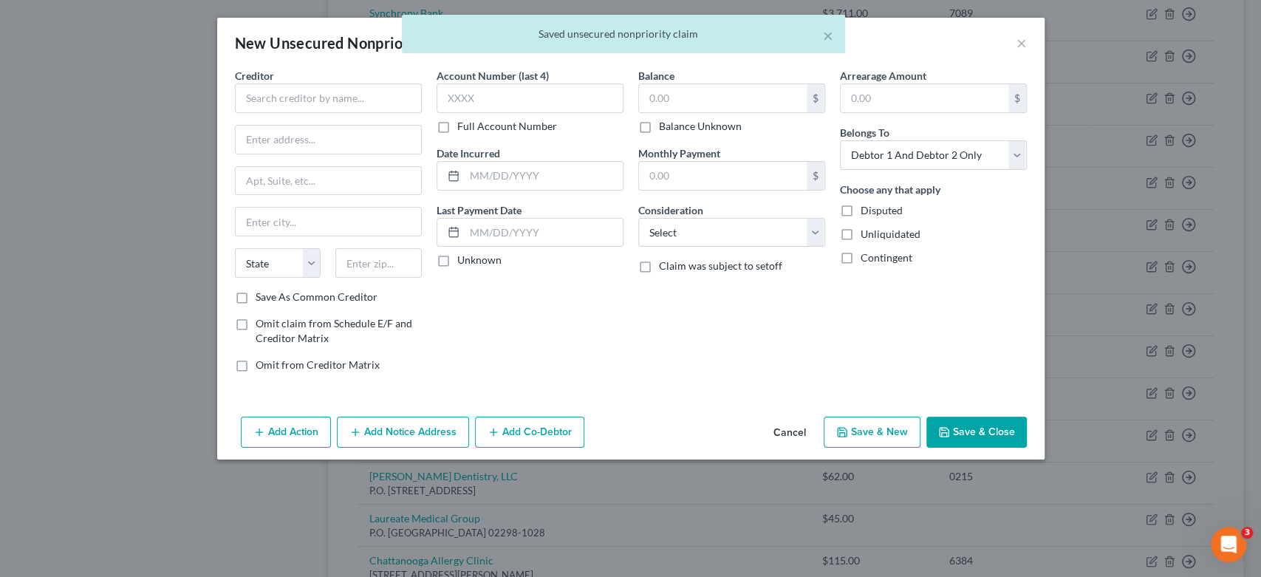
type input "0.00"
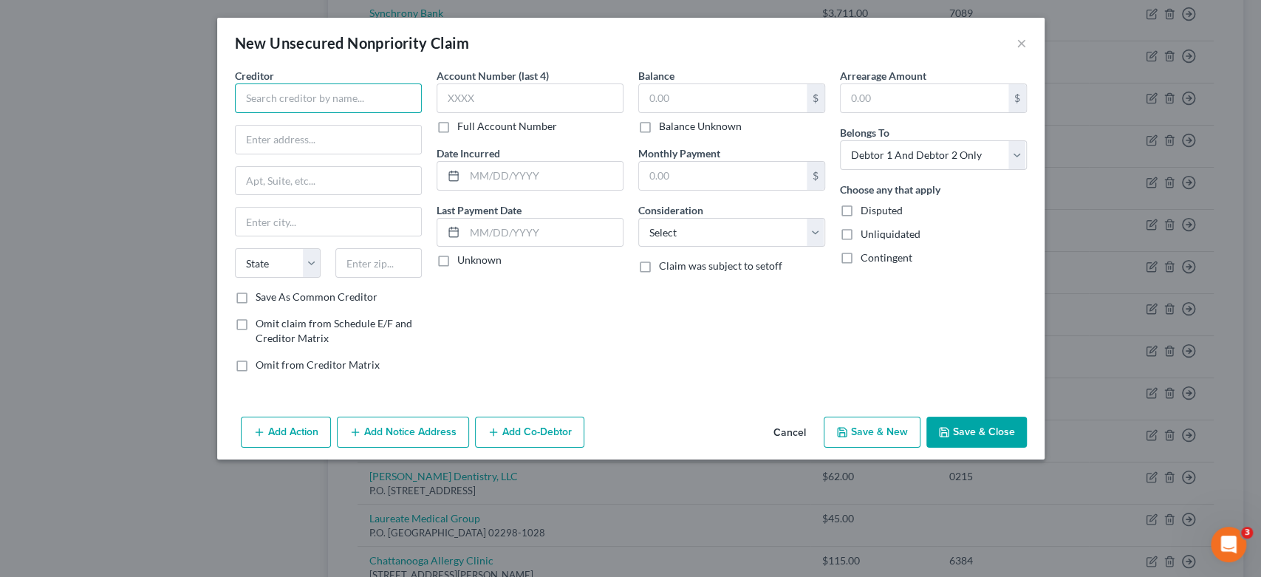
click at [276, 100] on input "text" at bounding box center [328, 98] width 187 height 30
click at [314, 101] on input "Frankli n" at bounding box center [328, 98] width 187 height 30
click at [344, 96] on input "Franklin Dental" at bounding box center [328, 98] width 187 height 30
click at [337, 95] on input "Franklin Dental" at bounding box center [328, 98] width 187 height 30
type input "Franklin [MEDICAL_DATA]"
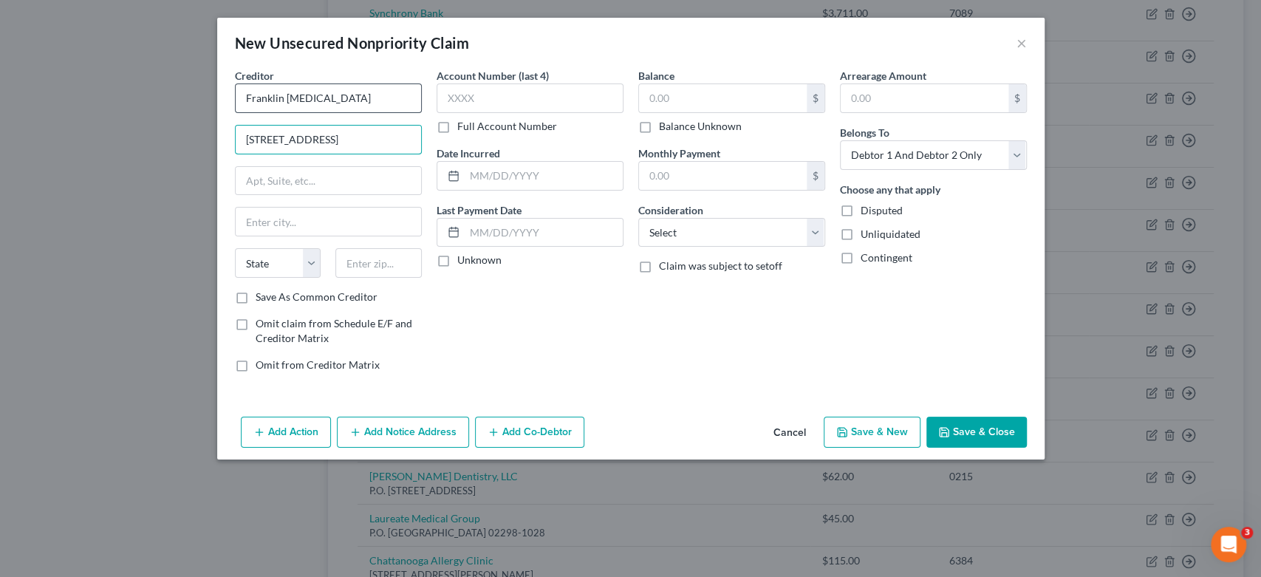
type input "[STREET_ADDRESS]"
type input "Ste 300"
type input "[GEOGRAPHIC_DATA]"
select select "10"
type input "30339"
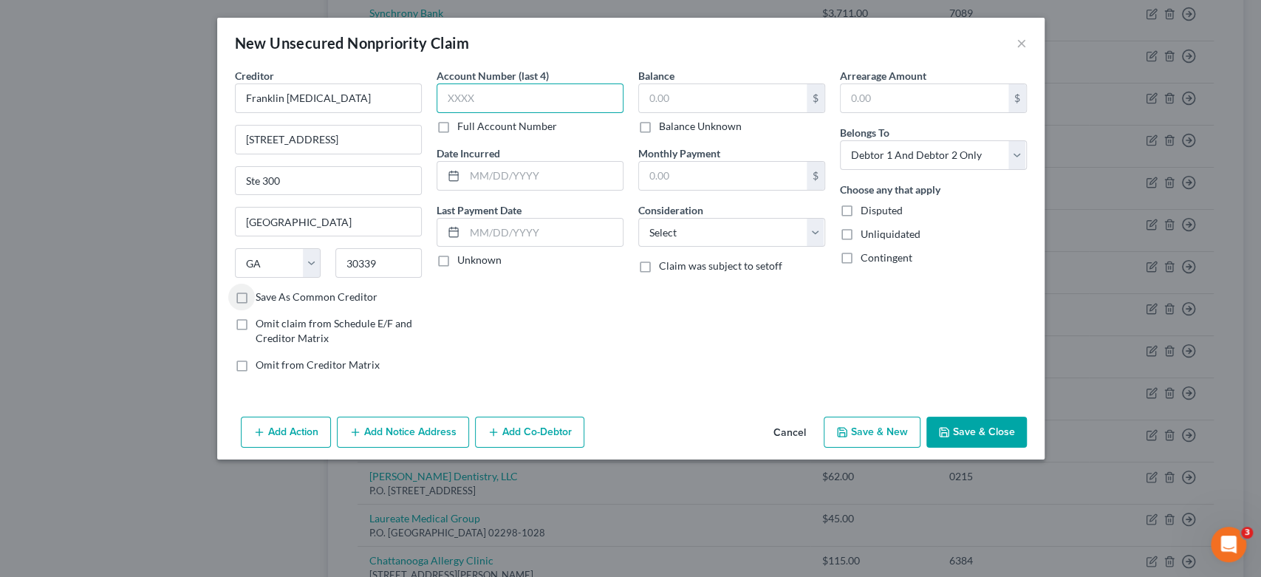
click at [496, 86] on input "text" at bounding box center [529, 98] width 187 height 30
type input "5762"
click at [699, 97] on input "text" at bounding box center [723, 98] width 168 height 28
type input "180.00"
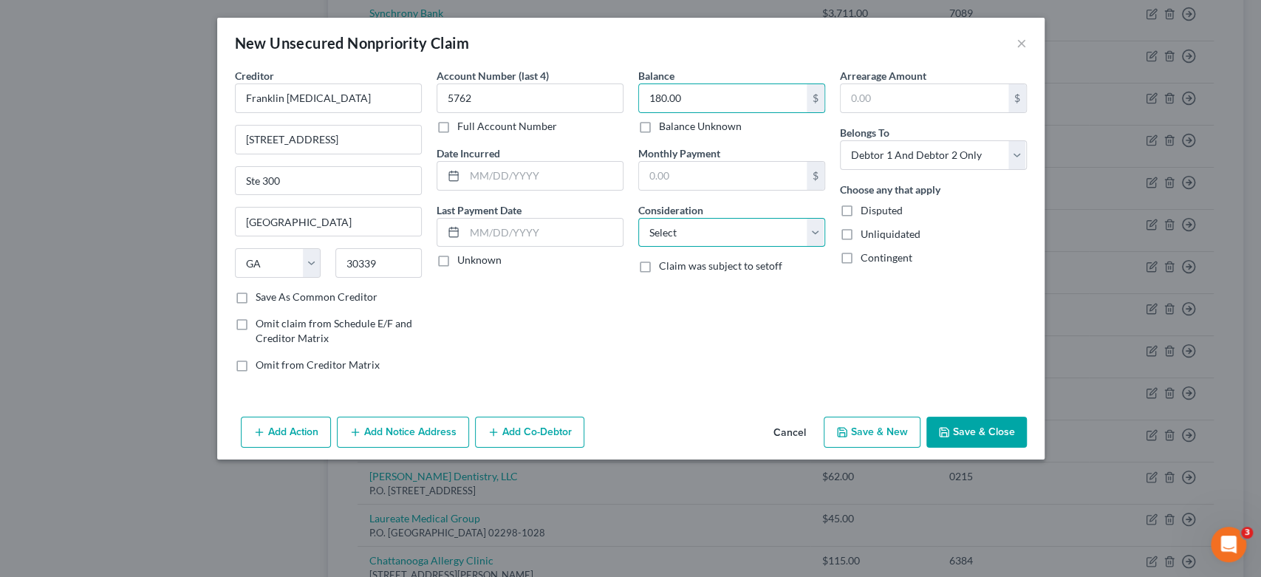
click at [815, 235] on select "Select Cable / Satellite Services Collection Agency Credit Card Debt Debt Couns…" at bounding box center [731, 233] width 187 height 30
select select "9"
click at [638, 218] on select "Select Cable / Satellite Services Collection Agency Credit Card Debt Debt Couns…" at bounding box center [731, 233] width 187 height 30
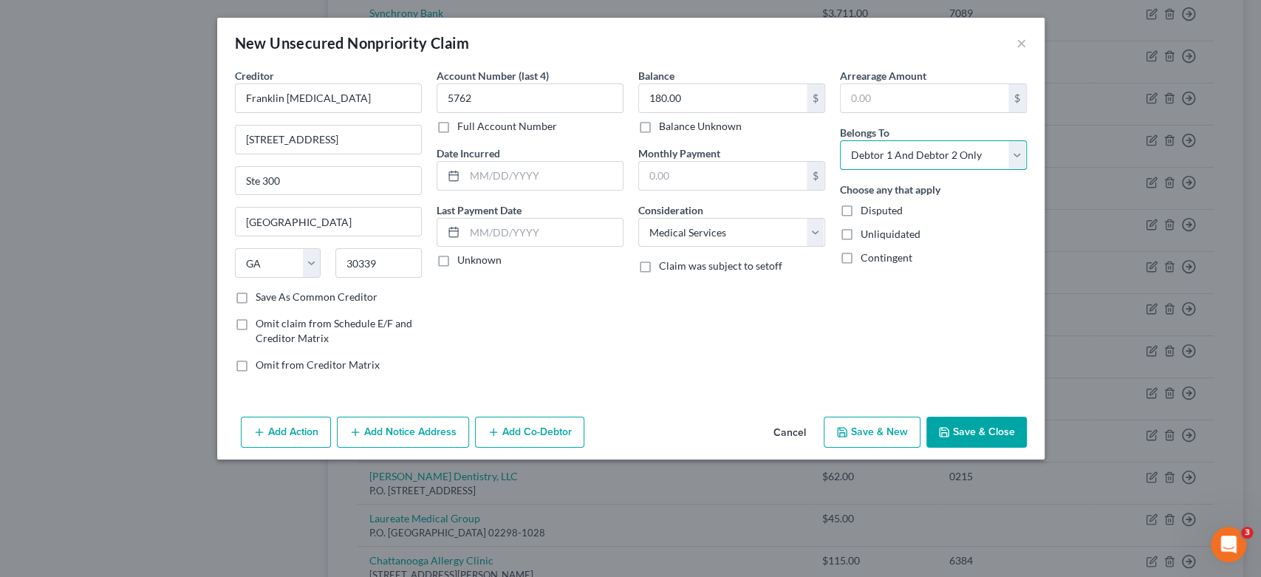
click at [1013, 148] on select "Select Debtor 1 Only Debtor 2 Only Debtor 1 And Debtor 2 Only At Least One Of T…" at bounding box center [933, 155] width 187 height 30
select select "1"
click at [840, 140] on select "Select Debtor 1 Only Debtor 2 Only Debtor 1 And Debtor 2 Only At Least One Of T…" at bounding box center [933, 155] width 187 height 30
click at [883, 430] on button "Save & New" at bounding box center [872, 432] width 97 height 31
select select "2"
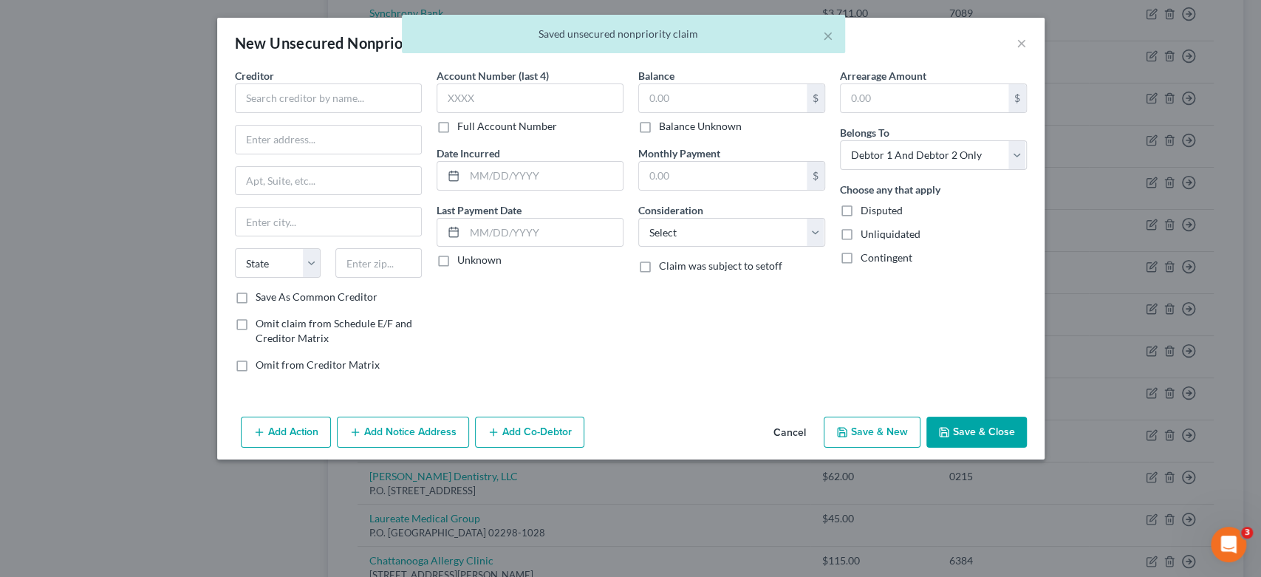
click at [1016, 43] on div "× Saved unsecured nonpriority claim" at bounding box center [623, 38] width 1261 height 46
click at [1020, 42] on div "× Saved unsecured nonpriority claim" at bounding box center [623, 38] width 1261 height 46
click at [824, 36] on button "×" at bounding box center [828, 36] width 10 height 18
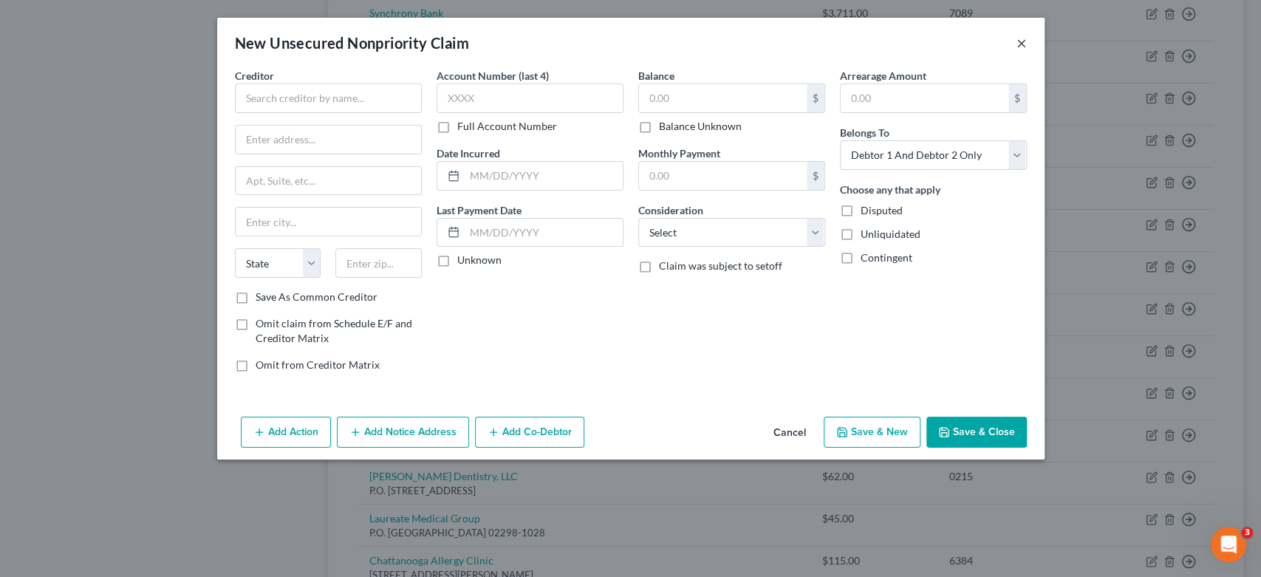
click at [1022, 41] on button "×" at bounding box center [1021, 43] width 10 height 18
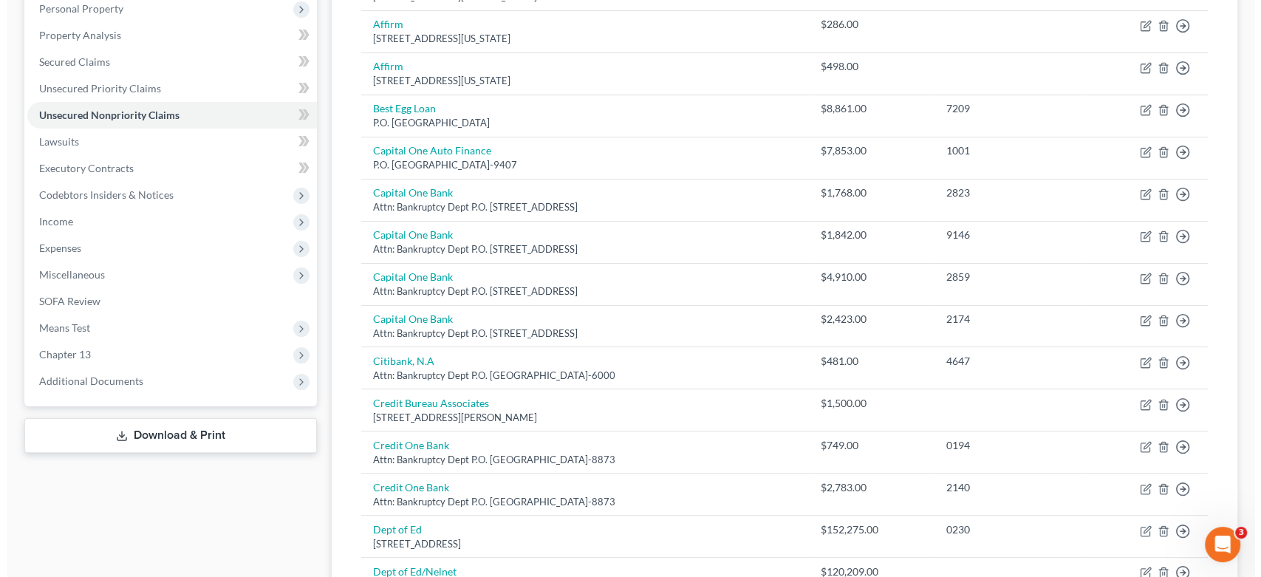
scroll to position [0, 0]
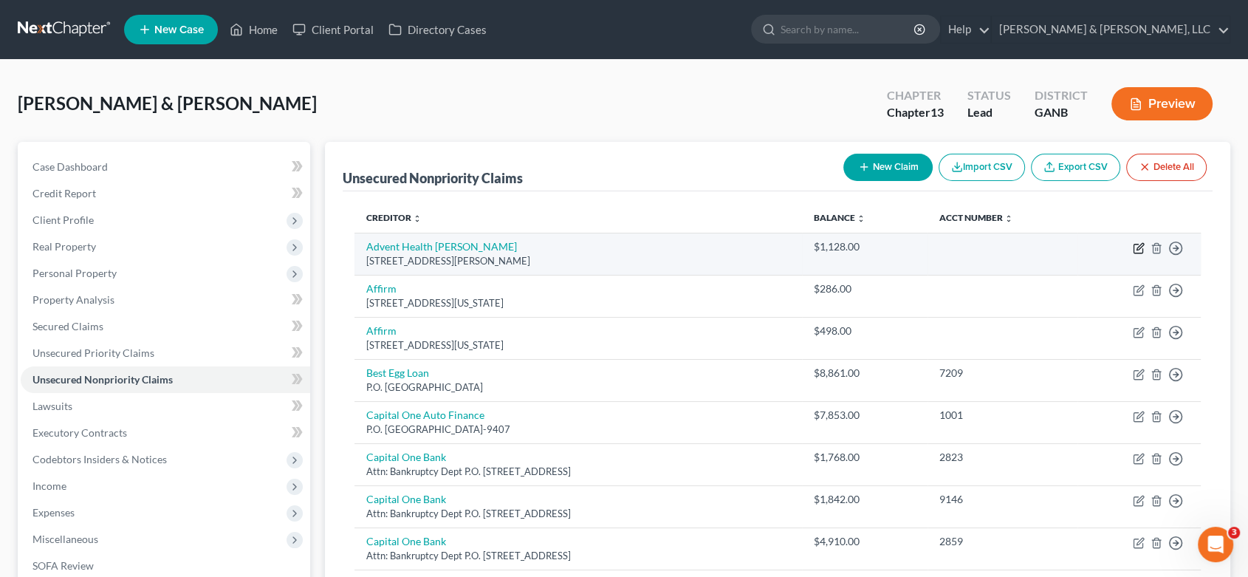
click at [1134, 244] on icon "button" at bounding box center [1139, 248] width 12 height 12
select select "10"
select select "9"
select select "0"
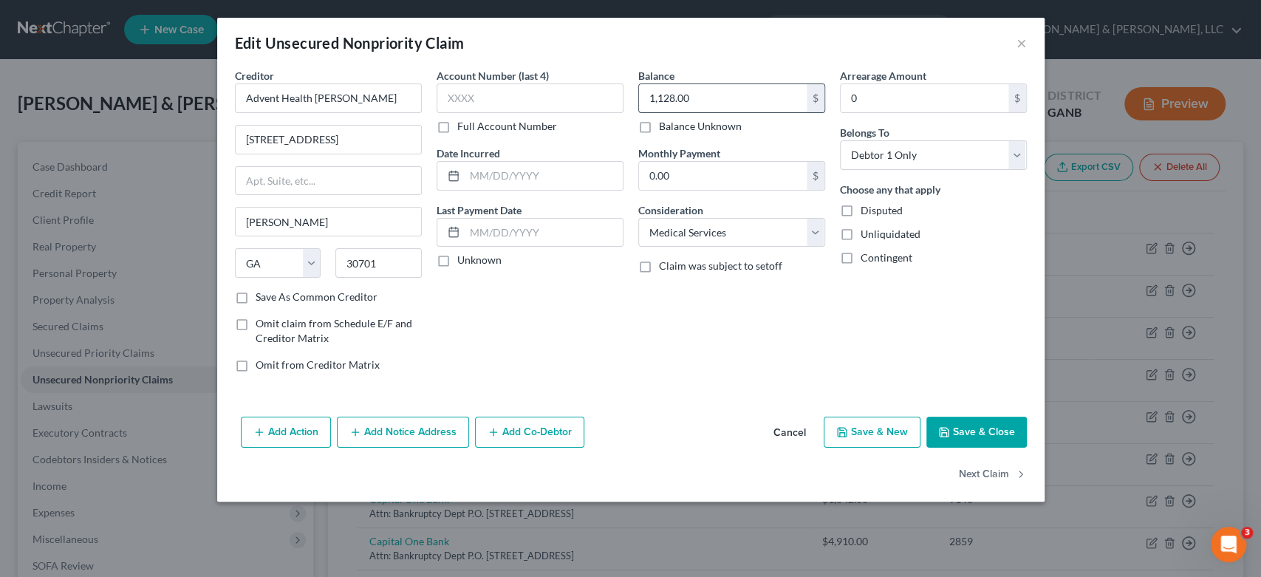
click at [733, 97] on input "1,128.00" at bounding box center [723, 98] width 168 height 28
click at [396, 428] on button "Add Notice Address" at bounding box center [403, 432] width 132 height 31
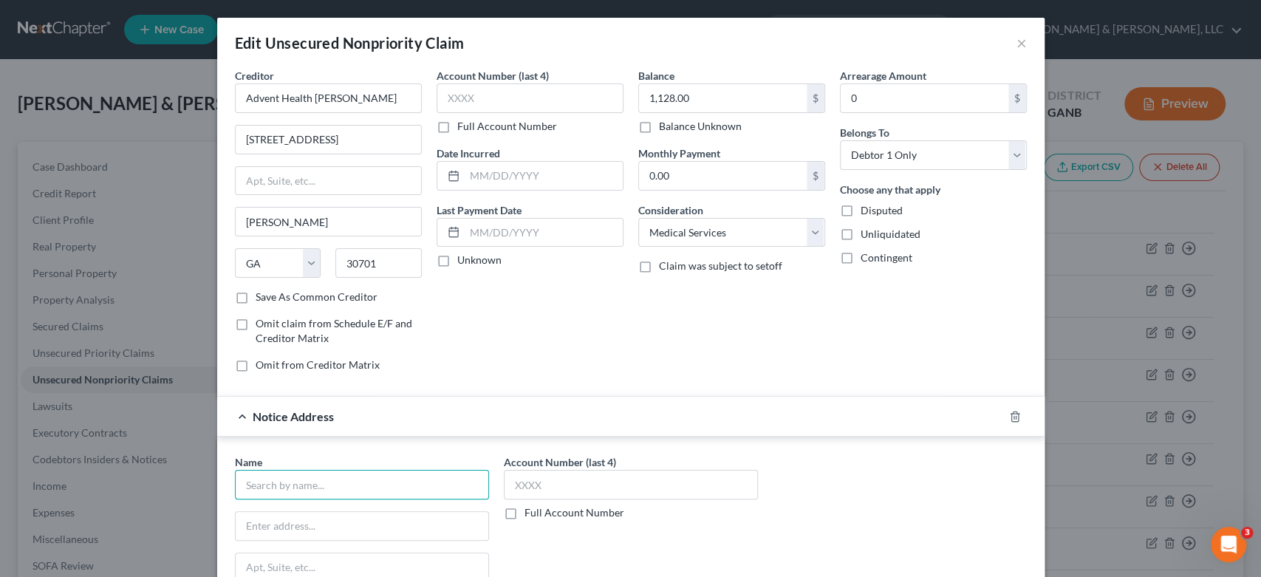
click at [286, 490] on input "text" at bounding box center [362, 485] width 254 height 30
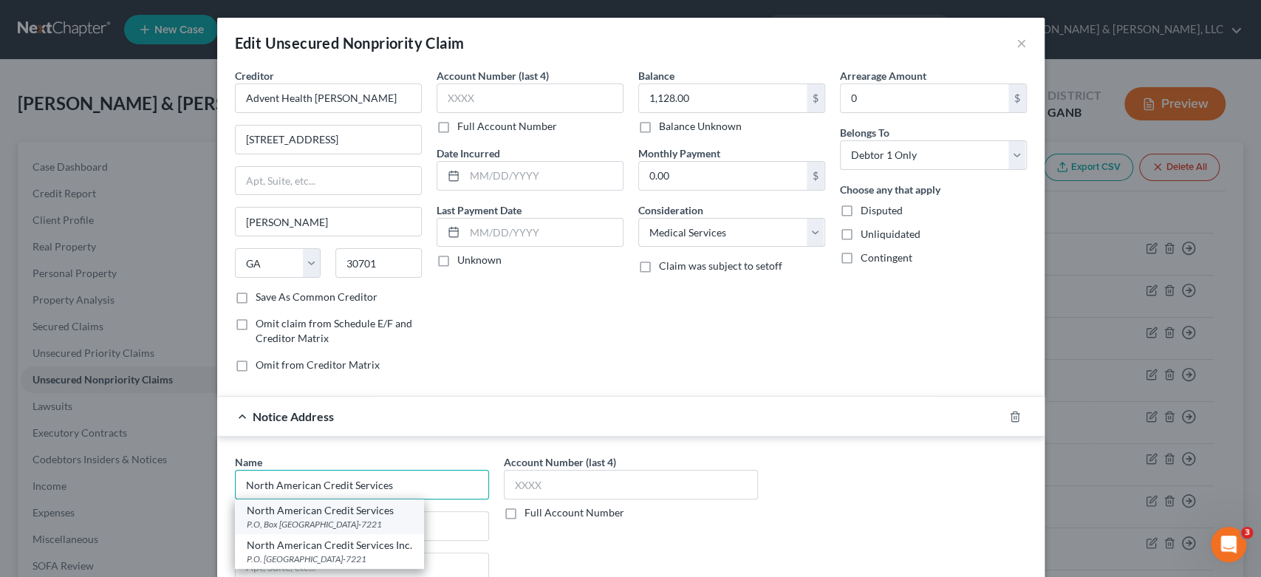
type input "North American Credit Services"
click at [352, 513] on div "North American Credit Services" at bounding box center [329, 510] width 165 height 15
type input "P.O, Box 182221"
type input "Chattanooga"
select select "44"
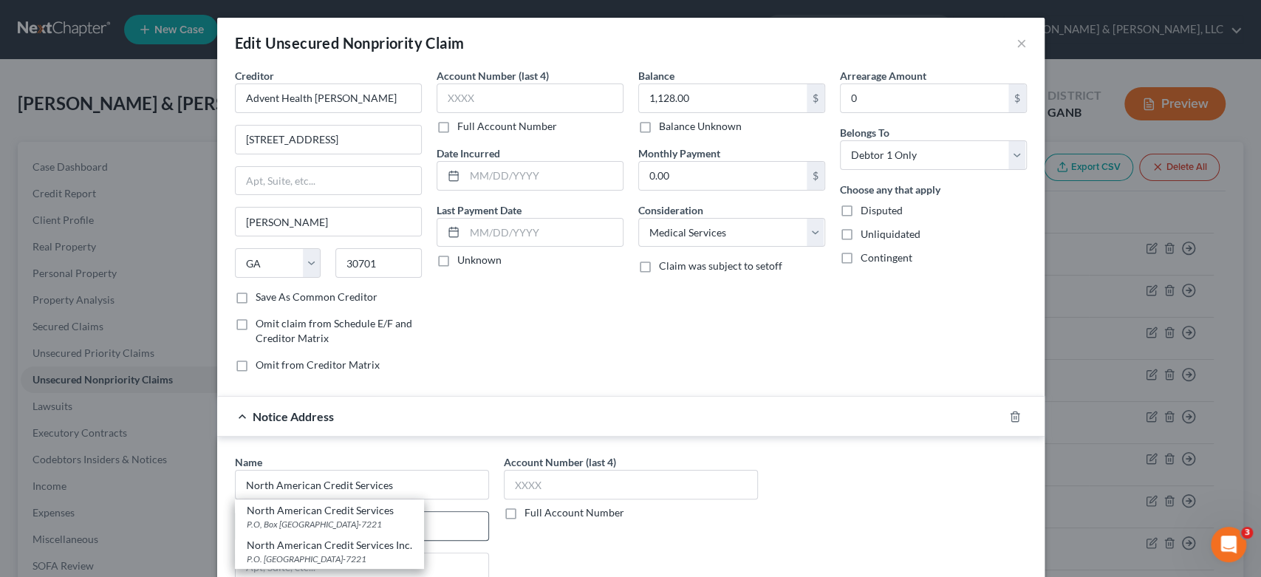
type input "37422-7221"
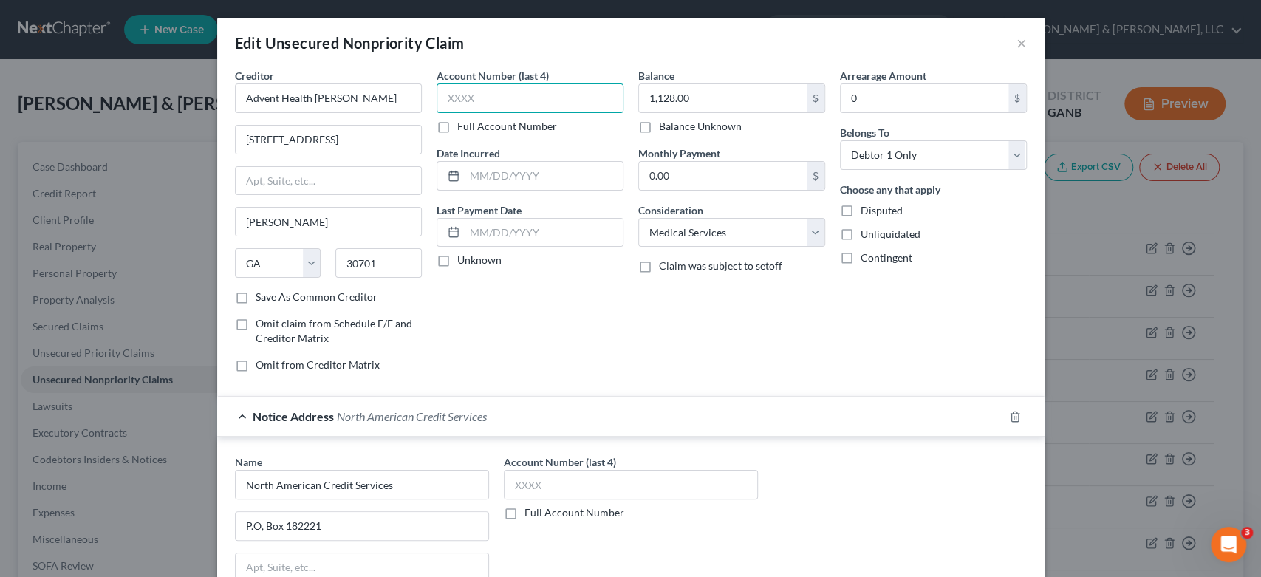
click at [505, 103] on input "text" at bounding box center [529, 98] width 187 height 30
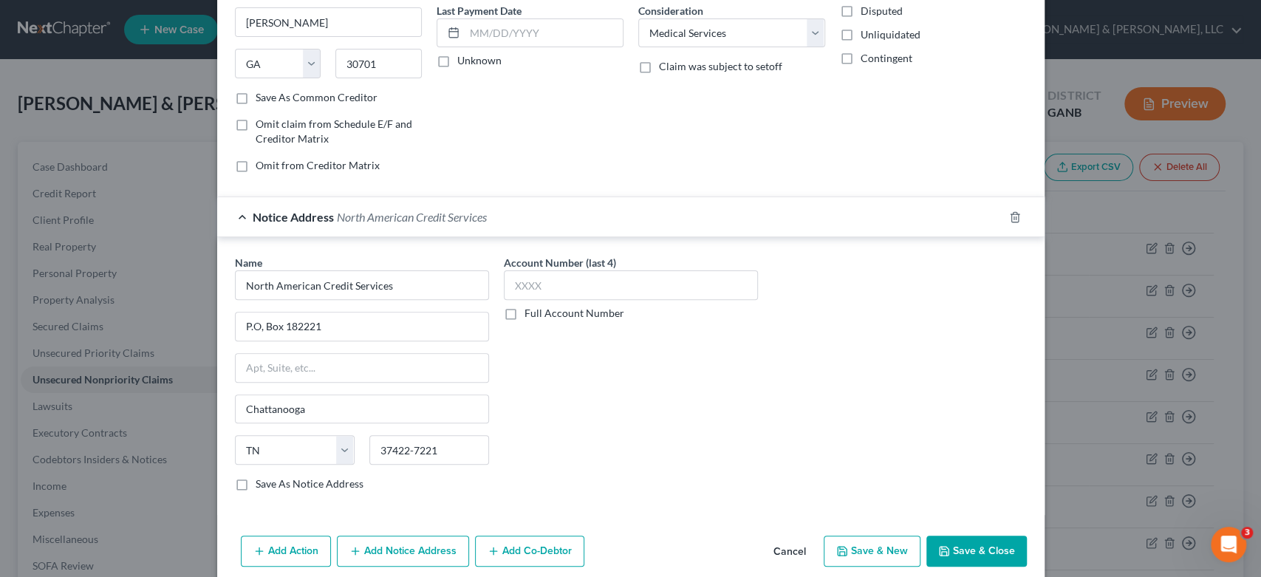
scroll to position [259, 0]
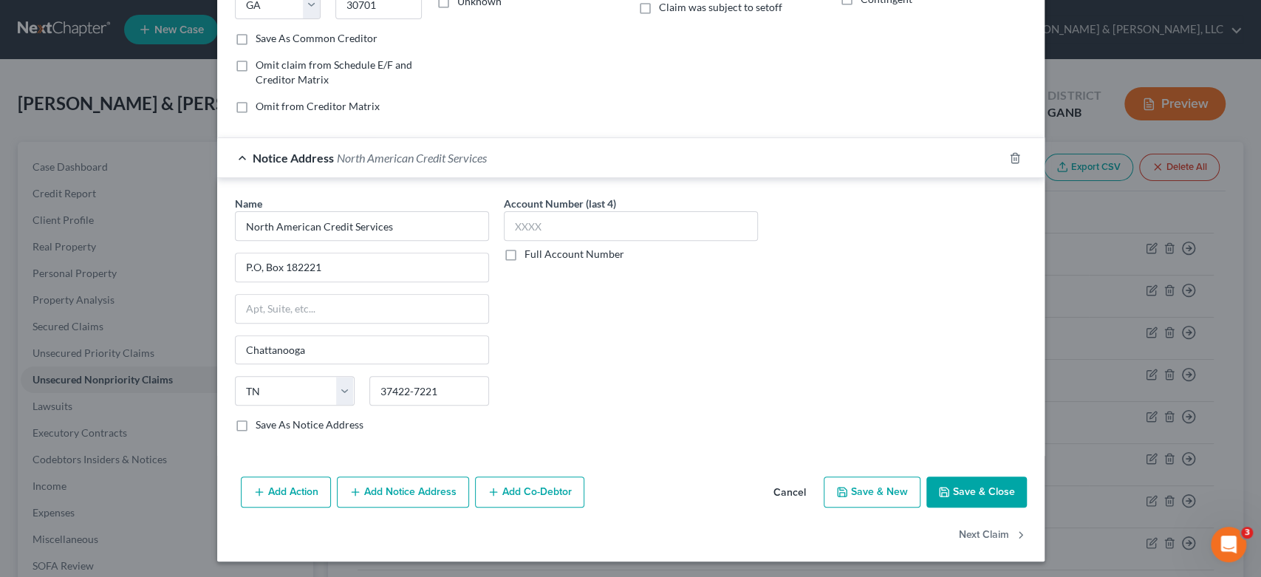
click at [878, 493] on button "Save & New" at bounding box center [872, 491] width 97 height 31
select select "2"
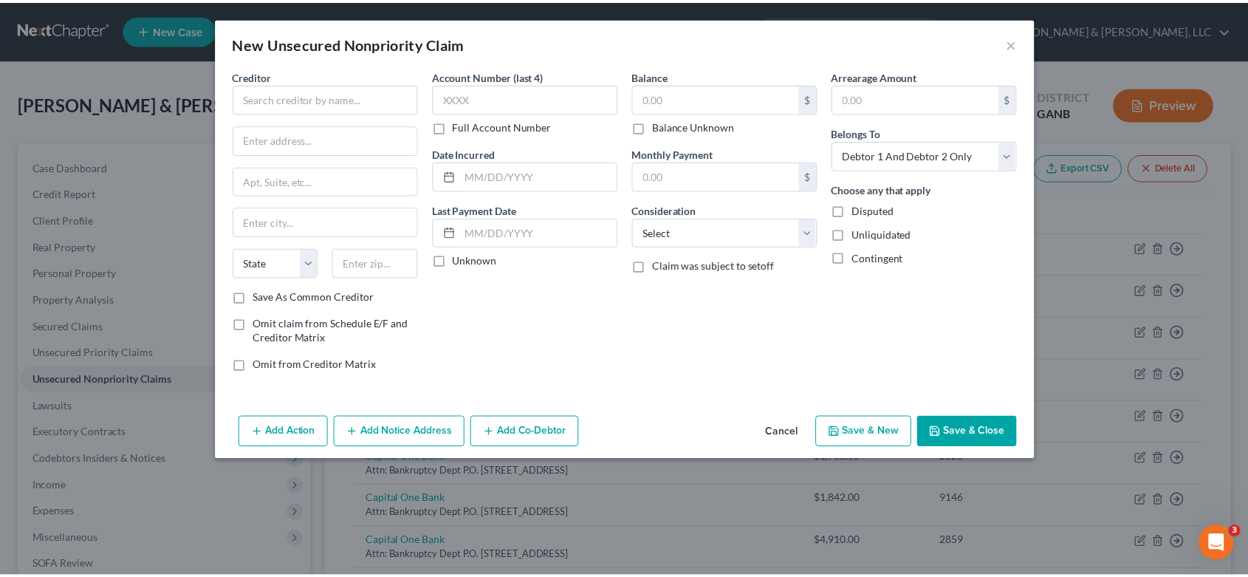
scroll to position [0, 0]
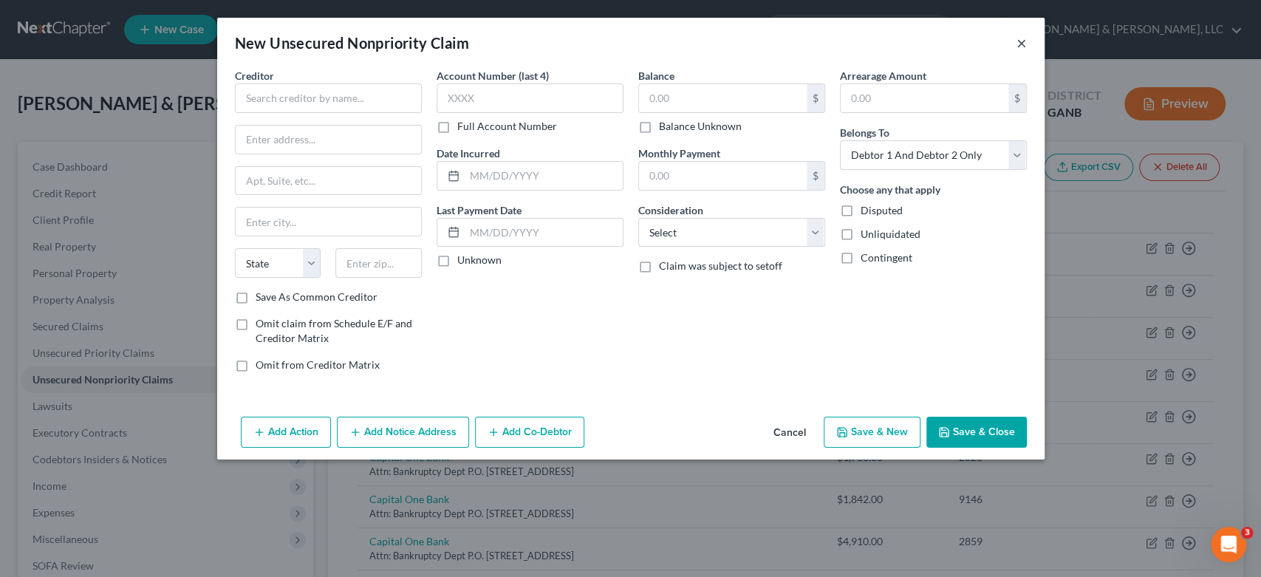
click at [1023, 43] on button "×" at bounding box center [1021, 43] width 10 height 18
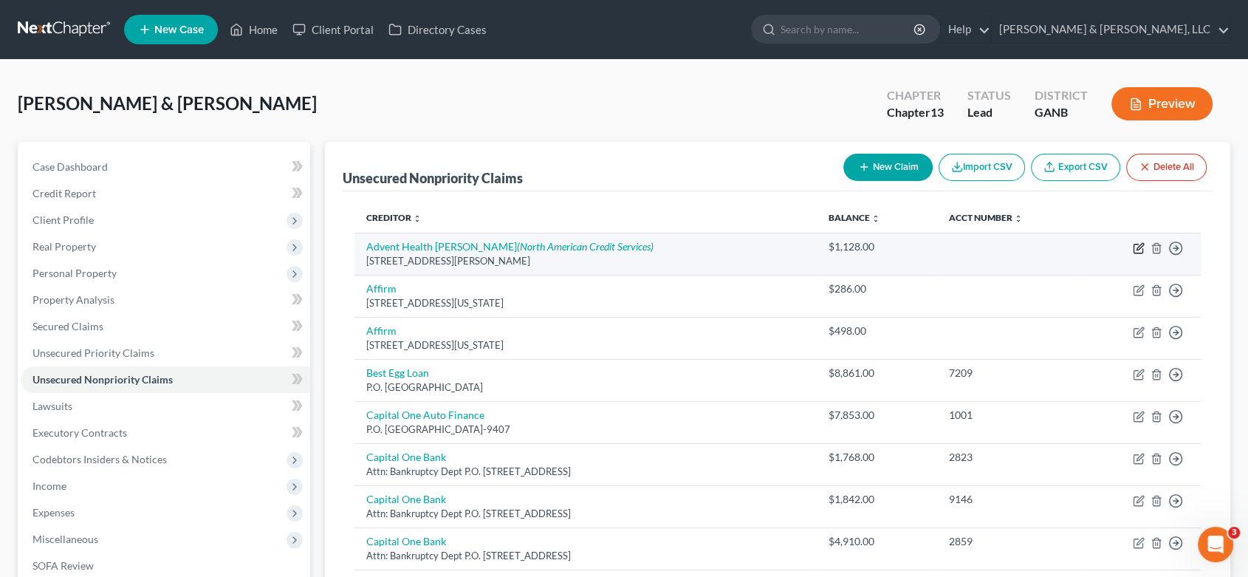
click at [1137, 249] on icon "button" at bounding box center [1140, 246] width 7 height 7
select select "10"
select select "9"
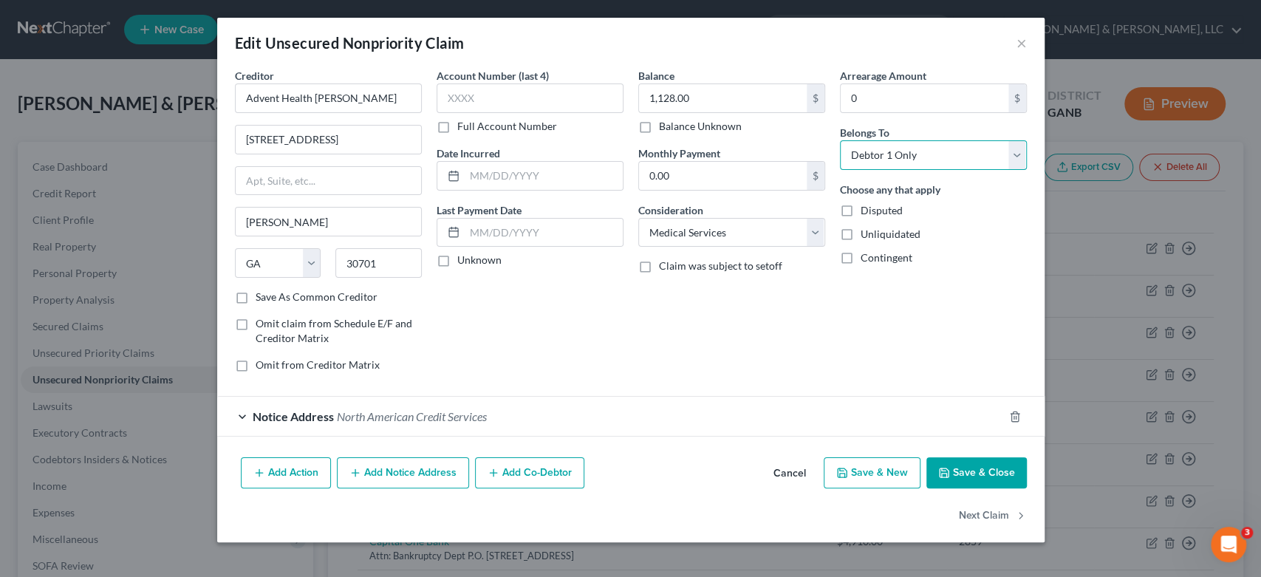
click at [1002, 151] on select "Select Debtor 1 Only Debtor 2 Only Debtor 1 And Debtor 2 Only At Least One Of T…" at bounding box center [933, 155] width 187 height 30
select select "2"
click at [840, 140] on select "Select Debtor 1 Only Debtor 2 Only Debtor 1 And Debtor 2 Only At Least One Of T…" at bounding box center [933, 155] width 187 height 30
click at [894, 469] on button "Save & New" at bounding box center [872, 472] width 97 height 31
select select "2"
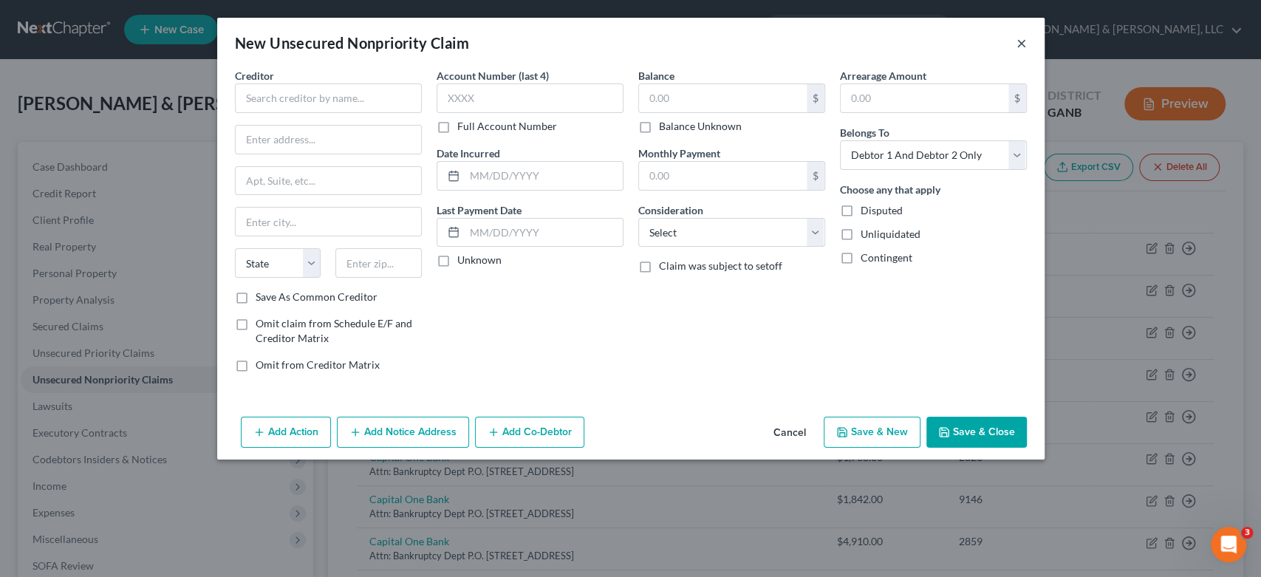
click at [1018, 41] on button "×" at bounding box center [1021, 43] width 10 height 18
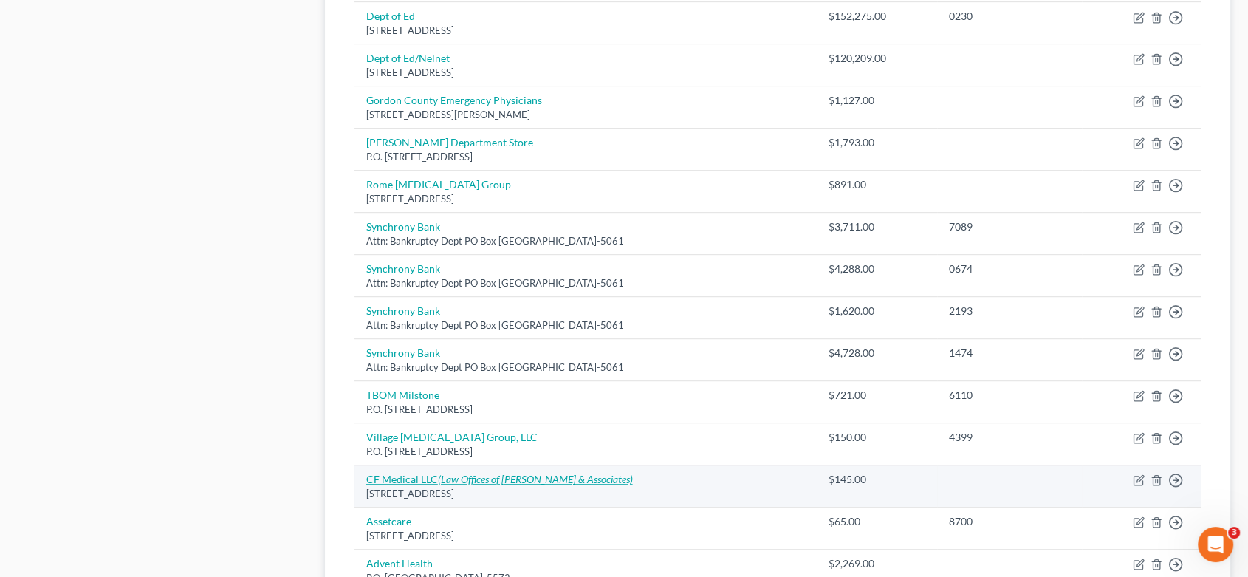
scroll to position [739, 0]
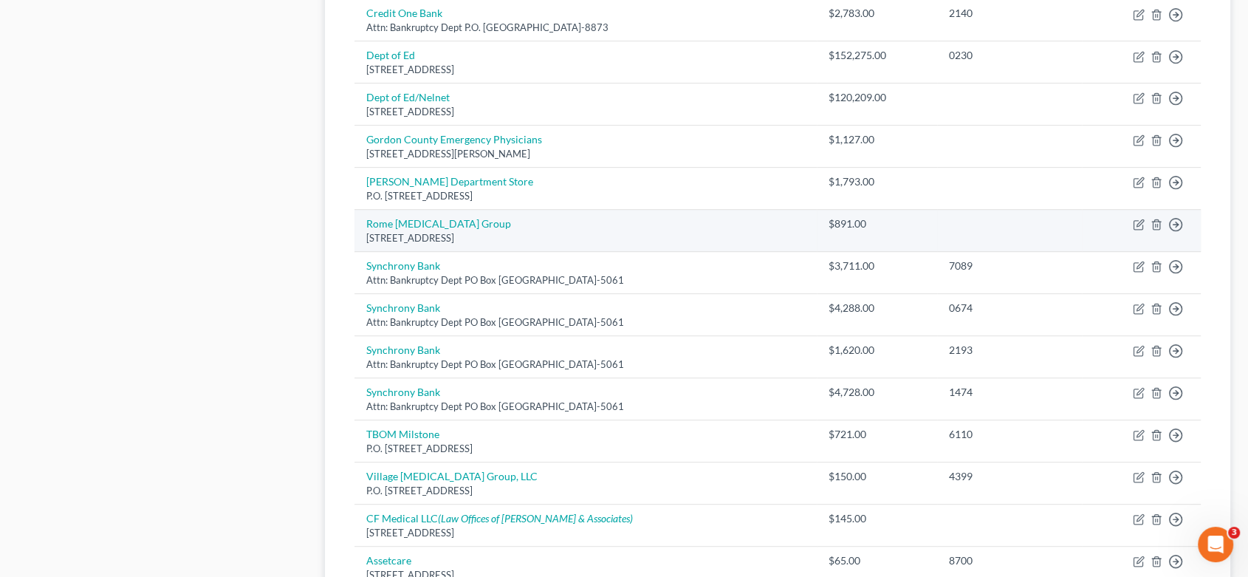
click at [734, 225] on td "Rome [MEDICAL_DATA] Group [STREET_ADDRESS]" at bounding box center [586, 231] width 462 height 42
click at [1146, 218] on td "Move to D Move to E Move to G Move to Notice Only" at bounding box center [1141, 231] width 119 height 42
click at [1138, 222] on icon "button" at bounding box center [1140, 223] width 7 height 7
select select "10"
select select "9"
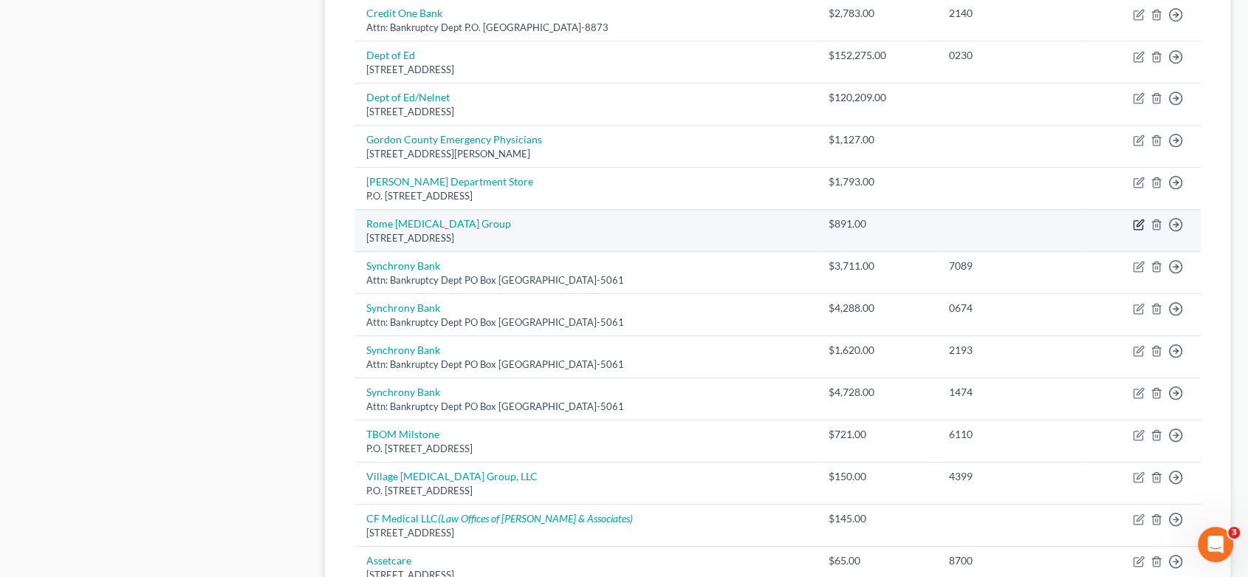
select select "2"
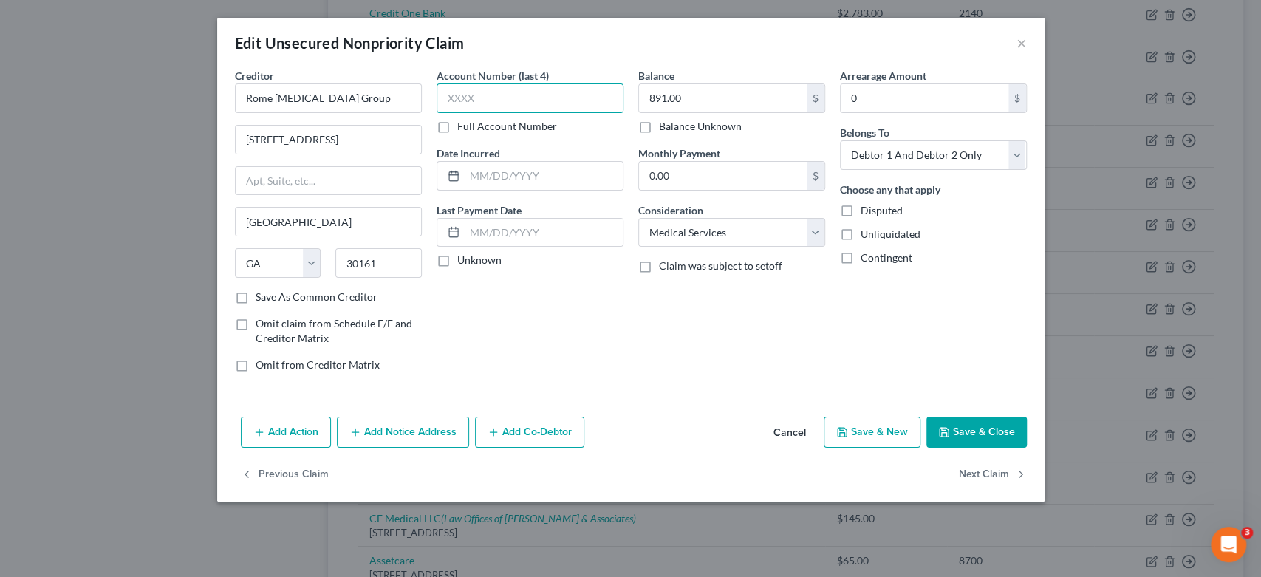
click at [487, 99] on input "text" at bounding box center [529, 98] width 187 height 30
type input "RRG1"
click at [885, 426] on button "Save & New" at bounding box center [872, 432] width 97 height 31
select select "2"
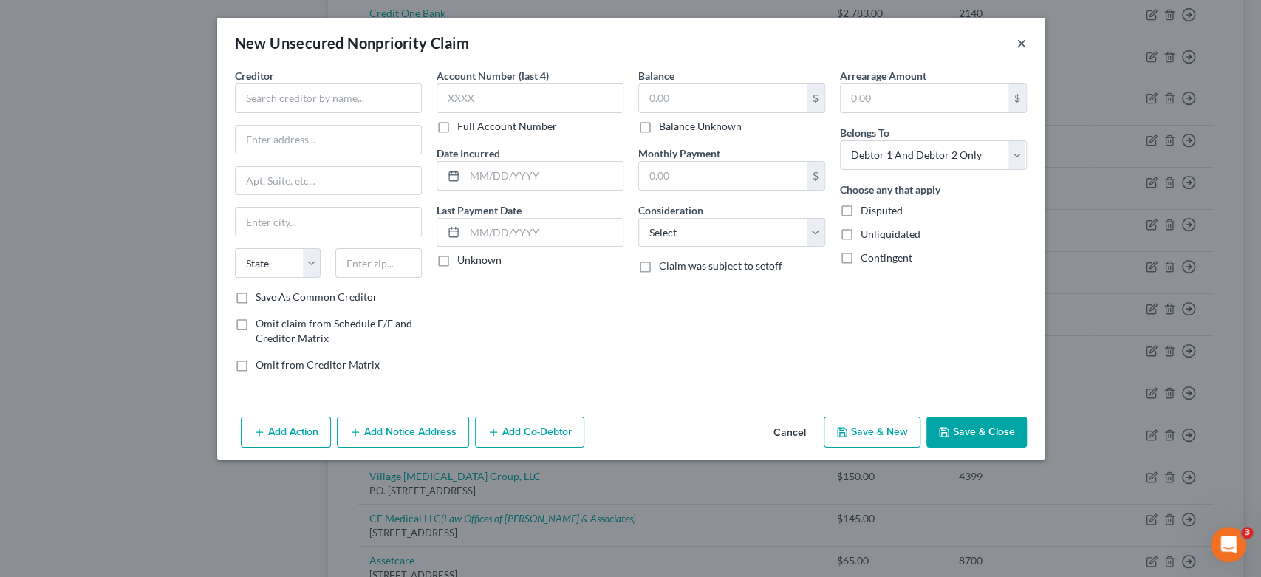
click at [1016, 41] on button "×" at bounding box center [1021, 43] width 10 height 18
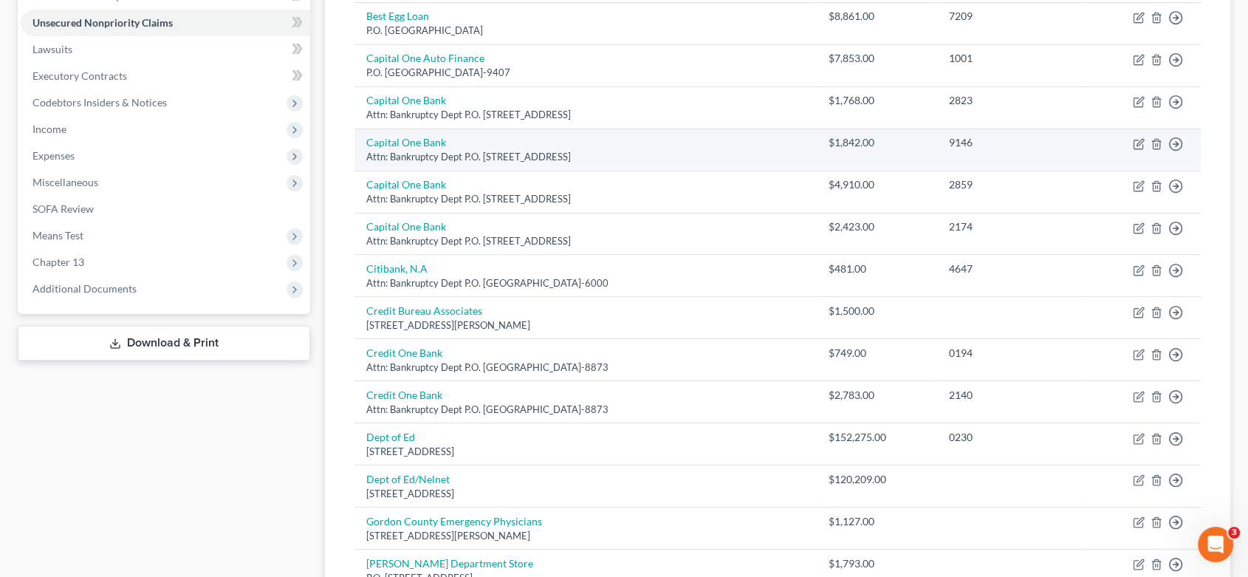
scroll to position [328, 0]
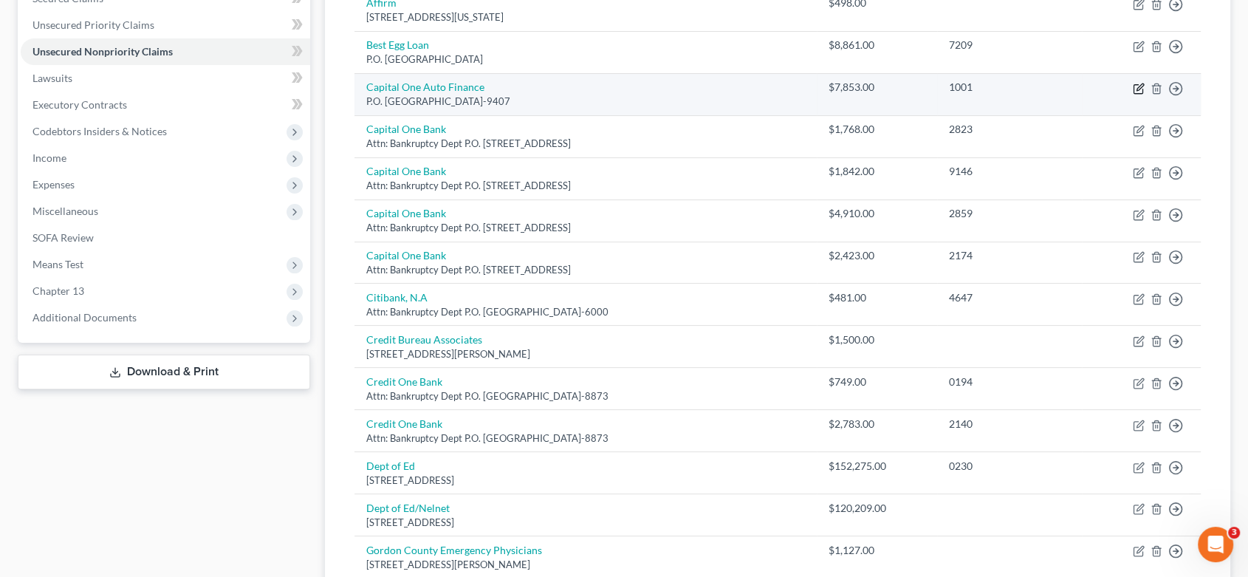
click at [1141, 86] on icon "button" at bounding box center [1140, 86] width 7 height 7
select select "45"
select select "4"
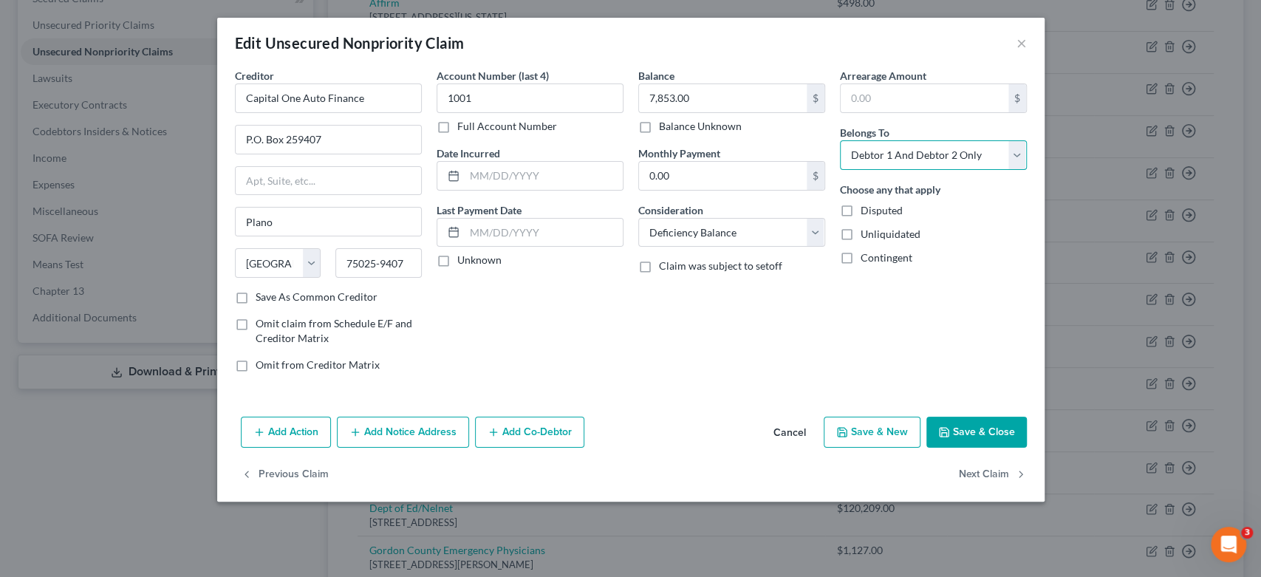
click at [1018, 156] on select "Select Debtor 1 Only Debtor 2 Only Debtor 1 And Debtor 2 Only At Least One Of T…" at bounding box center [933, 155] width 187 height 30
select select "1"
click at [840, 140] on select "Select Debtor 1 Only Debtor 2 Only Debtor 1 And Debtor 2 Only At Least One Of T…" at bounding box center [933, 155] width 187 height 30
click at [873, 430] on button "Save & New" at bounding box center [872, 432] width 97 height 31
select select "2"
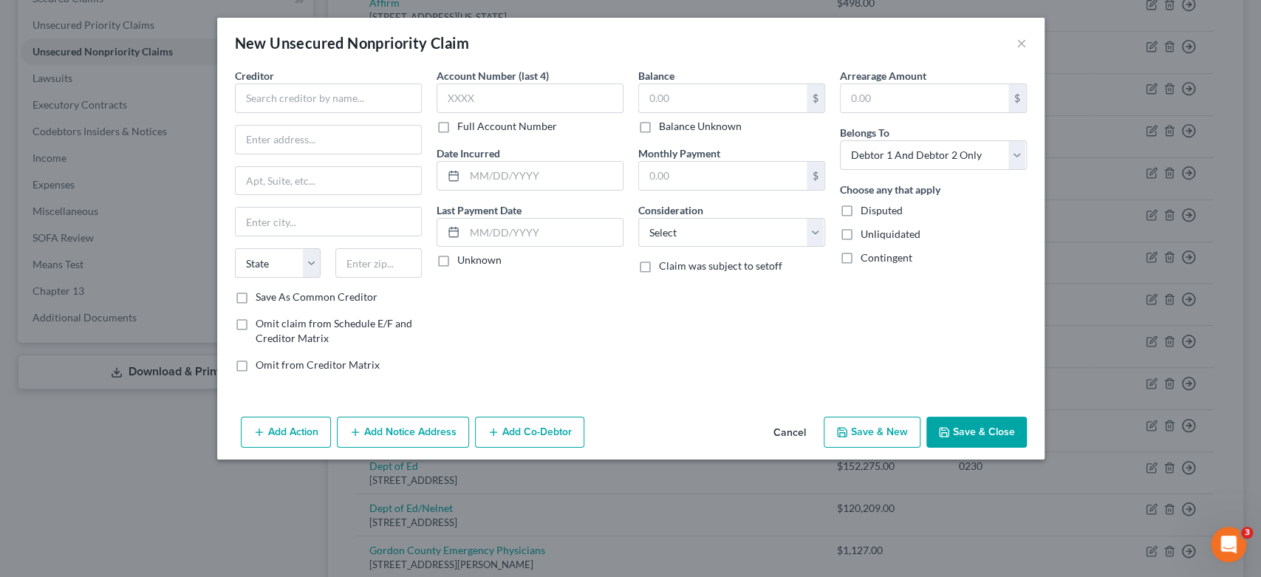
type input "0"
click at [1019, 44] on button "×" at bounding box center [1021, 43] width 10 height 18
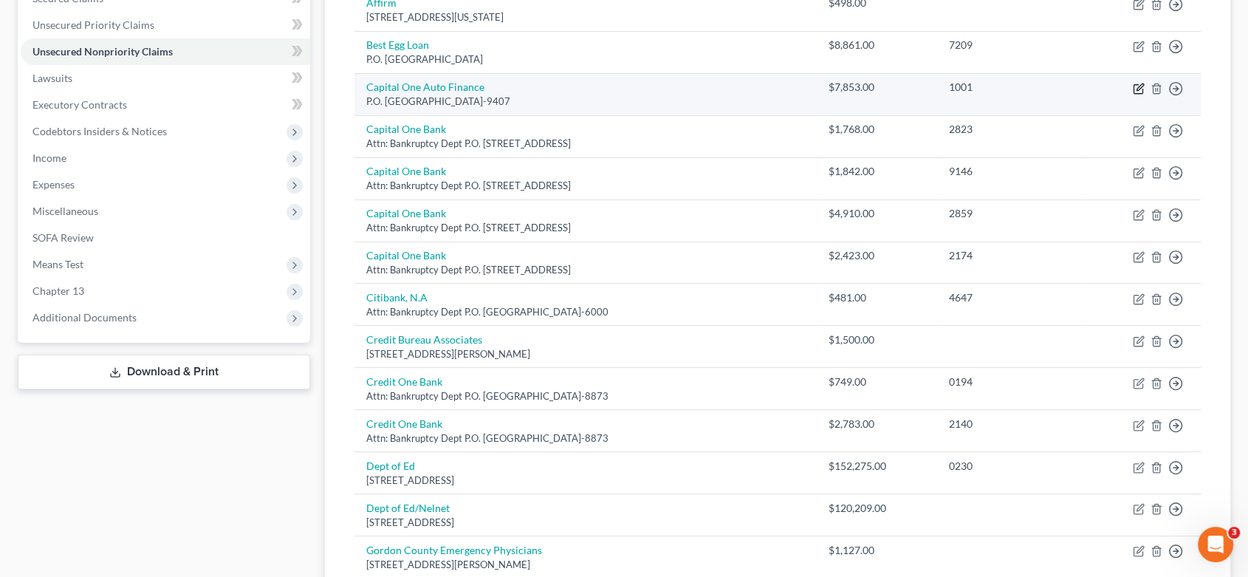
click at [1140, 83] on icon "button" at bounding box center [1139, 89] width 12 height 12
select select "45"
select select "4"
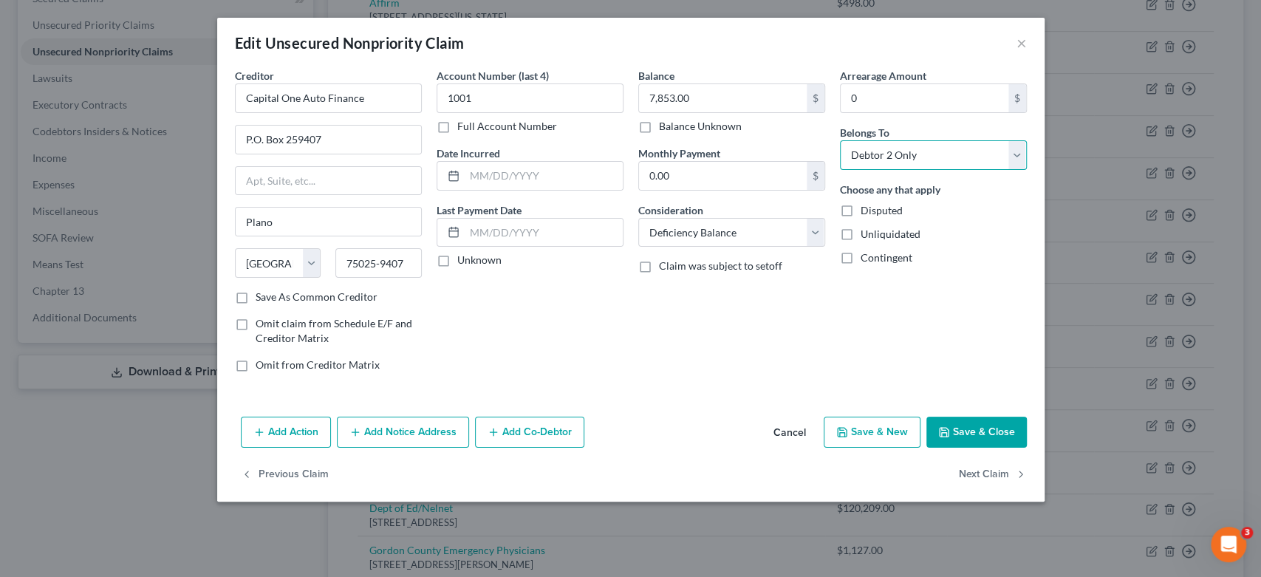
click at [1013, 151] on select "Select Debtor 1 Only Debtor 2 Only Debtor 1 And Debtor 2 Only At Least One Of T…" at bounding box center [933, 155] width 187 height 30
select select "2"
click at [840, 140] on select "Select Debtor 1 Only Debtor 2 Only Debtor 1 And Debtor 2 Only At Least One Of T…" at bounding box center [933, 155] width 187 height 30
click at [868, 432] on button "Save & New" at bounding box center [872, 432] width 97 height 31
select select "2"
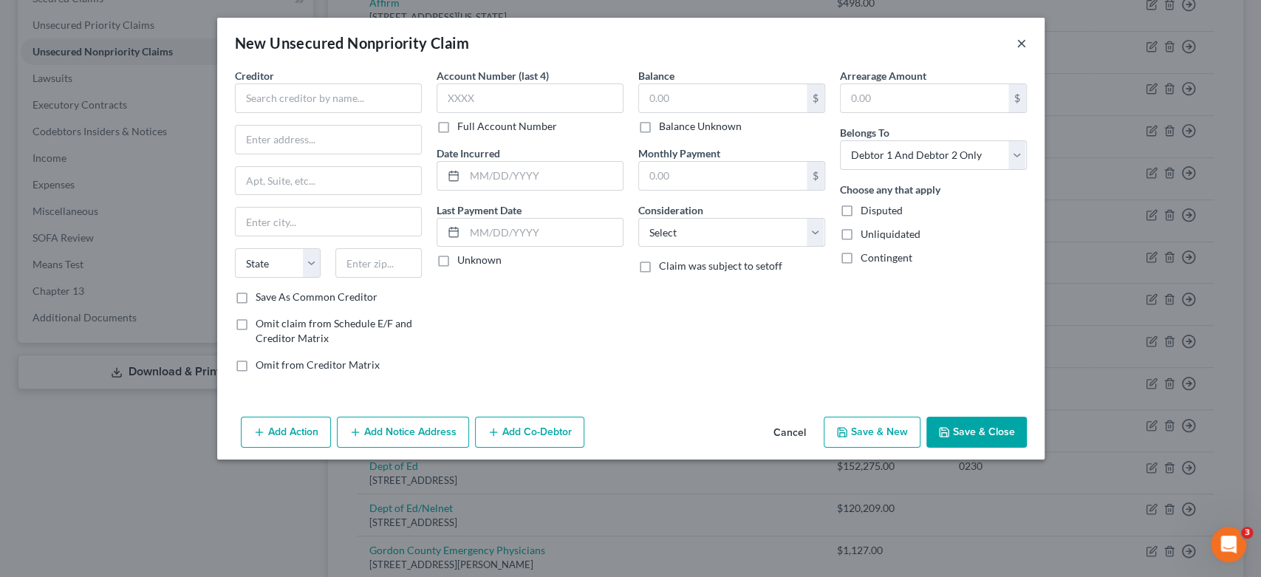
click at [1021, 38] on button "×" at bounding box center [1021, 43] width 10 height 18
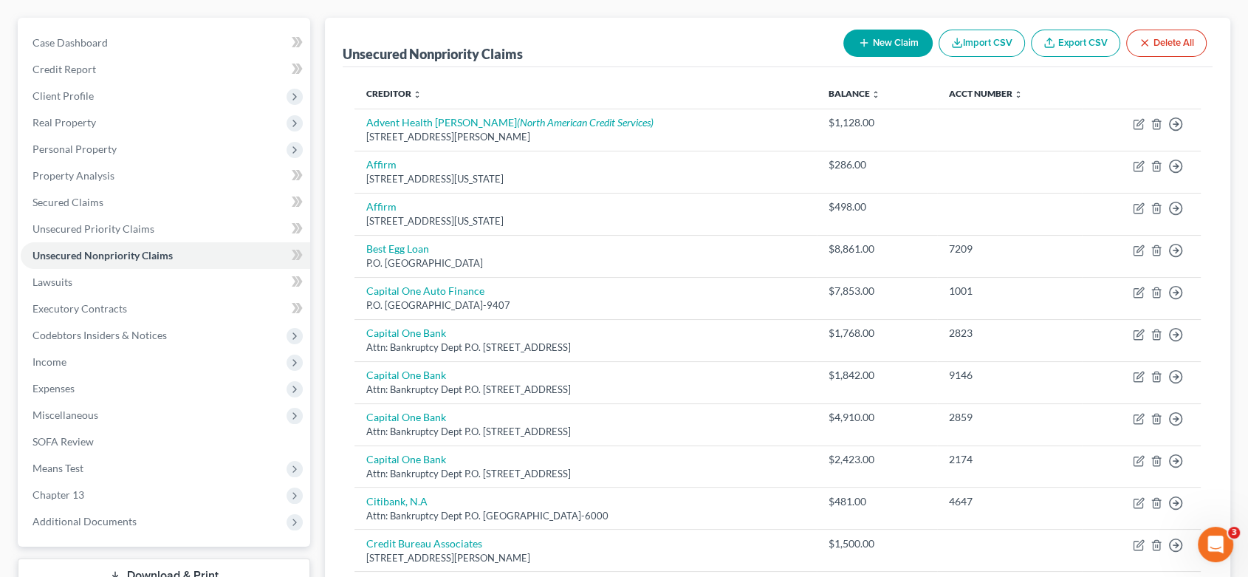
scroll to position [0, 0]
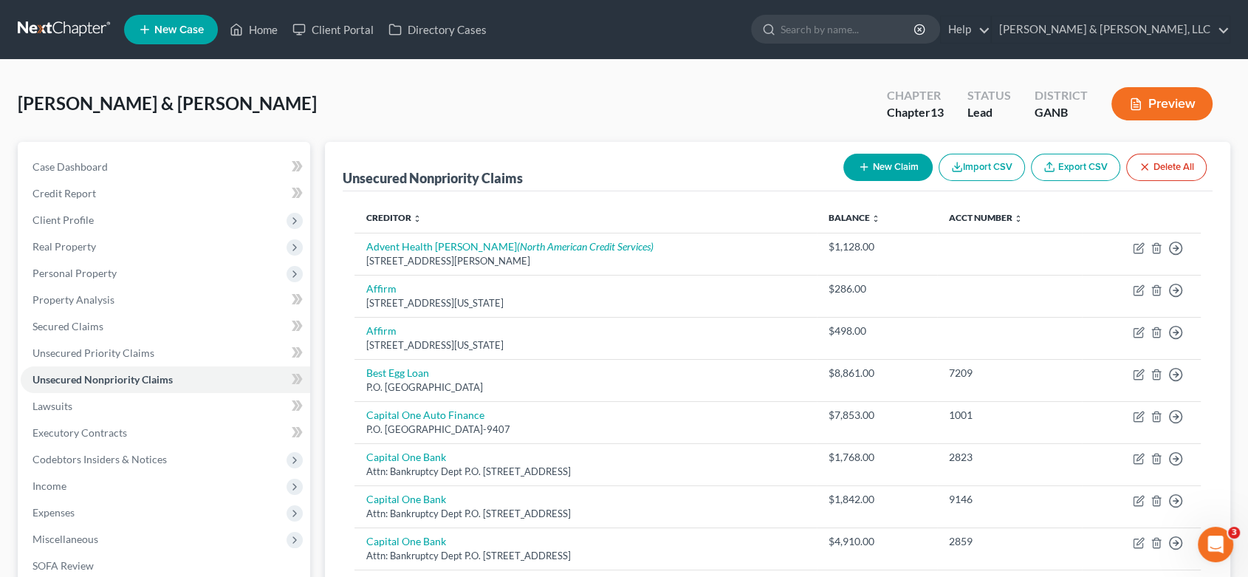
click at [900, 154] on button "New Claim" at bounding box center [887, 167] width 89 height 27
select select "2"
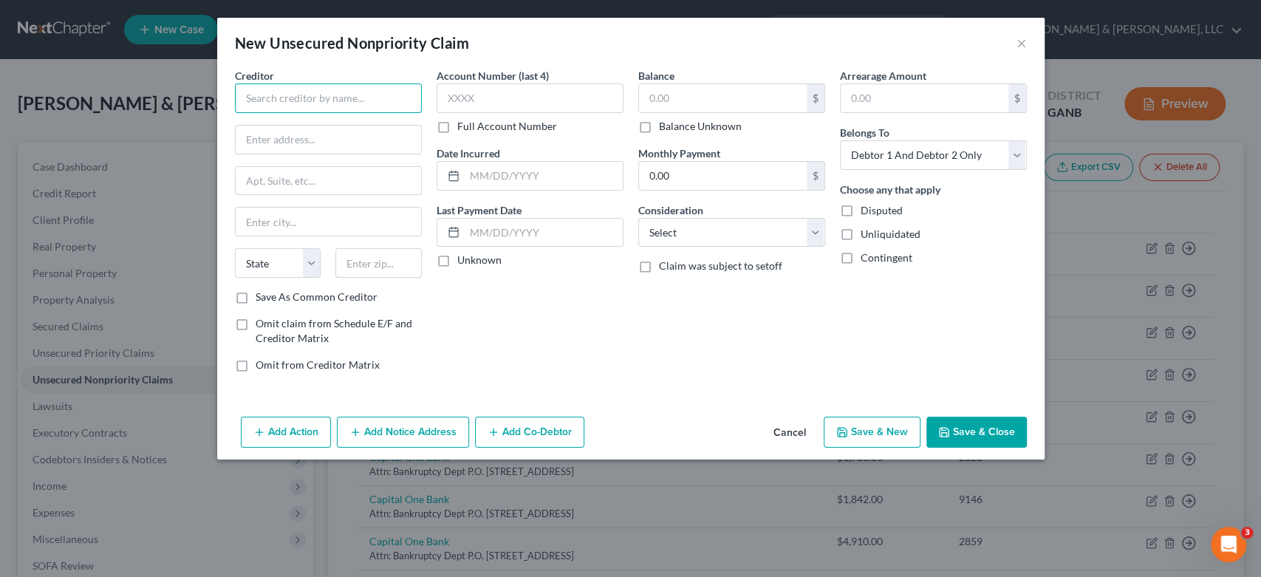
click at [256, 104] on input "text" at bounding box center [328, 98] width 187 height 30
click at [274, 141] on input "text" at bounding box center [328, 140] width 185 height 28
click at [354, 101] on input "White's Pharmacy" at bounding box center [328, 98] width 187 height 30
click at [361, 100] on input "White's Pediatrics" at bounding box center [328, 98] width 187 height 30
type input "White's Pediatrics"
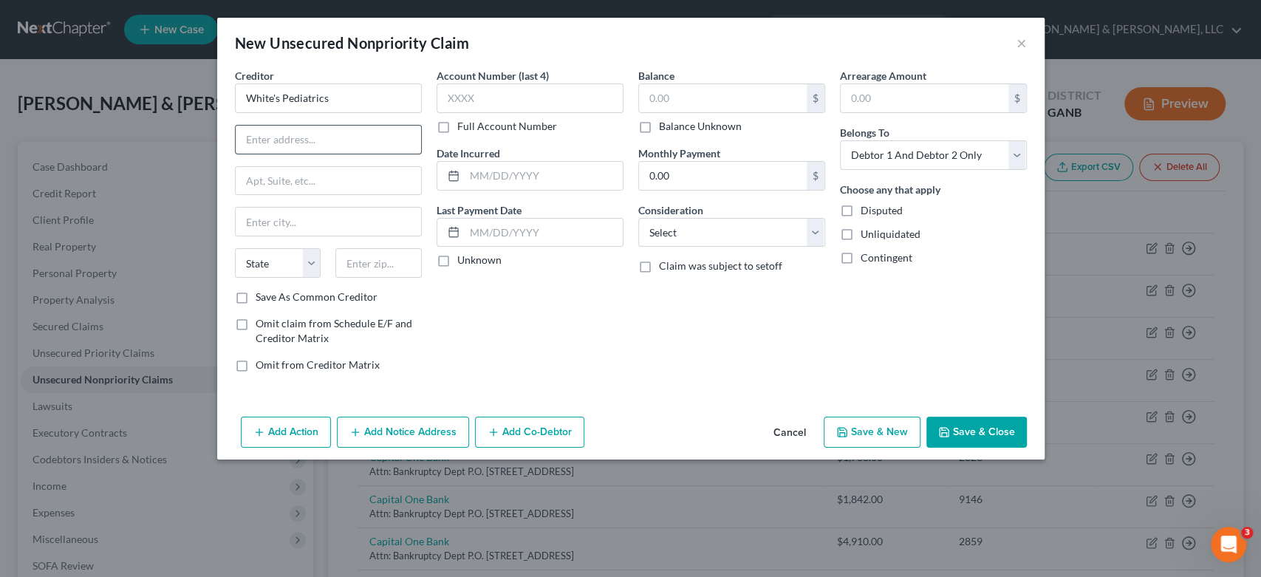
click at [280, 137] on input "text" at bounding box center [328, 140] width 185 height 28
click at [355, 140] on input "1575 [GEOGRAPHIC_DATA]" at bounding box center [328, 140] width 185 height 28
type input "[STREET_ADDRESS]"
type input "Unit 1"
type input "[PERSON_NAME]"
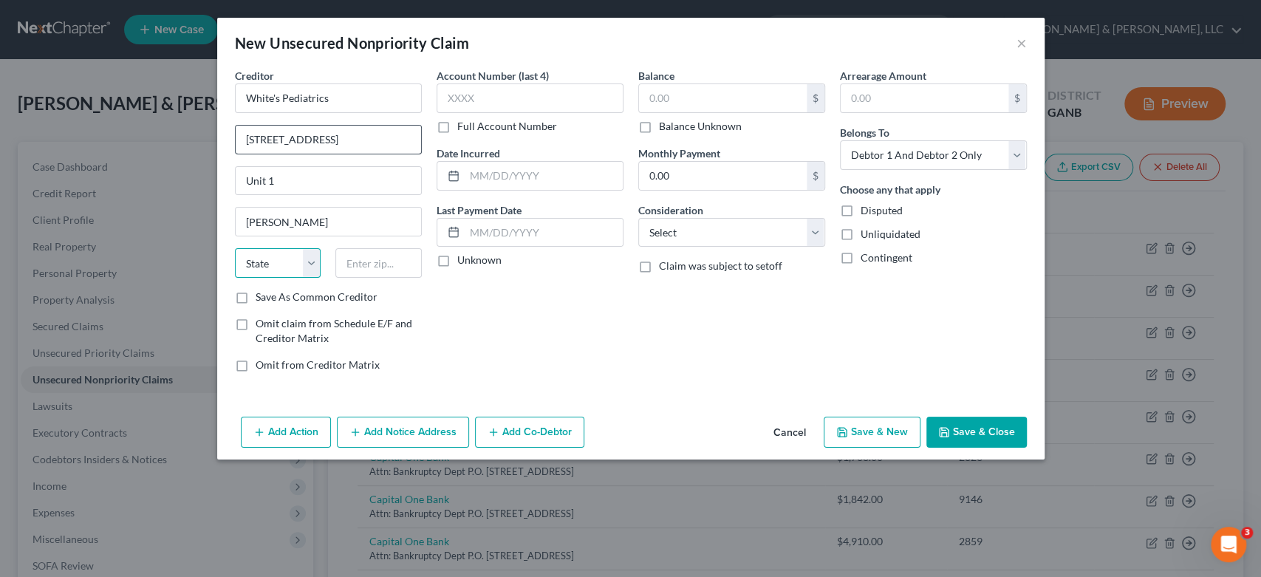
select select "10"
type input "6"
type input "30720"
click at [681, 103] on input "text" at bounding box center [723, 98] width 168 height 28
type input "135.00"
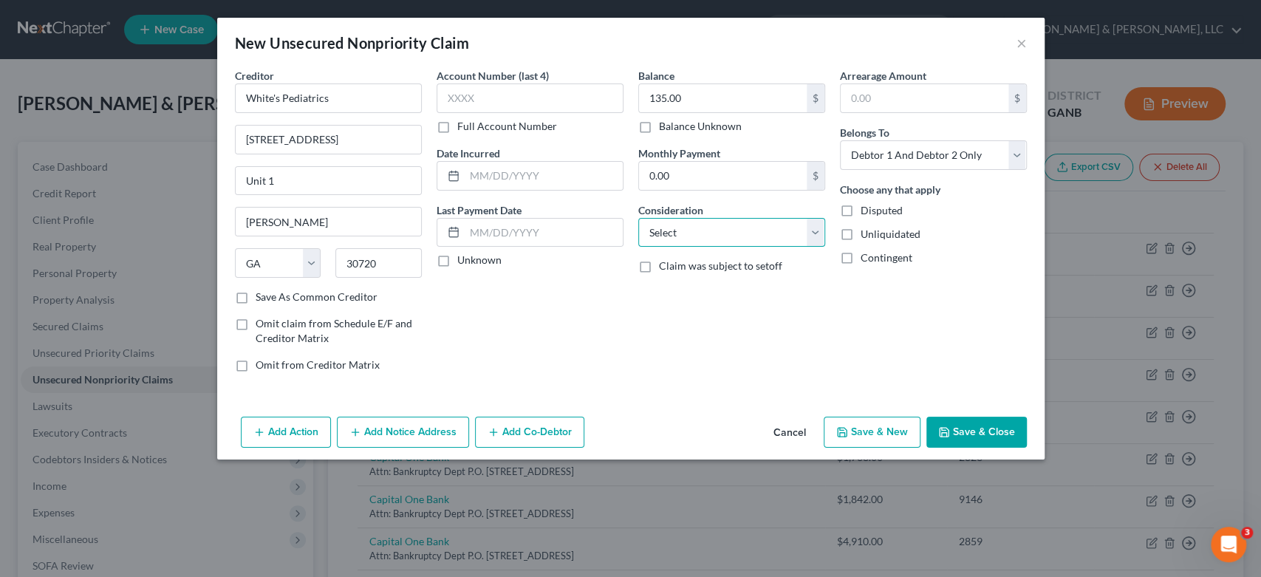
click at [815, 230] on select "Select Cable / Satellite Services Collection Agency Credit Card Debt Debt Couns…" at bounding box center [731, 233] width 187 height 30
select select "9"
click at [638, 218] on select "Select Cable / Satellite Services Collection Agency Credit Card Debt Debt Couns…" at bounding box center [731, 233] width 187 height 30
click at [895, 428] on button "Save & New" at bounding box center [872, 432] width 97 height 31
select select "2"
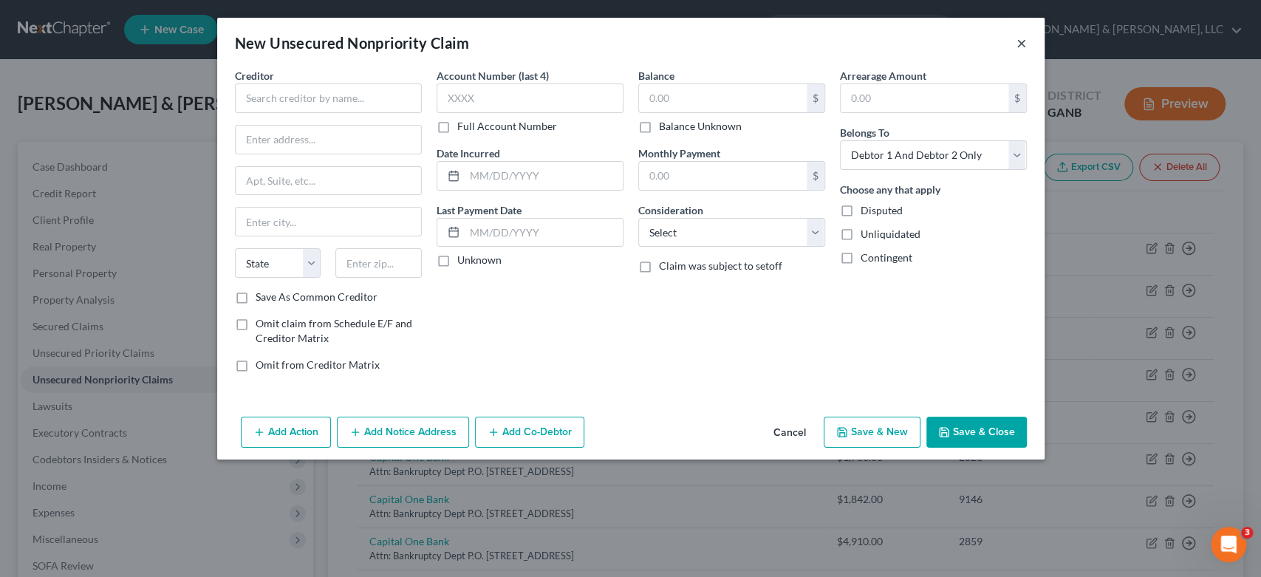
click at [1021, 36] on button "×" at bounding box center [1021, 43] width 10 height 18
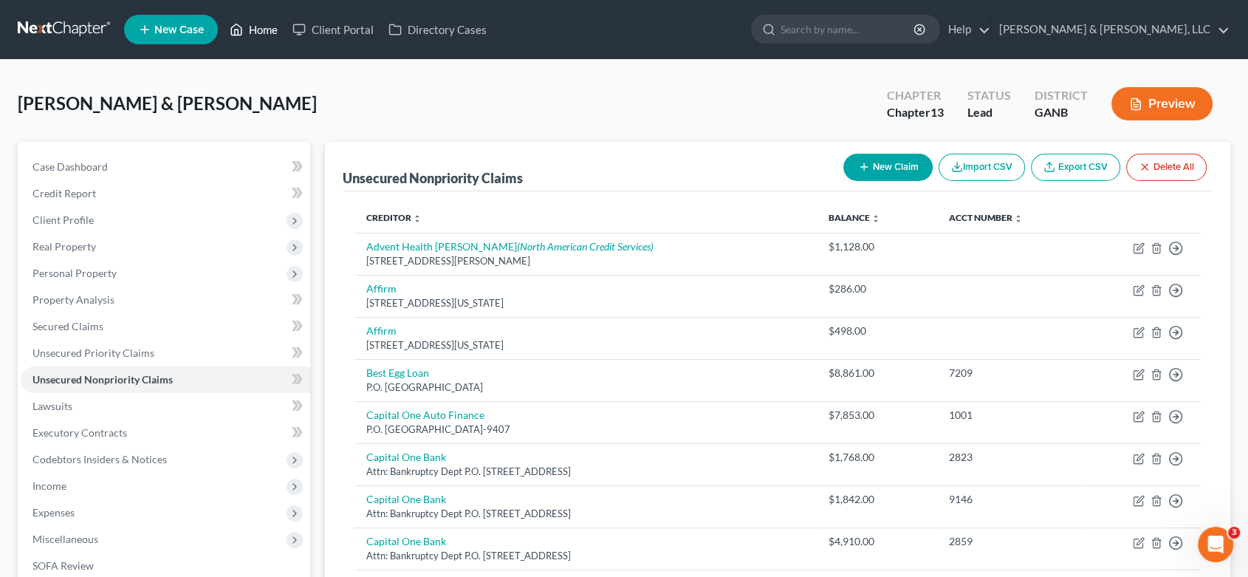
click at [269, 24] on link "Home" at bounding box center [253, 29] width 63 height 27
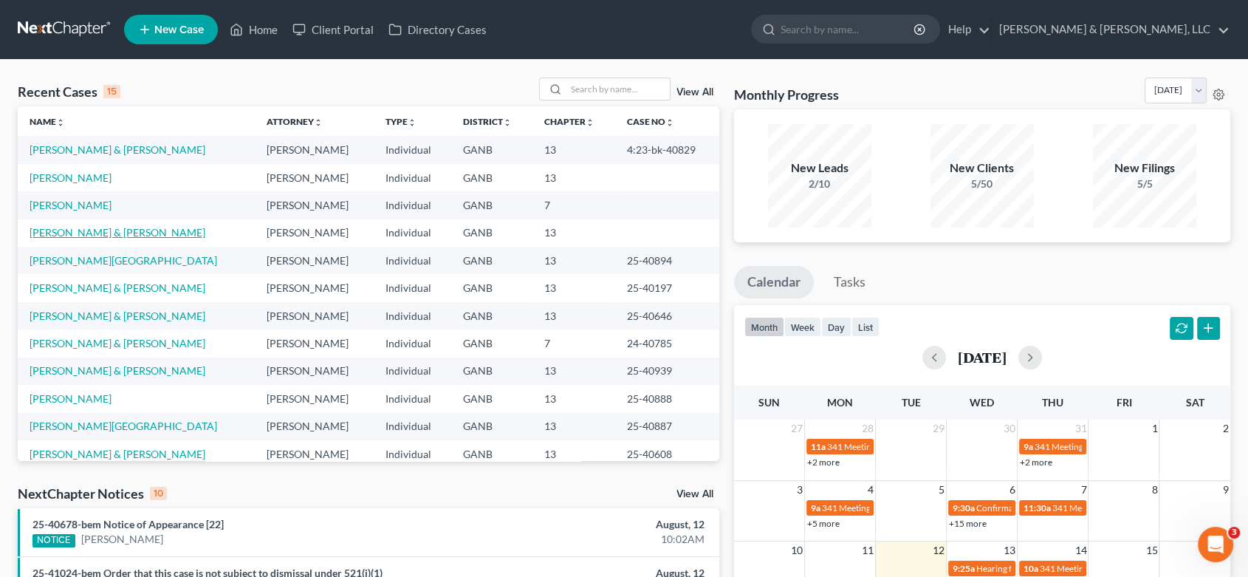
click at [110, 231] on link "[PERSON_NAME] & [PERSON_NAME]" at bounding box center [118, 232] width 176 height 13
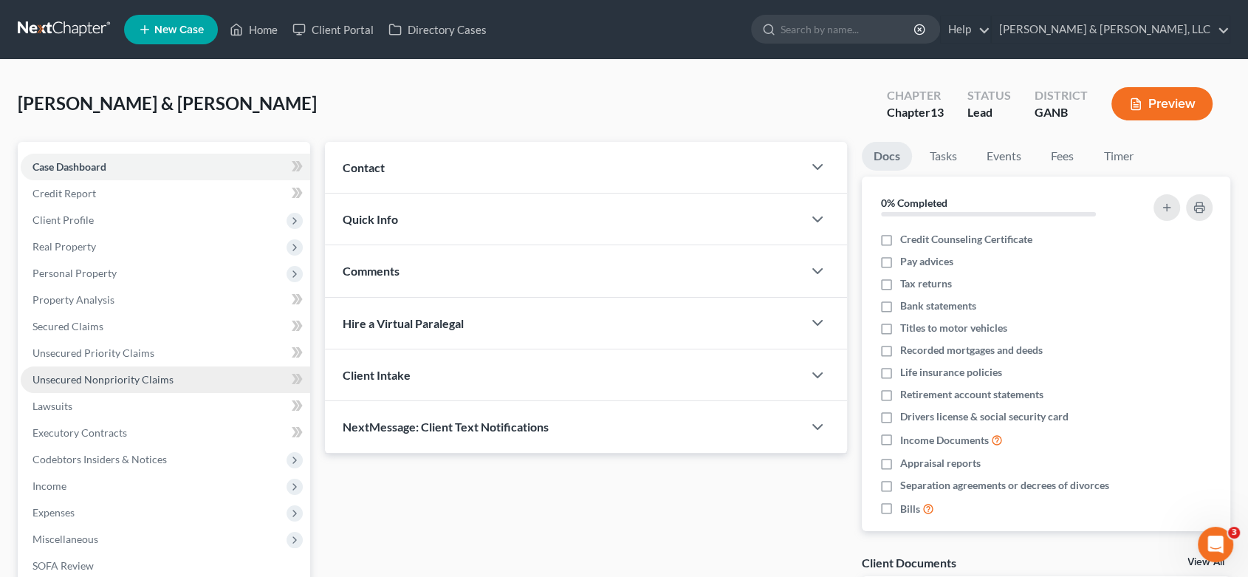
click at [117, 380] on span "Unsecured Nonpriority Claims" at bounding box center [102, 379] width 141 height 13
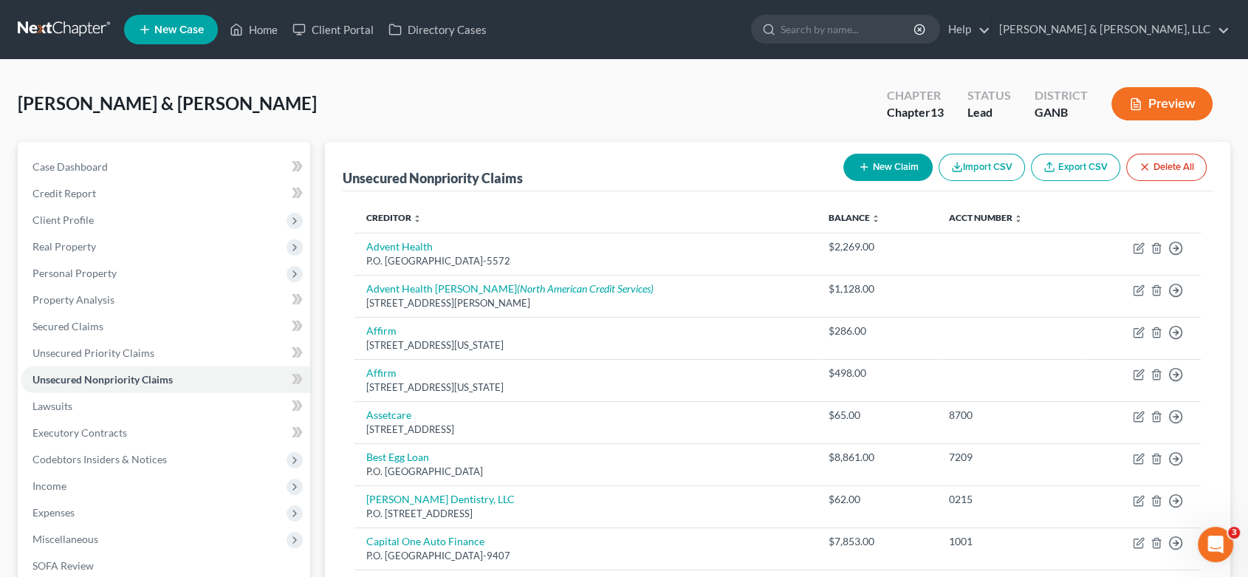
click at [897, 164] on button "New Claim" at bounding box center [887, 167] width 89 height 27
select select "2"
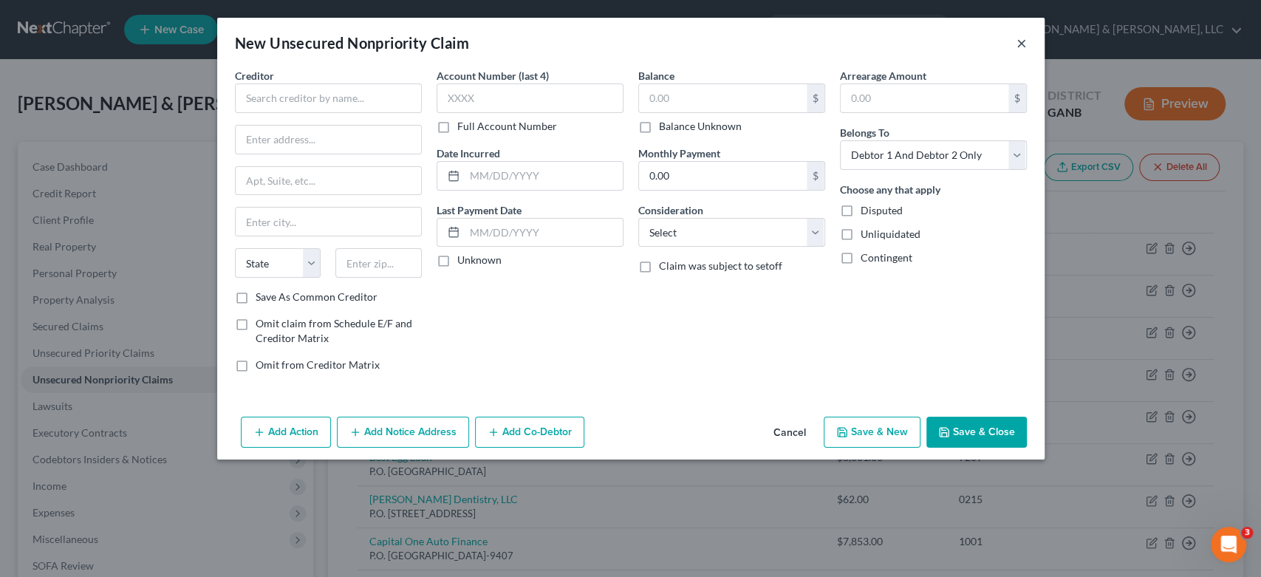
click at [1019, 44] on button "×" at bounding box center [1021, 43] width 10 height 18
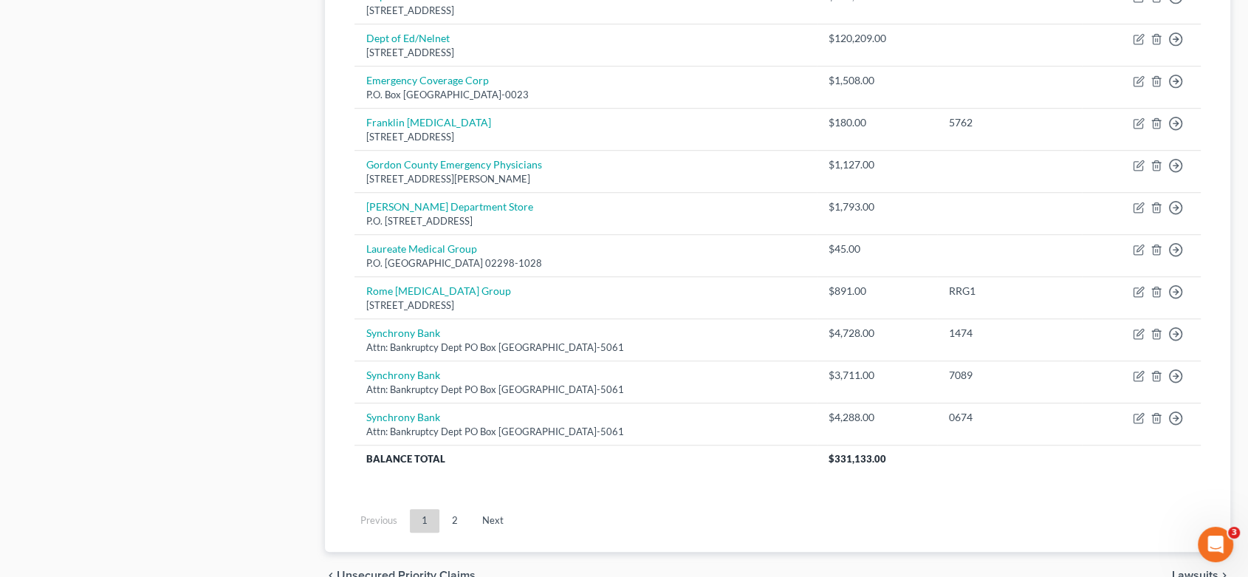
scroll to position [1125, 0]
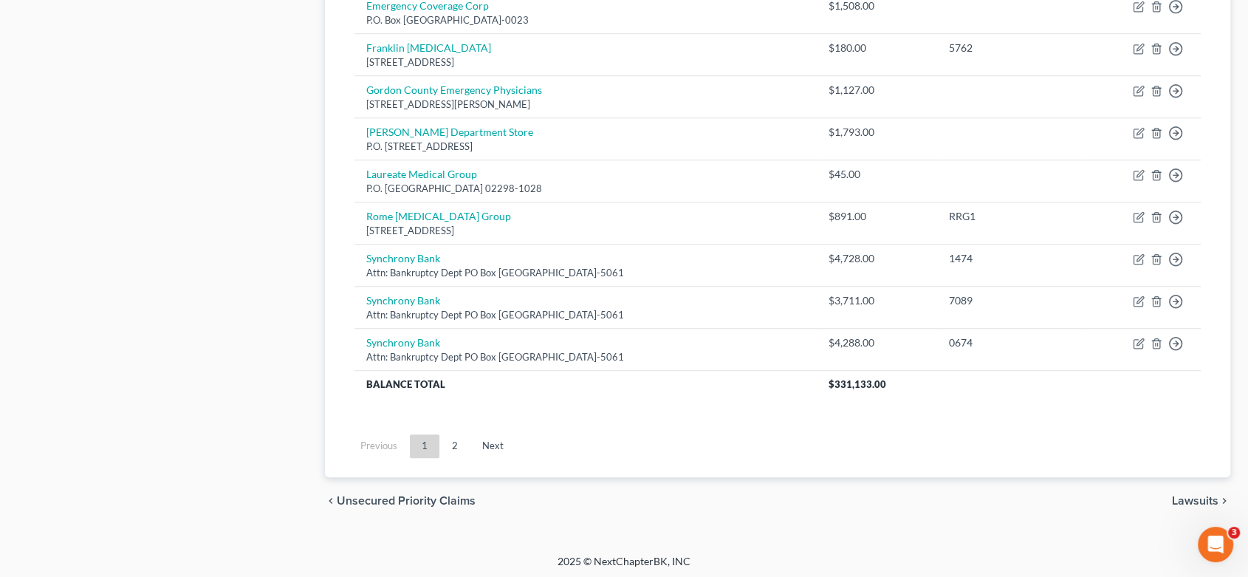
click at [453, 439] on link "2" at bounding box center [455, 446] width 30 height 24
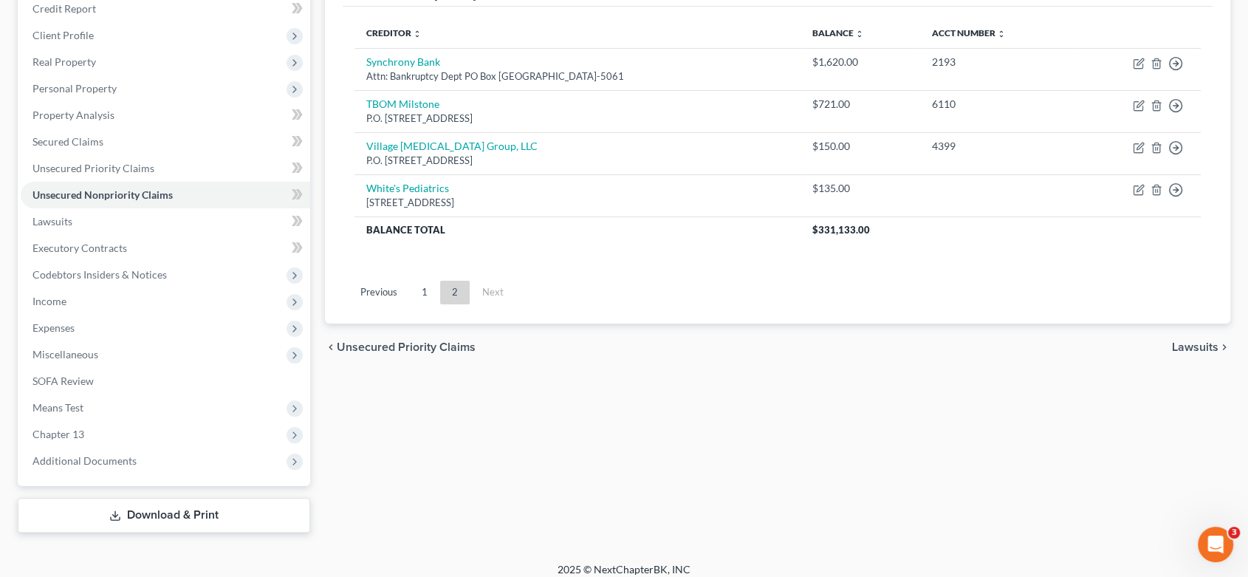
scroll to position [195, 0]
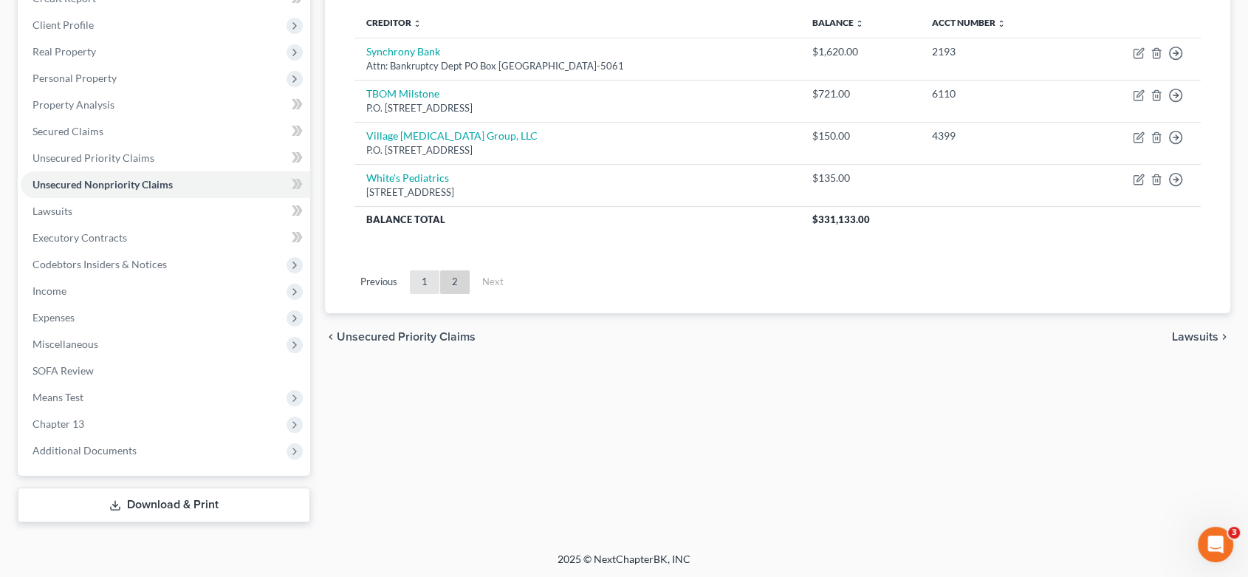
click at [427, 277] on link "1" at bounding box center [425, 282] width 30 height 24
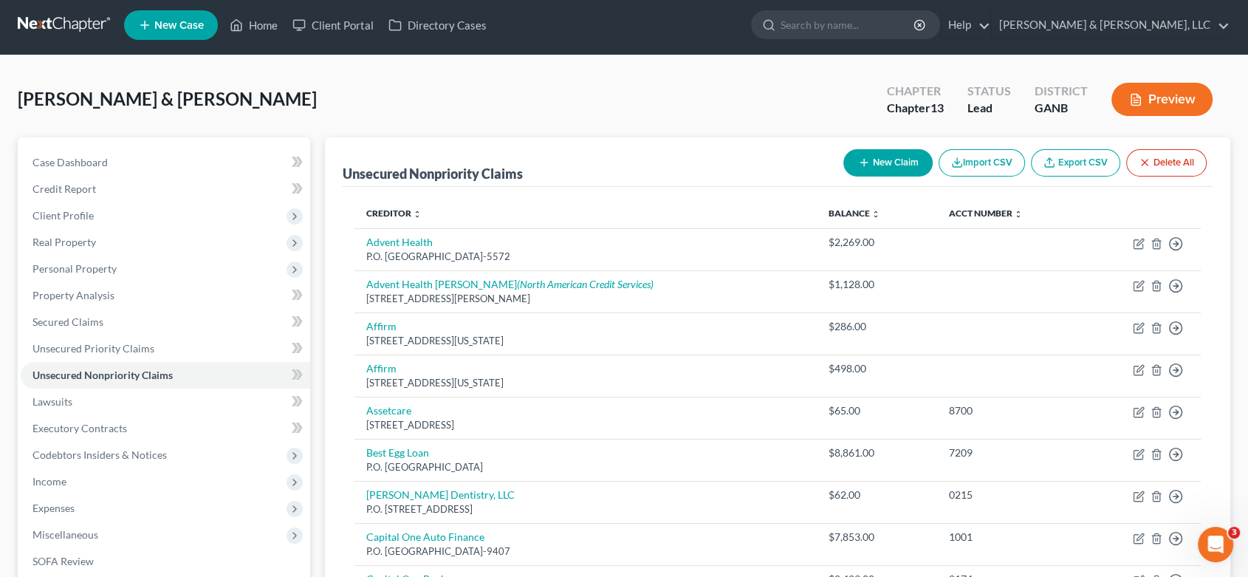
scroll to position [0, 0]
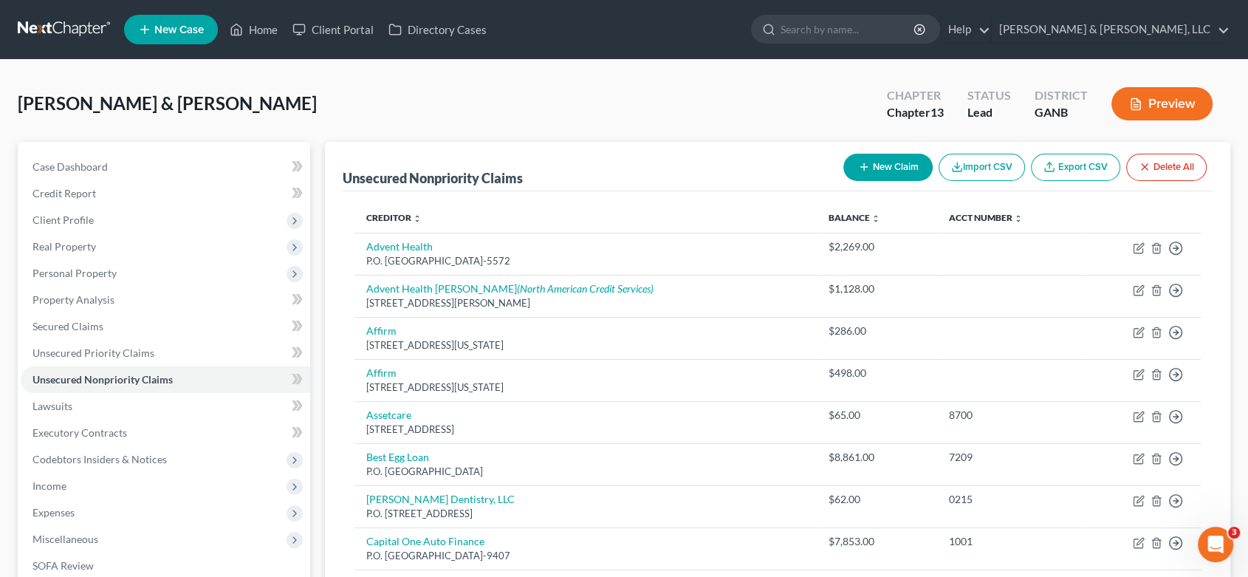
click at [880, 165] on button "New Claim" at bounding box center [887, 167] width 89 height 27
select select "2"
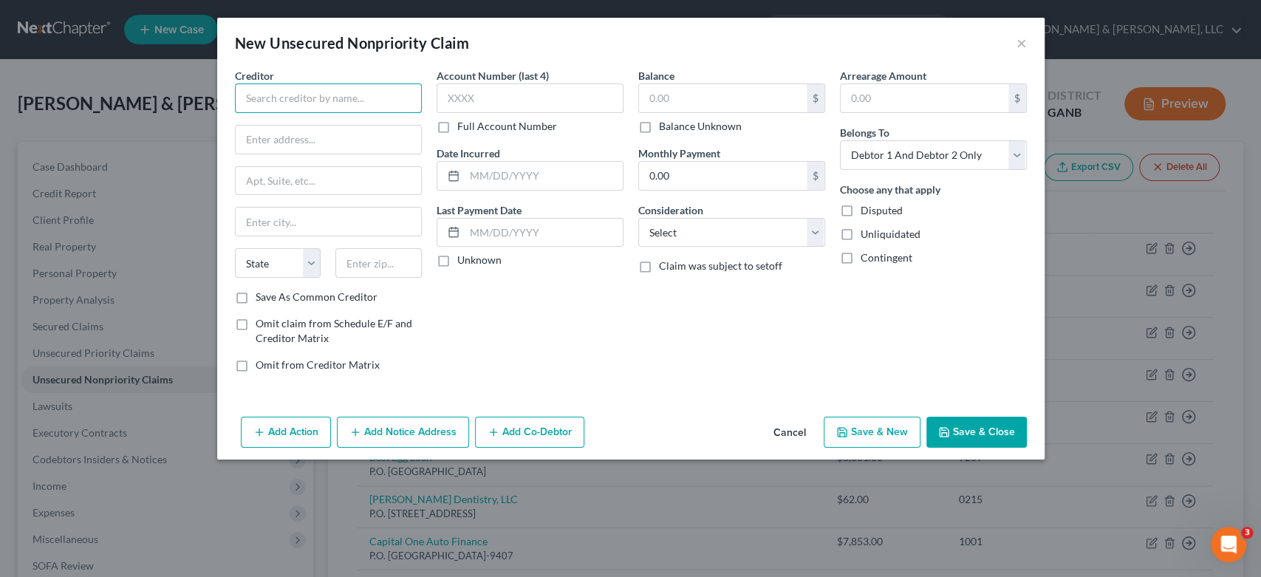
click at [275, 101] on input "text" at bounding box center [328, 98] width 187 height 30
type input "[PERSON_NAME] Plains Healthcare, PC"
type input "[STREET_ADDRESS]"
type input "Suite 1300"
type input "Marietta"
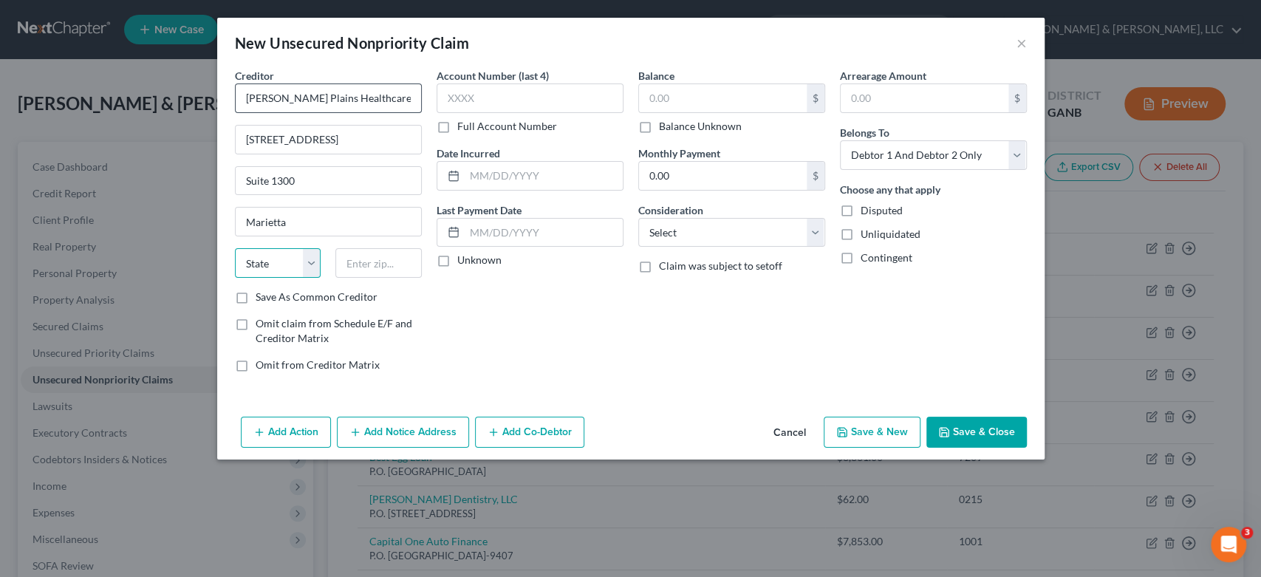
select select "10"
type input "30062-1255"
click at [499, 102] on input "text" at bounding box center [529, 98] width 187 height 30
click at [811, 232] on select "Select Cable / Satellite Services Collection Agency Credit Card Debt Debt Couns…" at bounding box center [731, 233] width 187 height 30
select select "9"
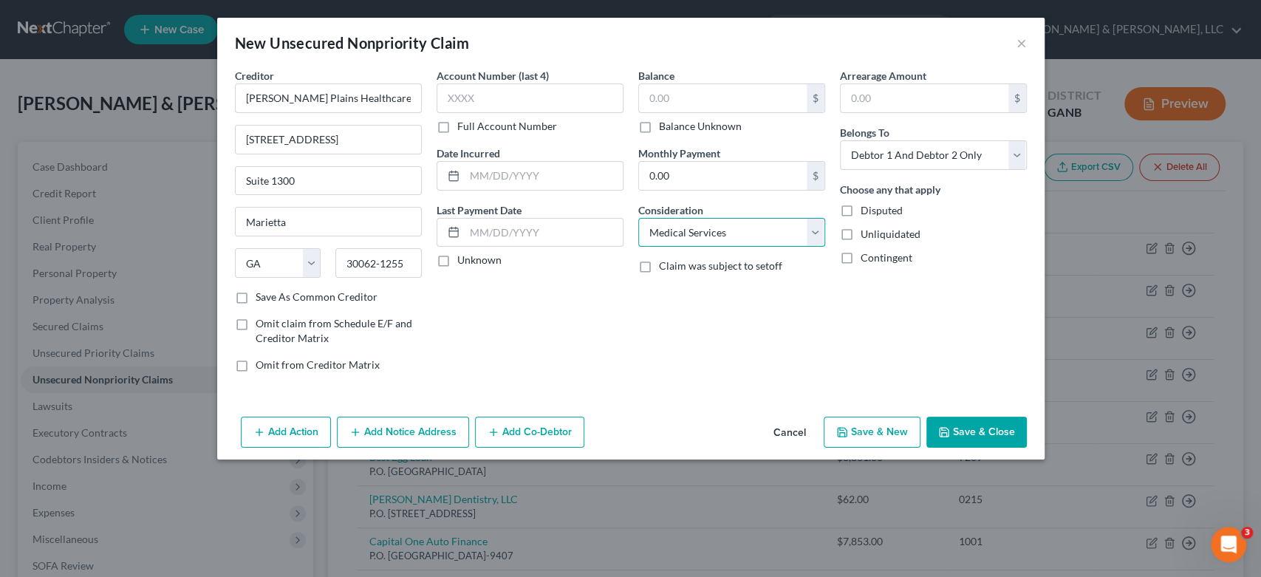
click at [638, 218] on select "Select Cable / Satellite Services Collection Agency Credit Card Debt Debt Couns…" at bounding box center [731, 233] width 187 height 30
click at [882, 434] on button "Save & New" at bounding box center [872, 432] width 97 height 31
select select "2"
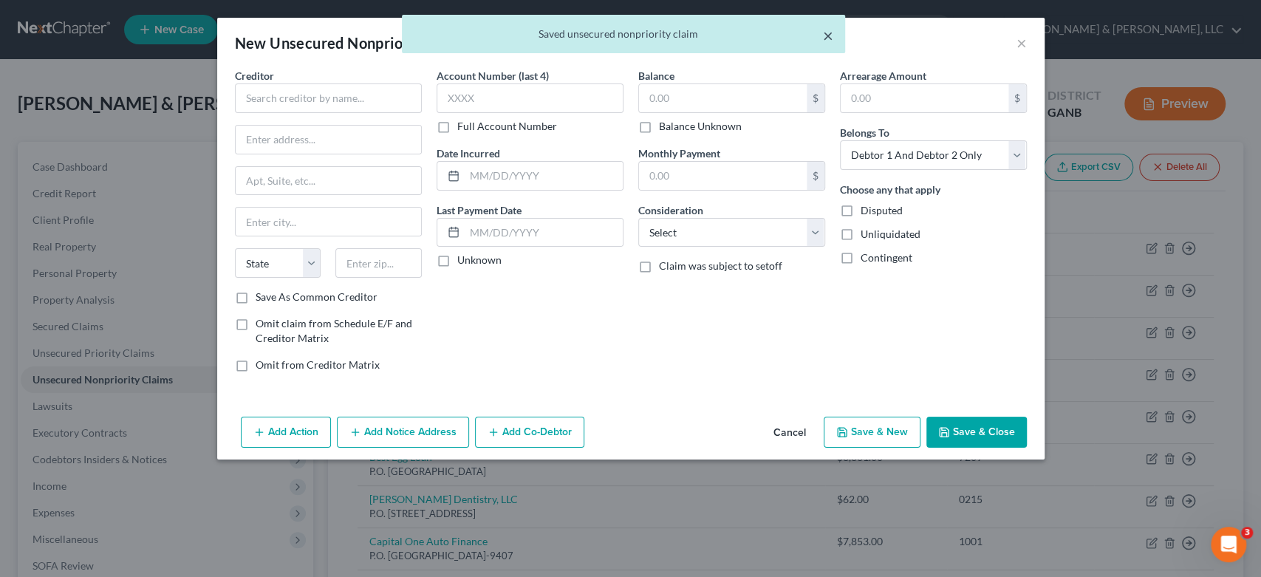
click at [827, 31] on button "×" at bounding box center [828, 36] width 10 height 18
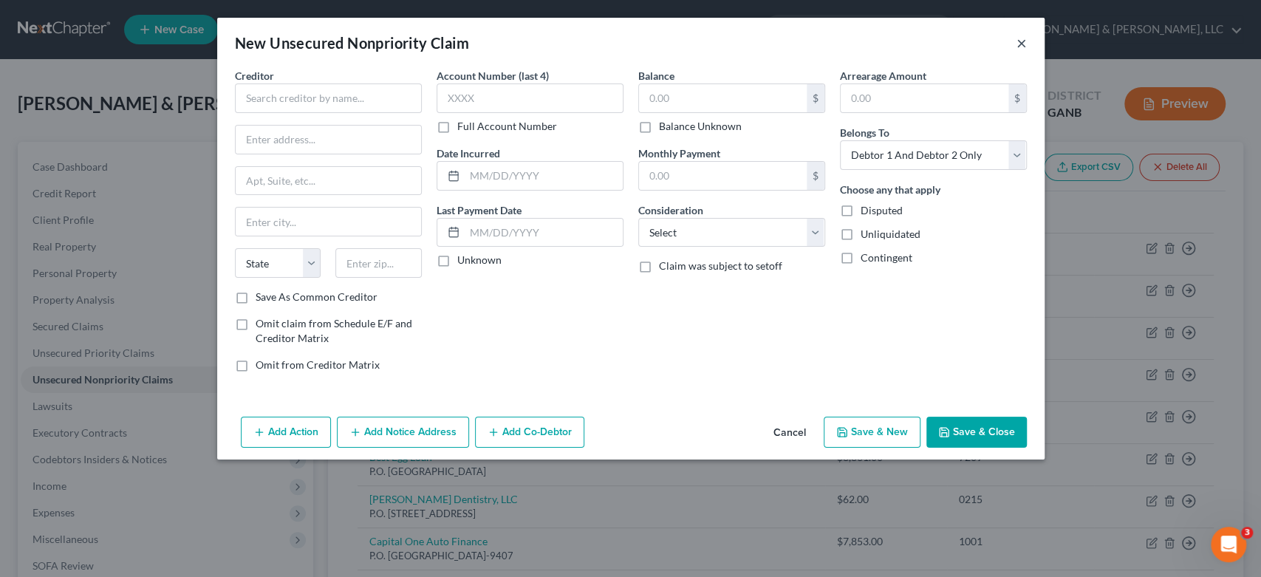
click at [1019, 41] on button "×" at bounding box center [1021, 43] width 10 height 18
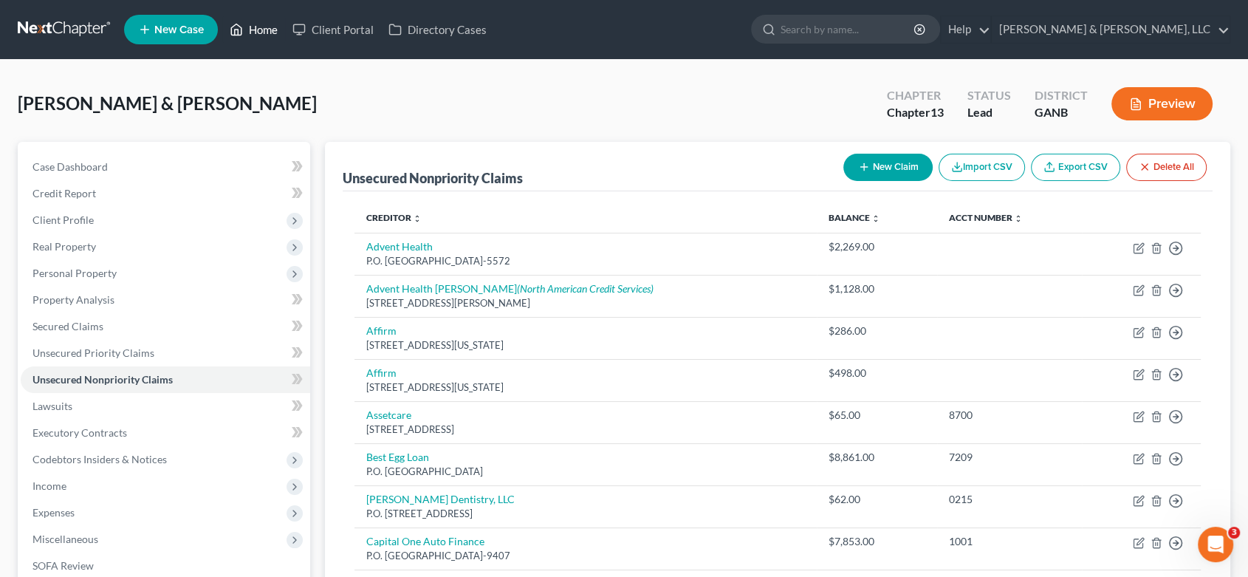
click at [264, 28] on link "Home" at bounding box center [253, 29] width 63 height 27
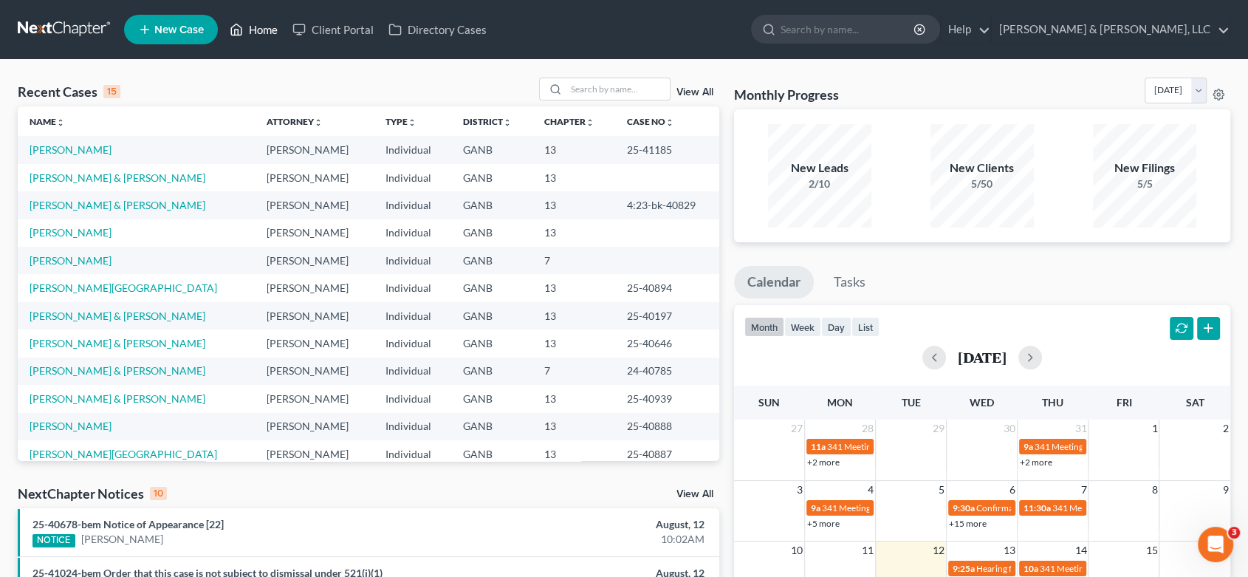
click at [267, 26] on link "Home" at bounding box center [253, 29] width 63 height 27
